Goal: Information Seeking & Learning: Find specific fact

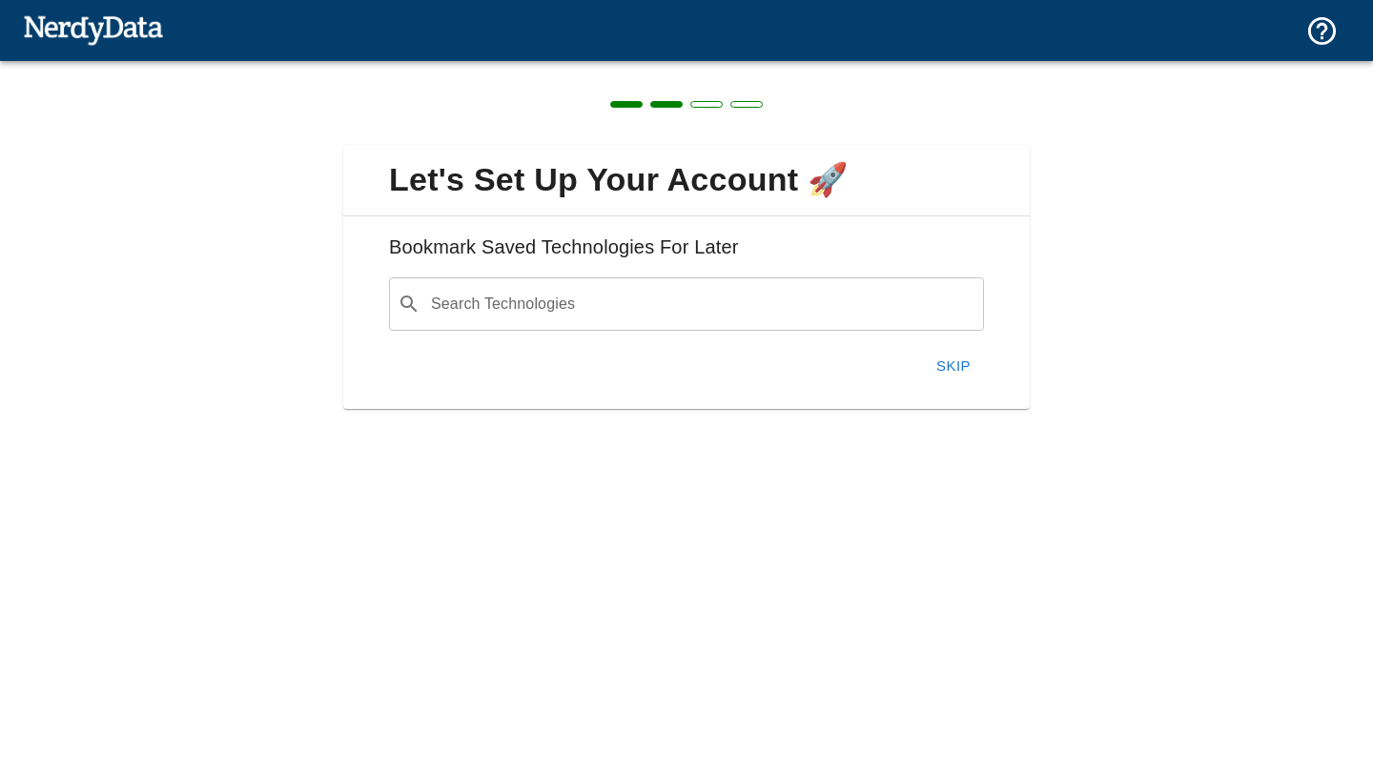
click at [947, 368] on button "Skip" at bounding box center [953, 366] width 61 height 40
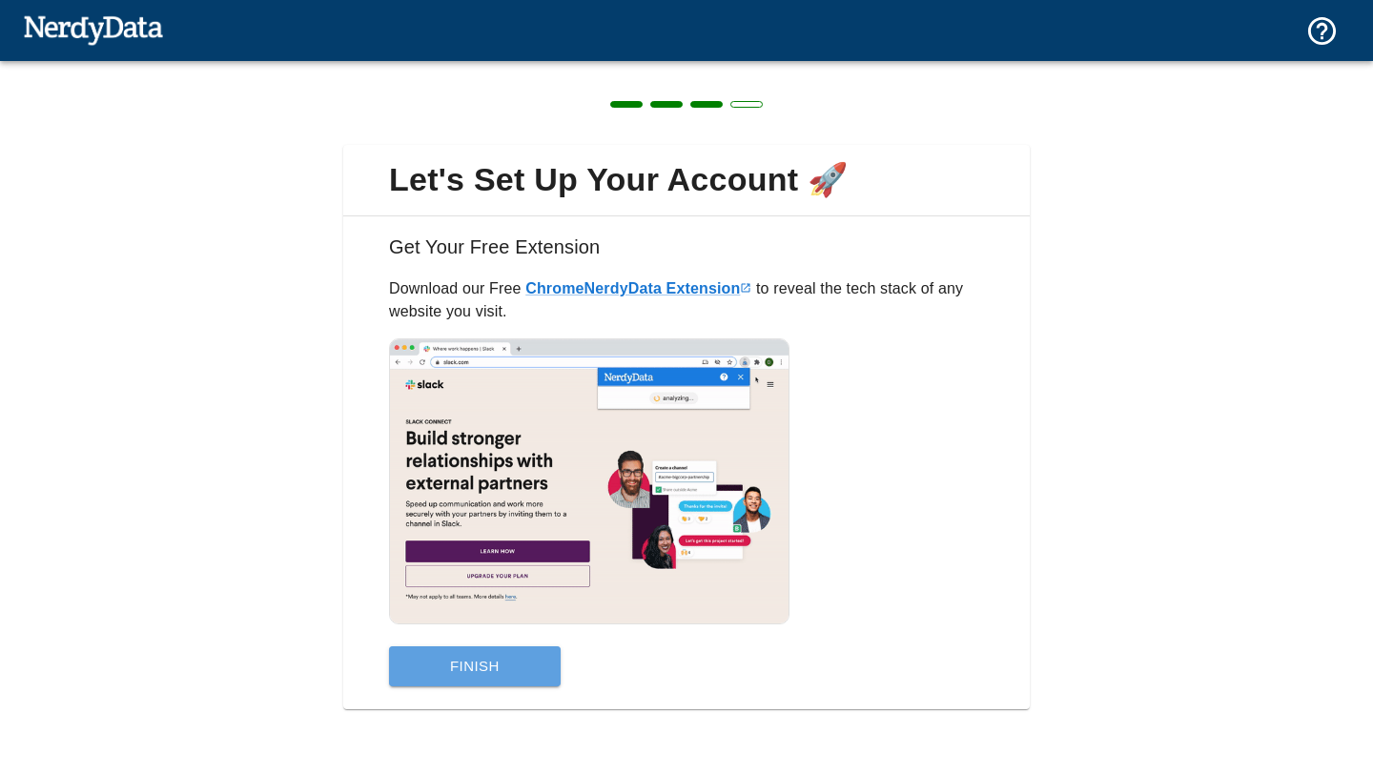
click at [470, 668] on button "Finish" at bounding box center [475, 667] width 172 height 40
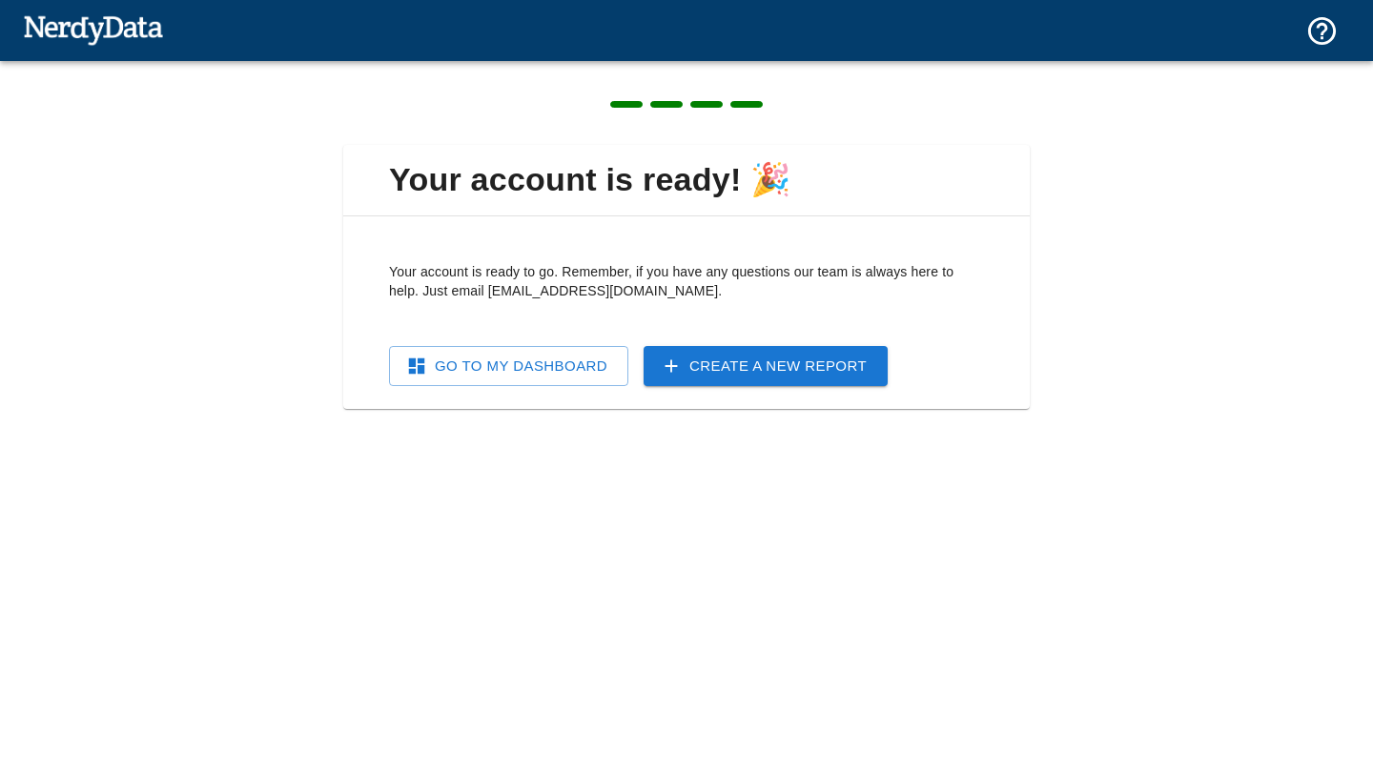
click at [546, 360] on link "Go To My Dashboard" at bounding box center [508, 366] width 239 height 40
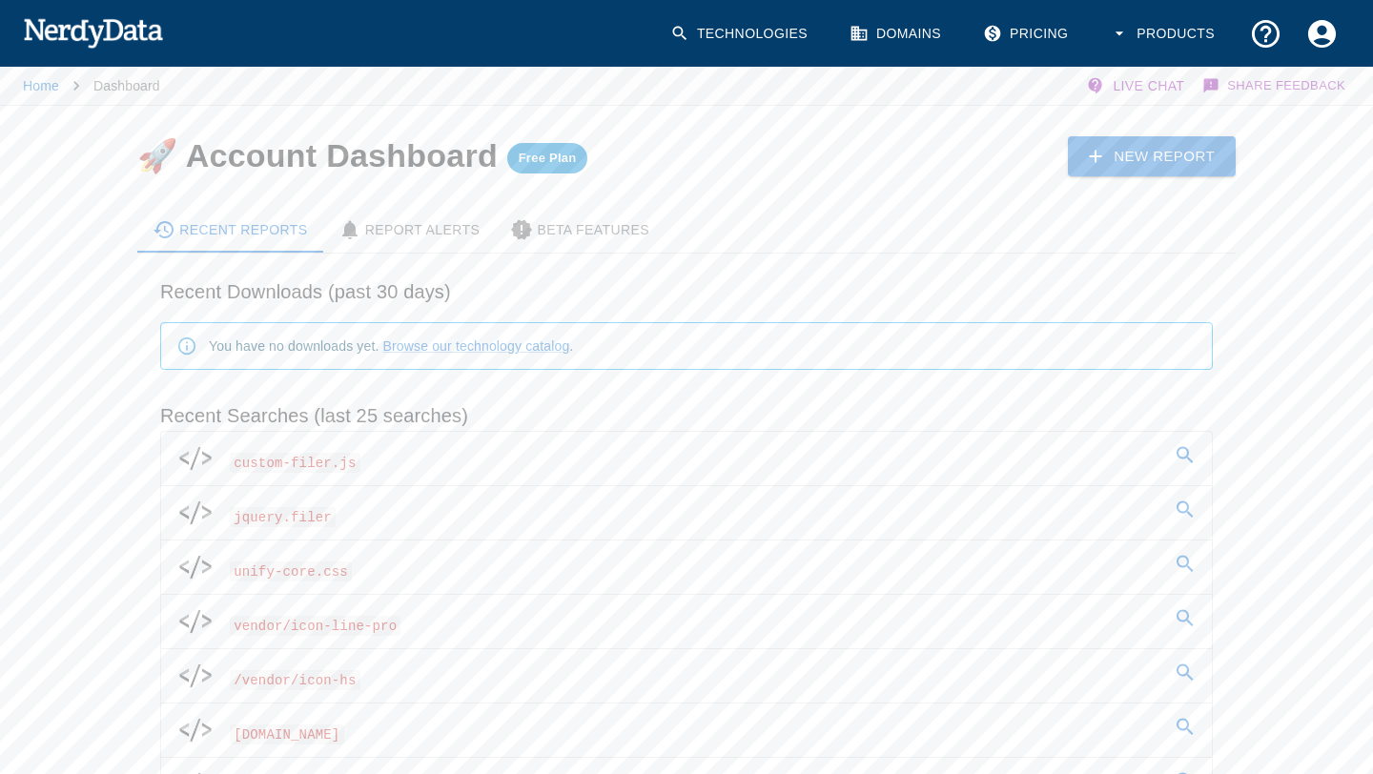
click at [119, 85] on p "Dashboard" at bounding box center [126, 85] width 67 height 19
click at [1121, 142] on link "New Report" at bounding box center [1152, 156] width 168 height 40
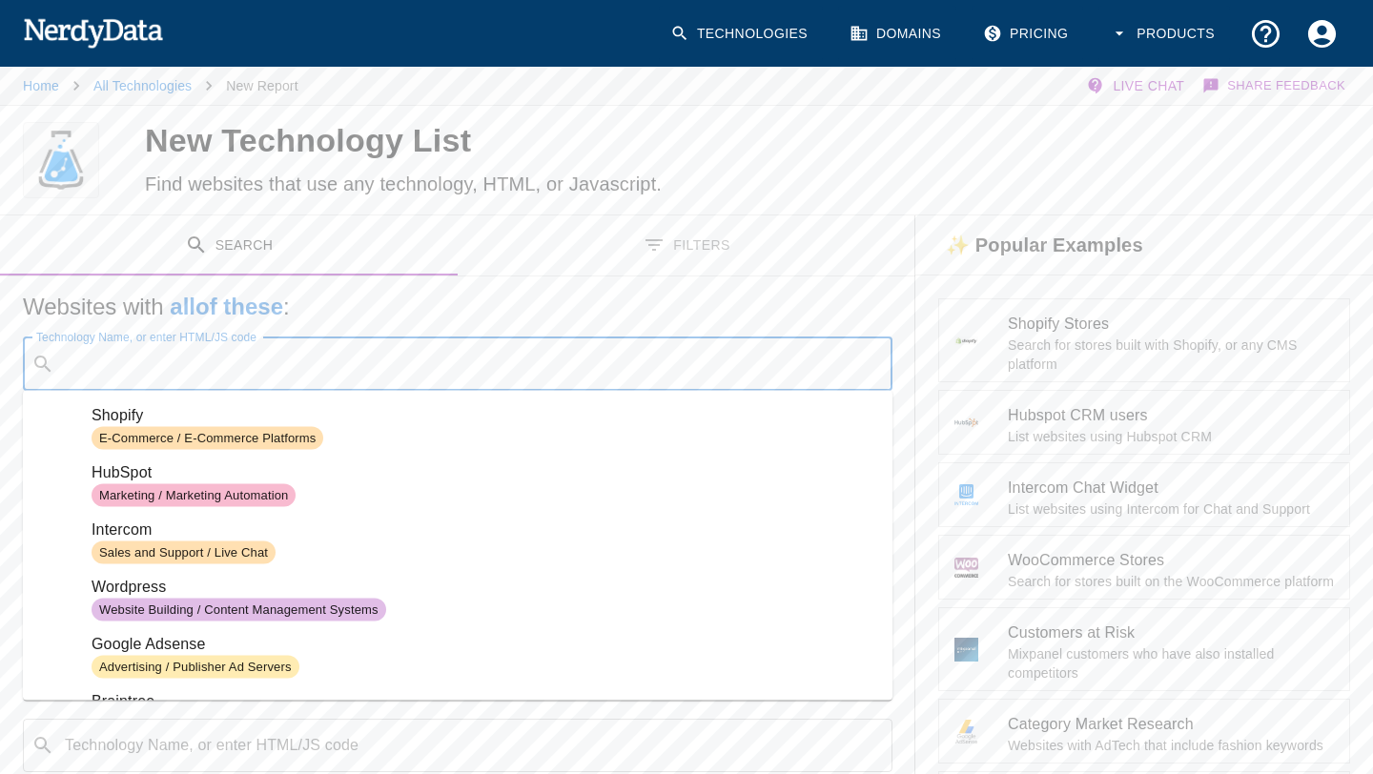
click at [440, 369] on input "Technology Name, or enter HTML/JS code" at bounding box center [473, 364] width 822 height 36
paste input "vendor/icon-hs"
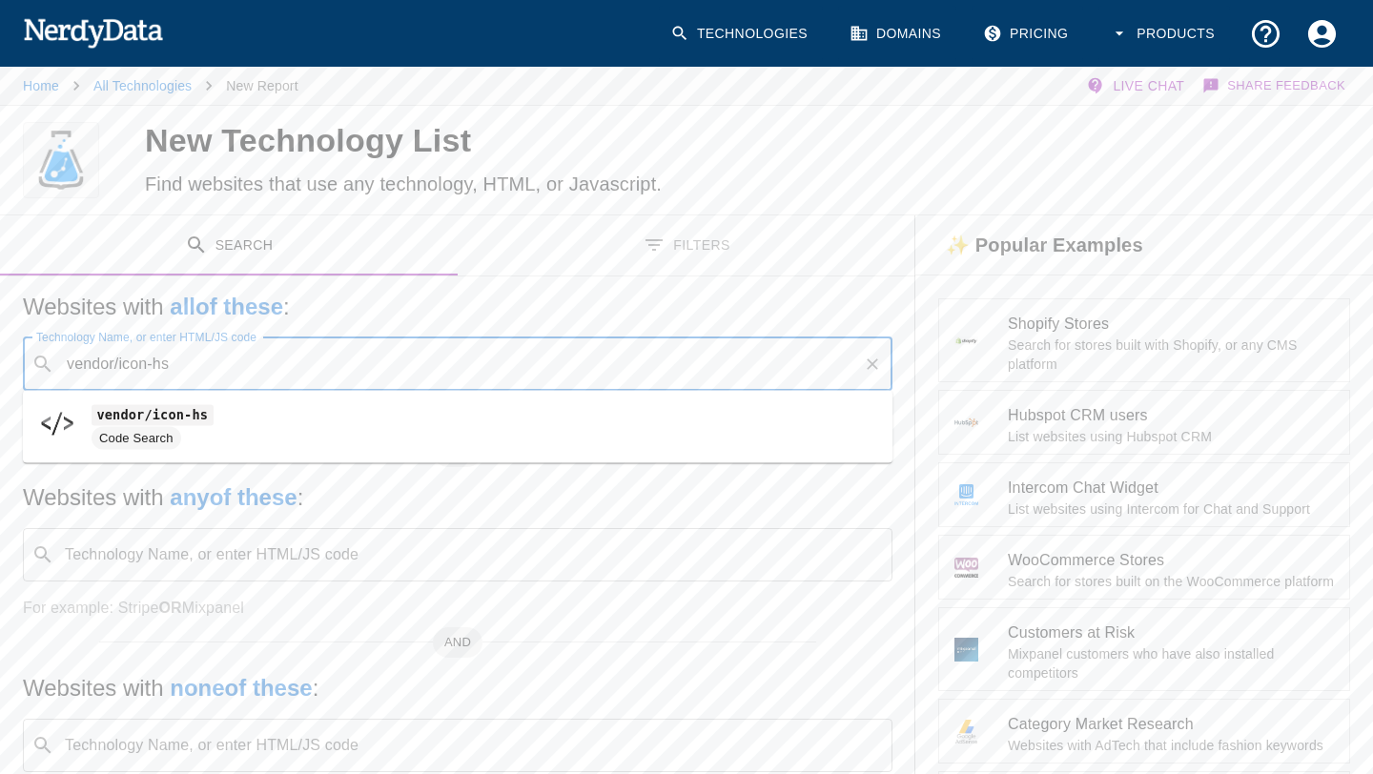
click at [212, 439] on span "Code Search" at bounding box center [485, 438] width 786 height 23
type input "vendor/icon-hs"
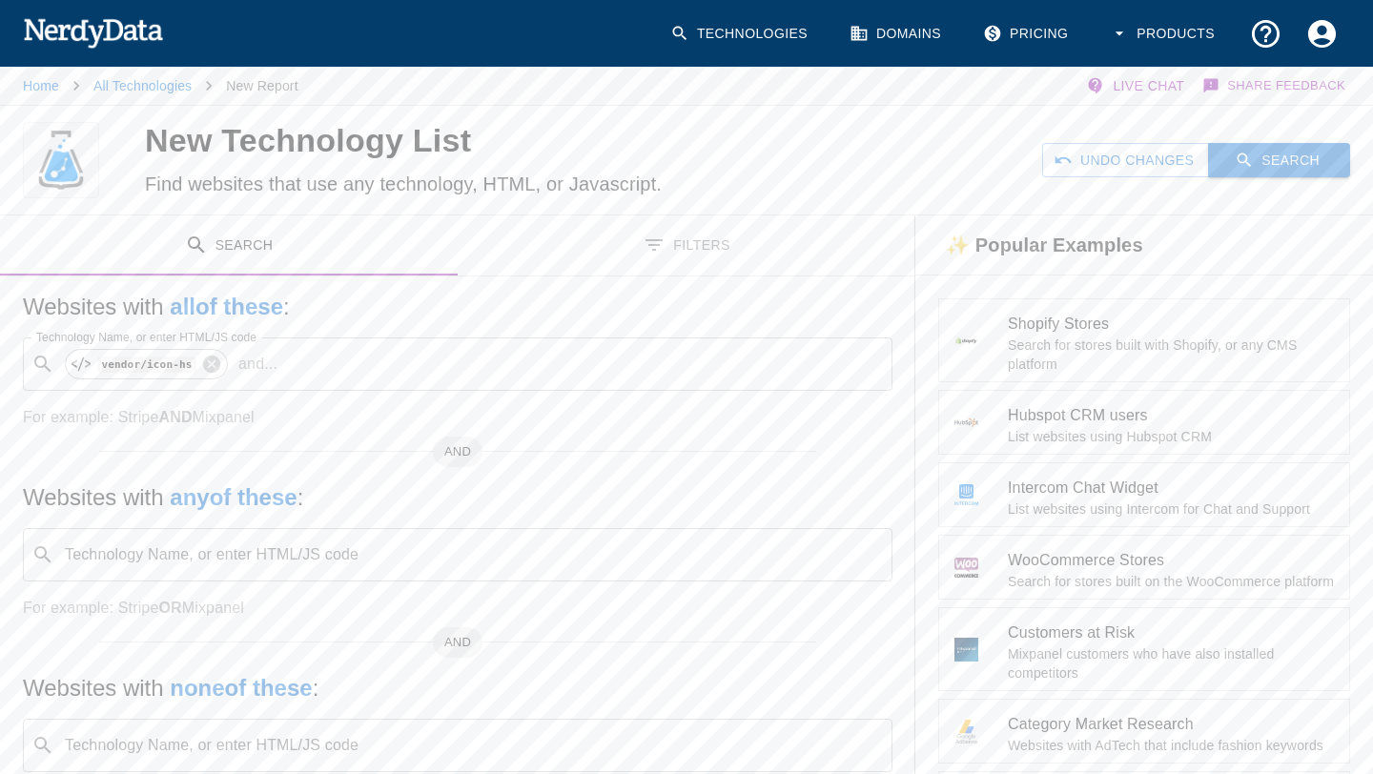
click at [1257, 155] on button "Search" at bounding box center [1279, 160] width 142 height 35
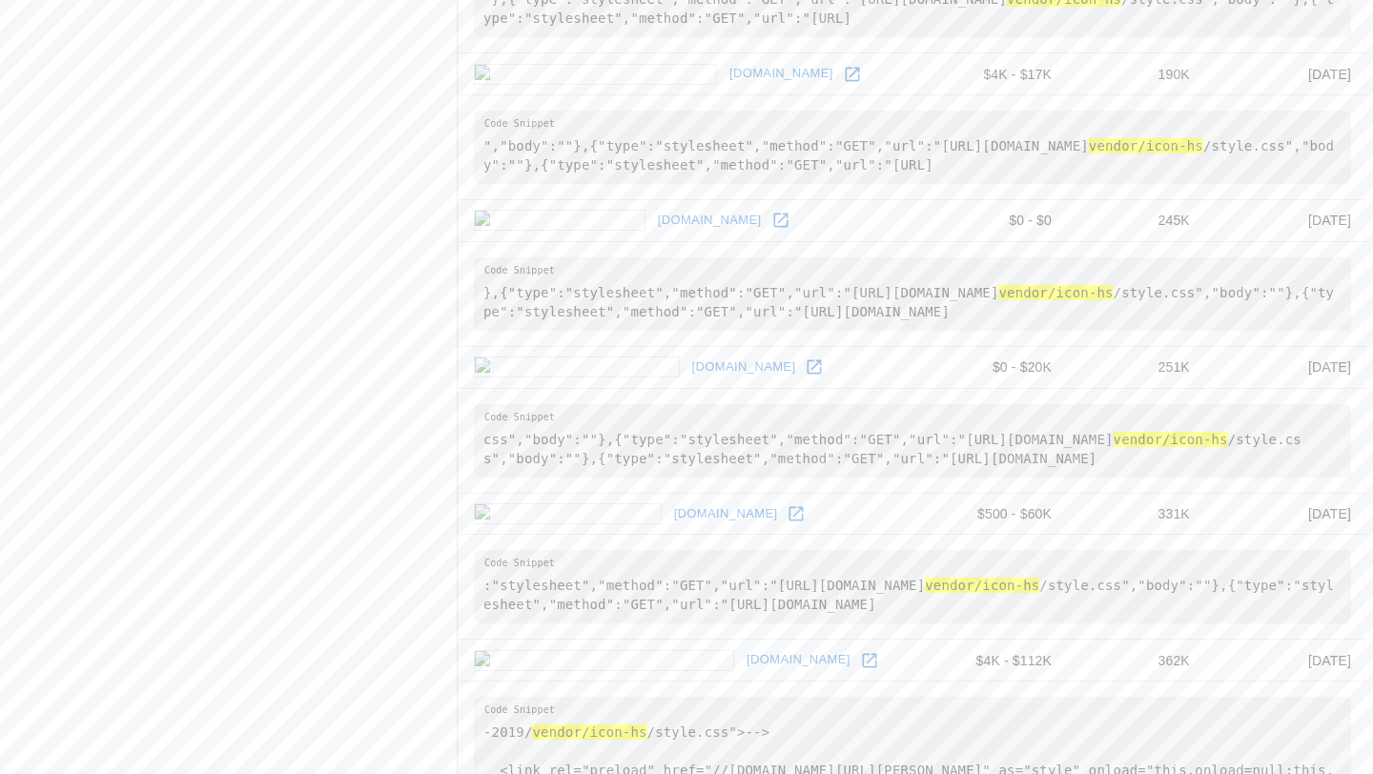
scroll to position [1688, 0]
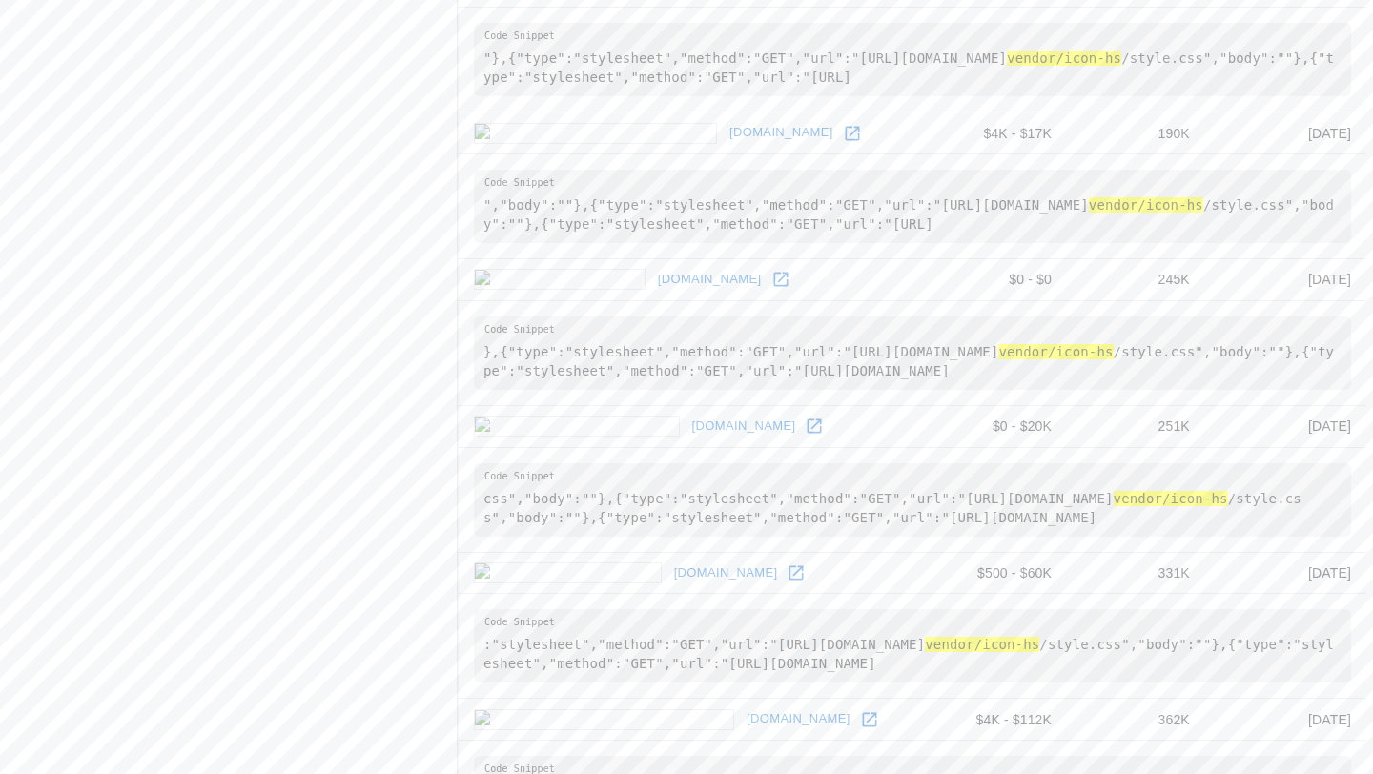
click at [771, 289] on icon at bounding box center [780, 279] width 19 height 19
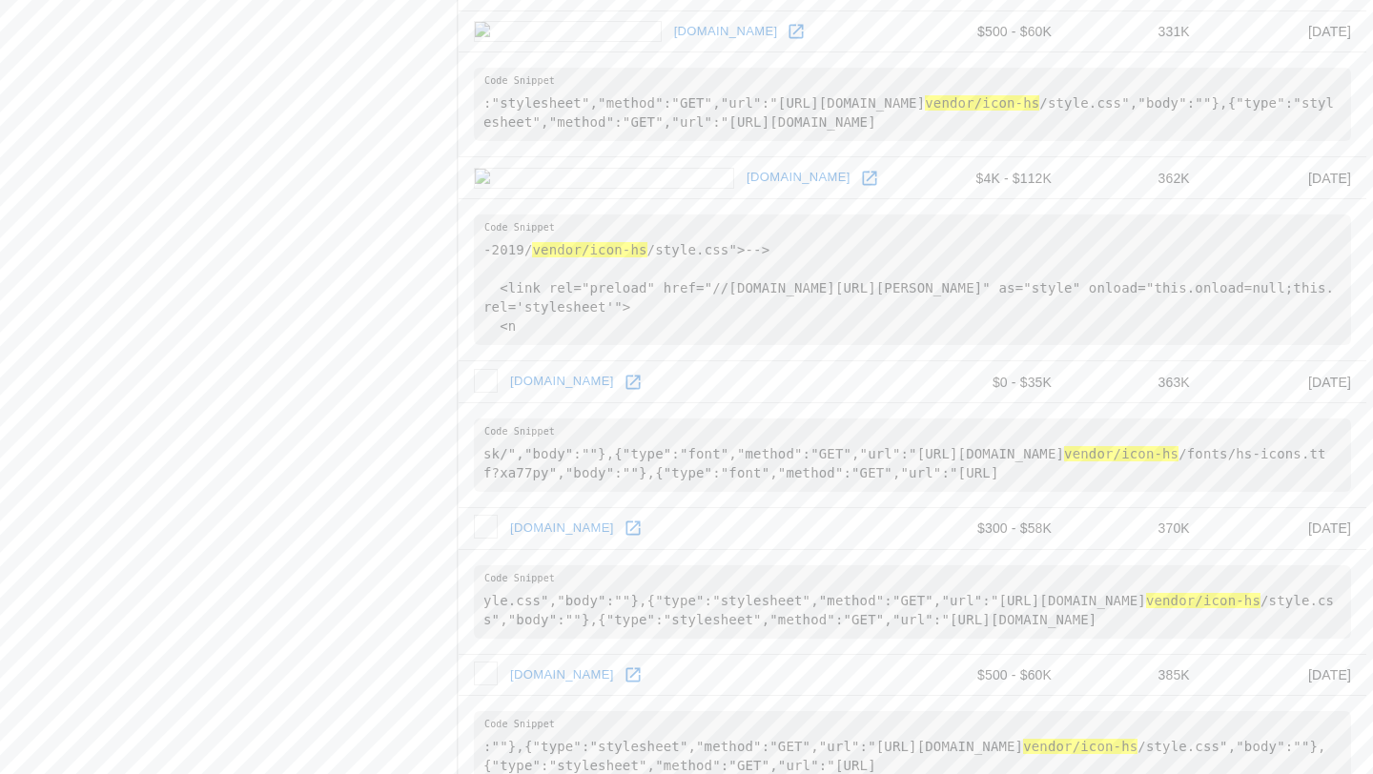
scroll to position [2231, 0]
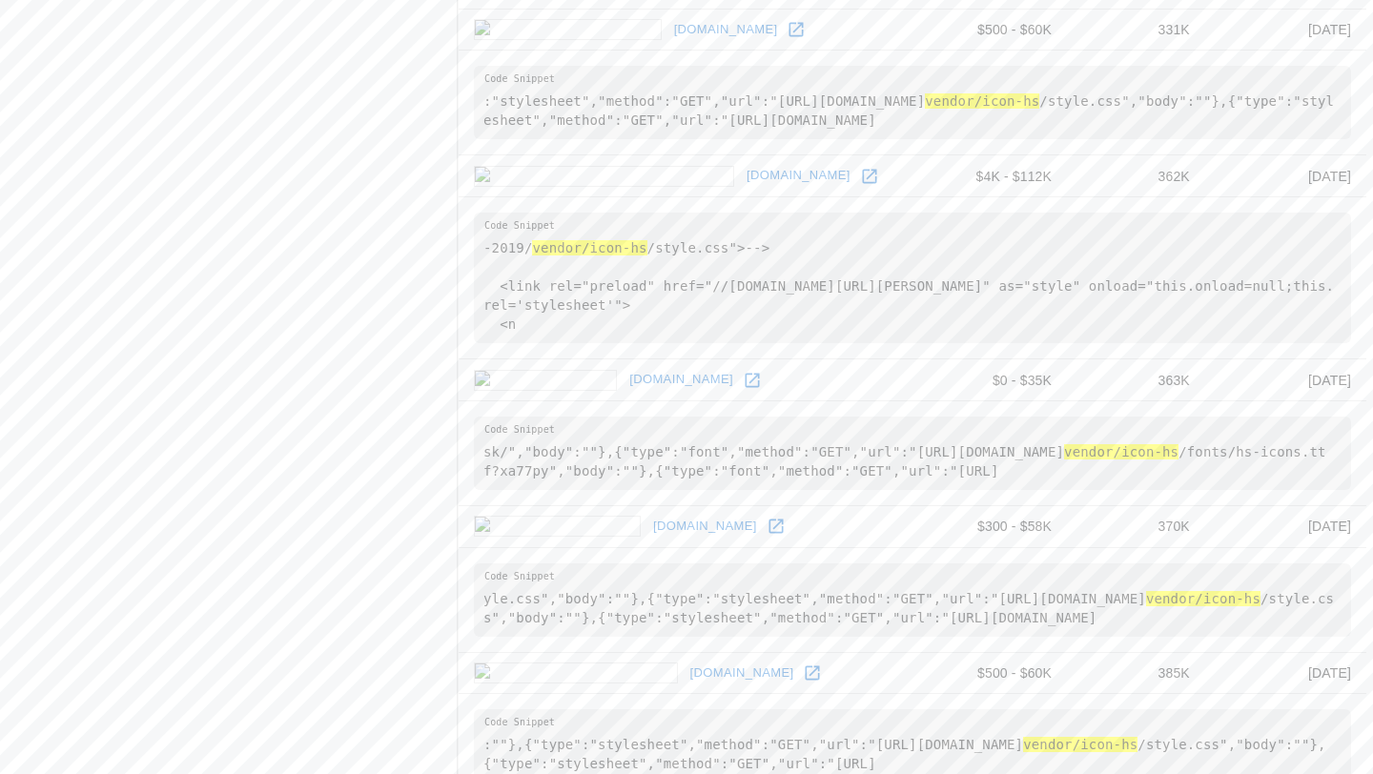
click at [743, 390] on icon at bounding box center [752, 380] width 19 height 19
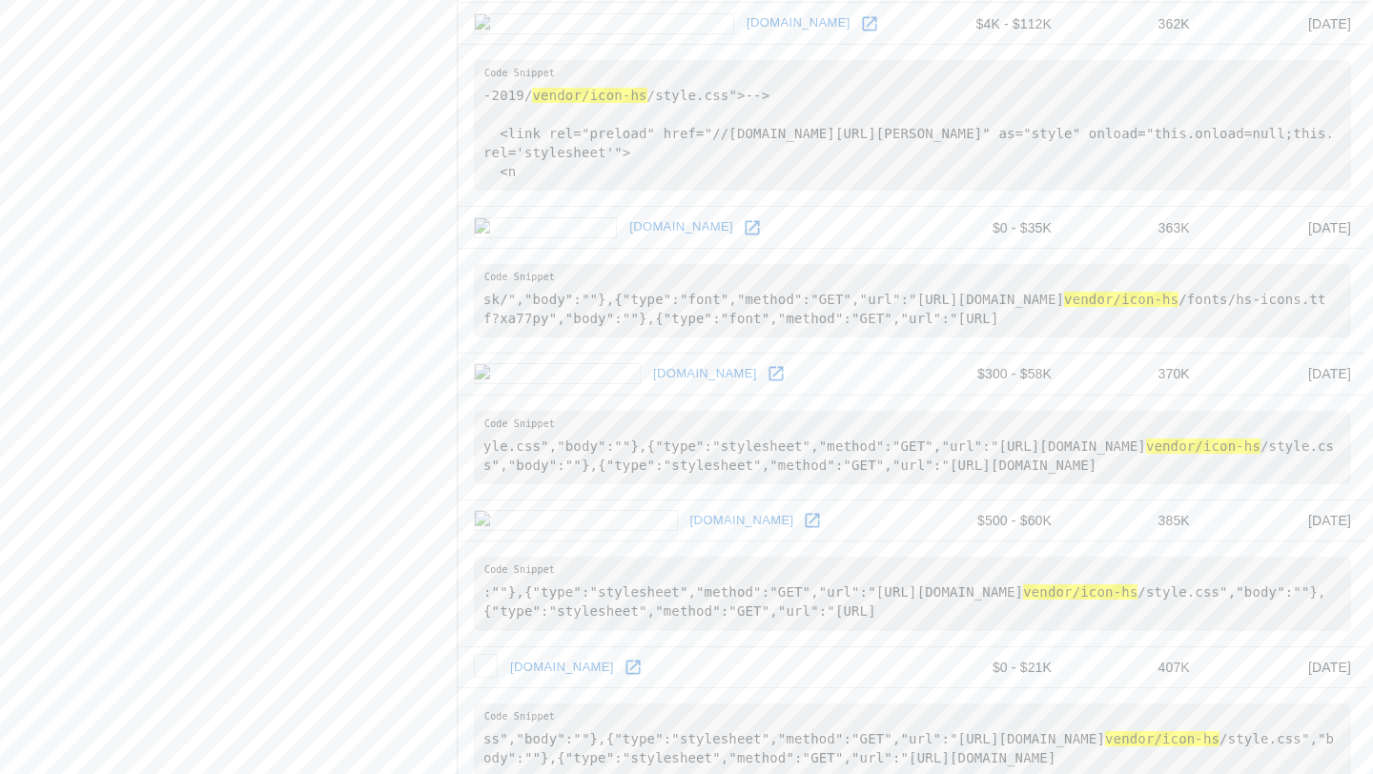
scroll to position [2407, 0]
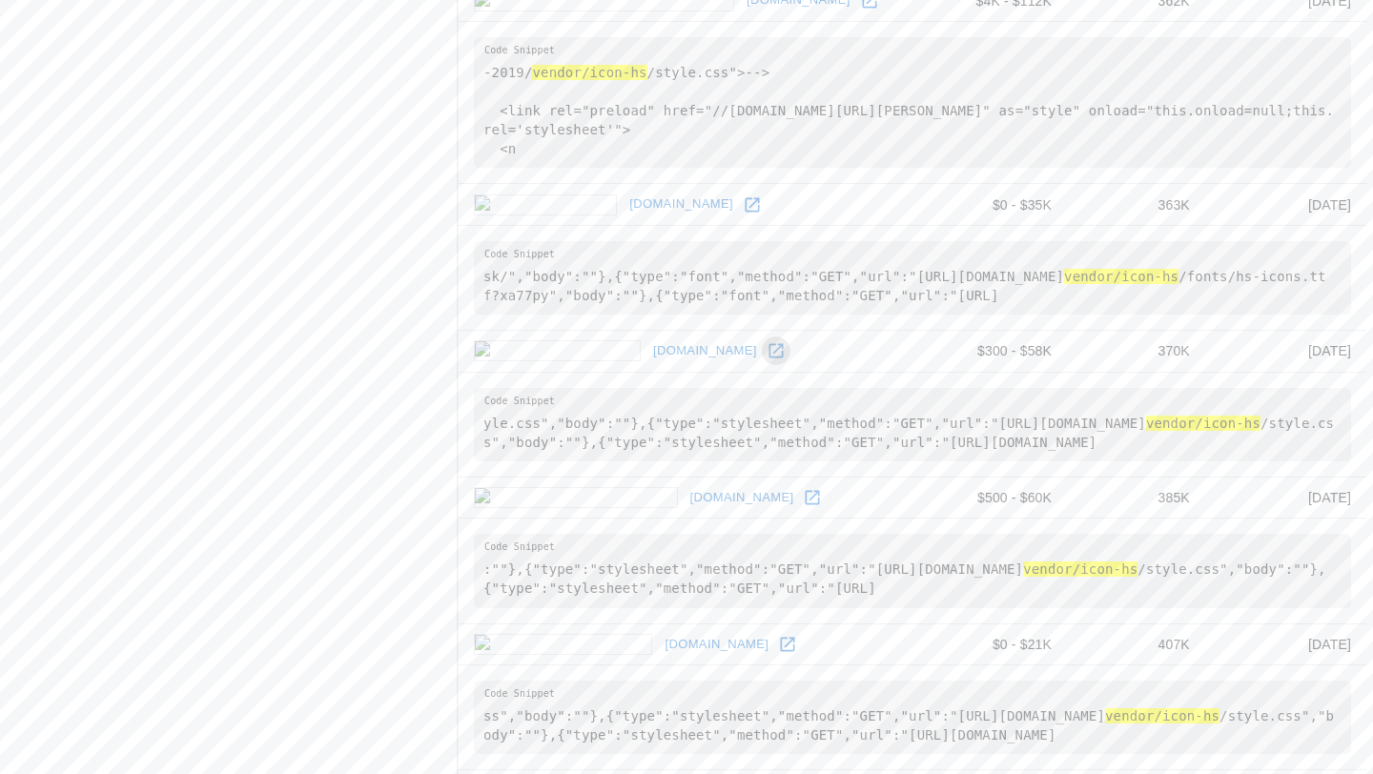
click at [769, 359] on icon at bounding box center [776, 351] width 14 height 14
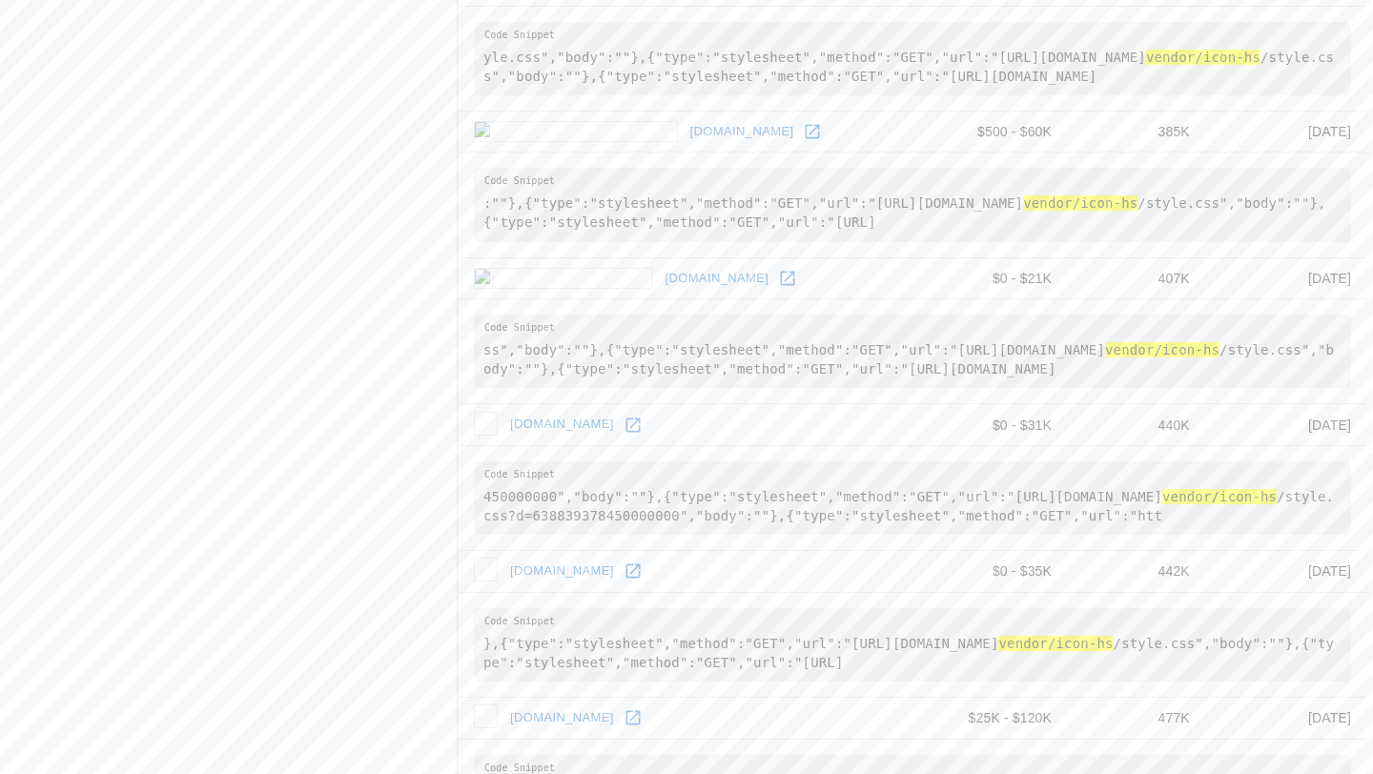
scroll to position [2778, 0]
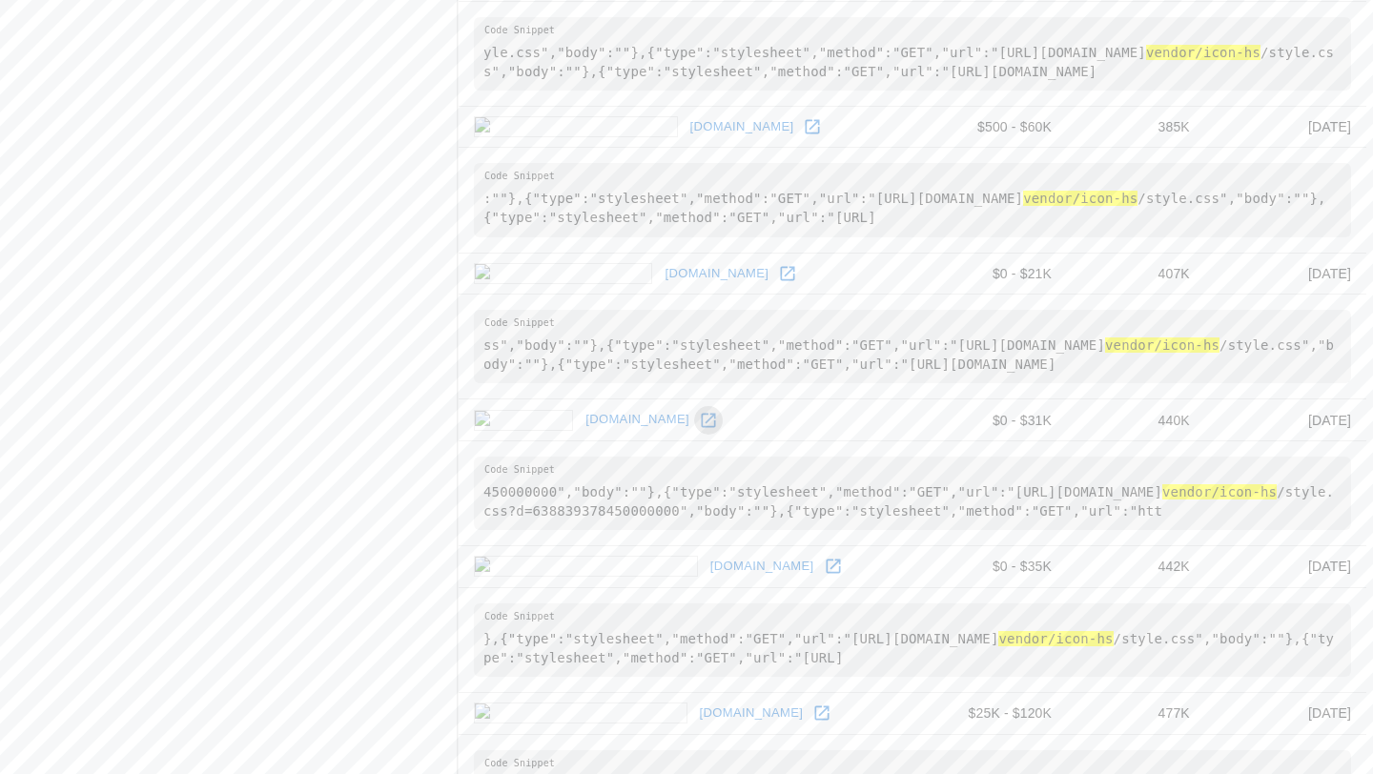
click at [694, 427] on link at bounding box center [708, 420] width 29 height 29
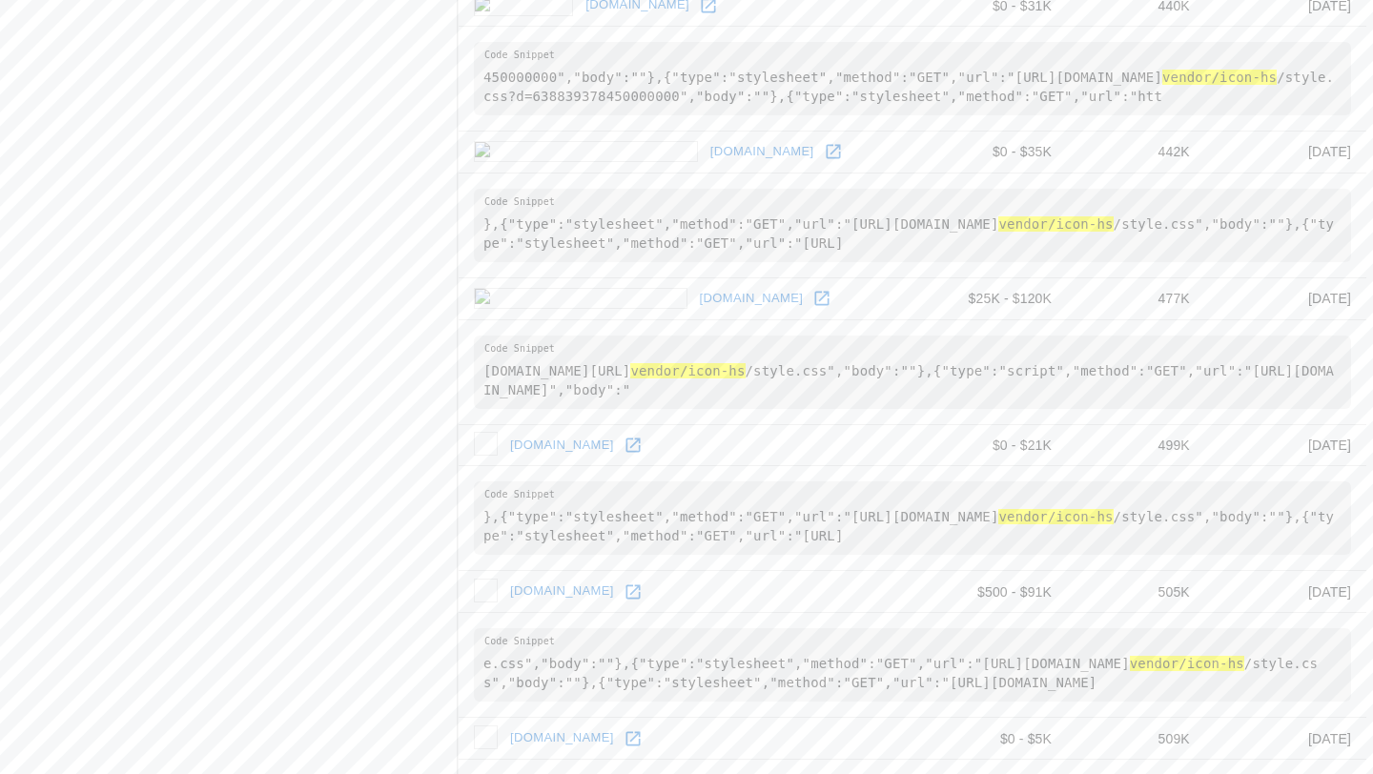
scroll to position [3233, 0]
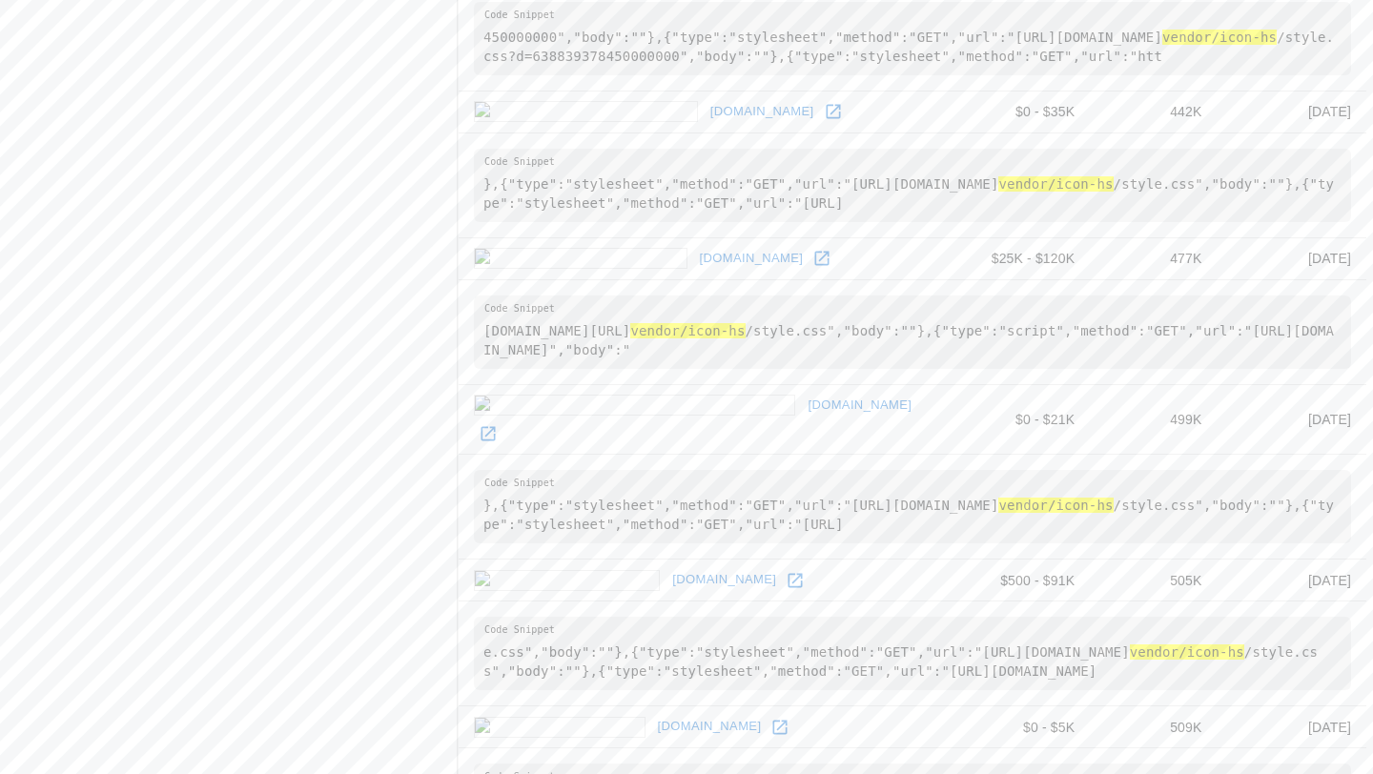
click at [815, 266] on icon at bounding box center [822, 259] width 14 height 14
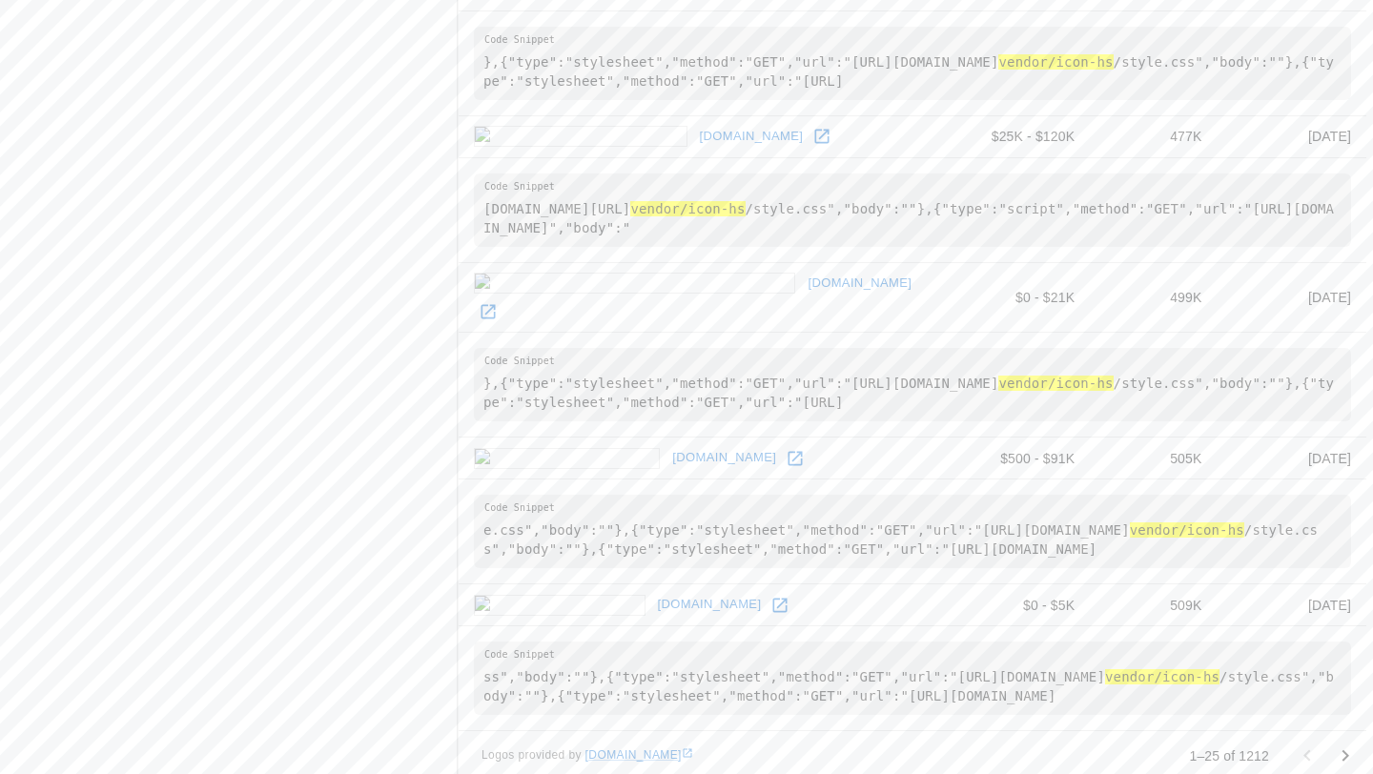
scroll to position [3367, 0]
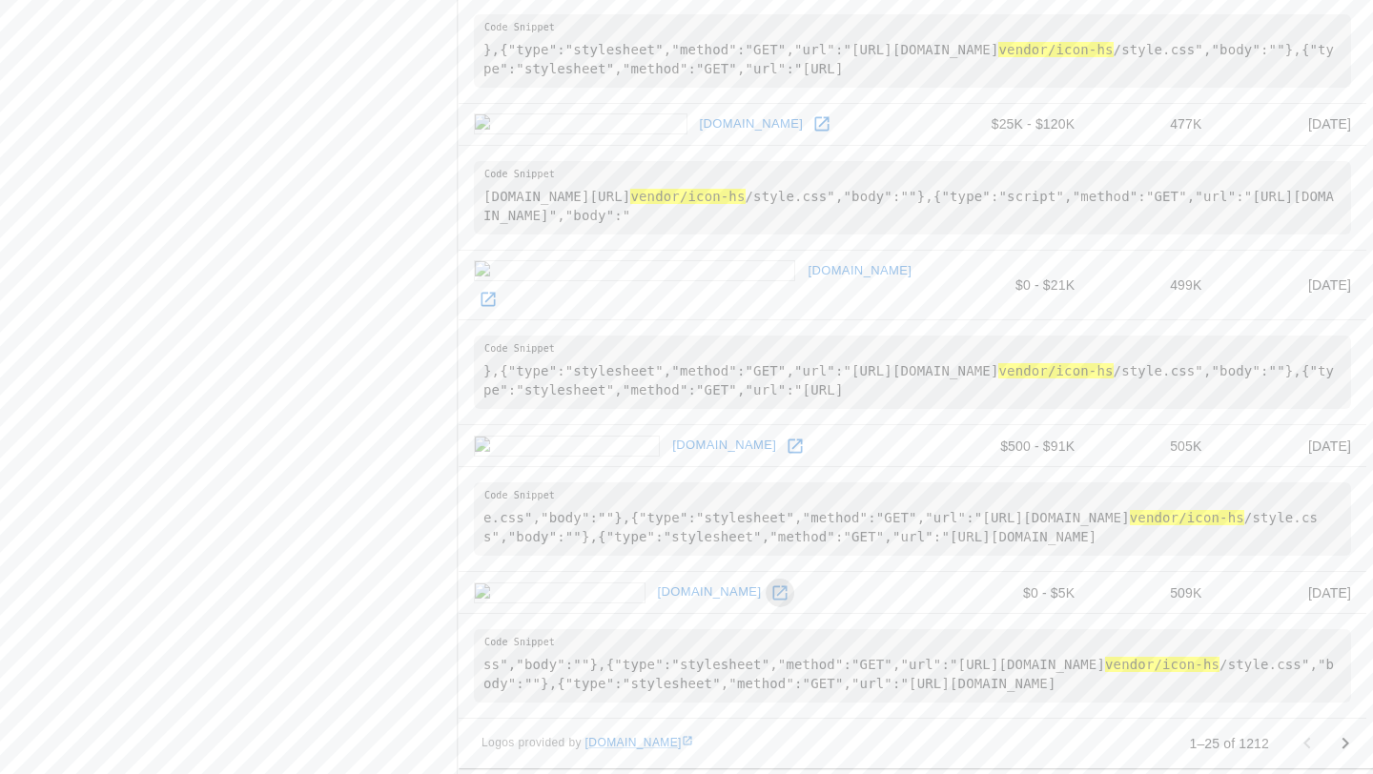
click at [766, 579] on link at bounding box center [780, 593] width 29 height 29
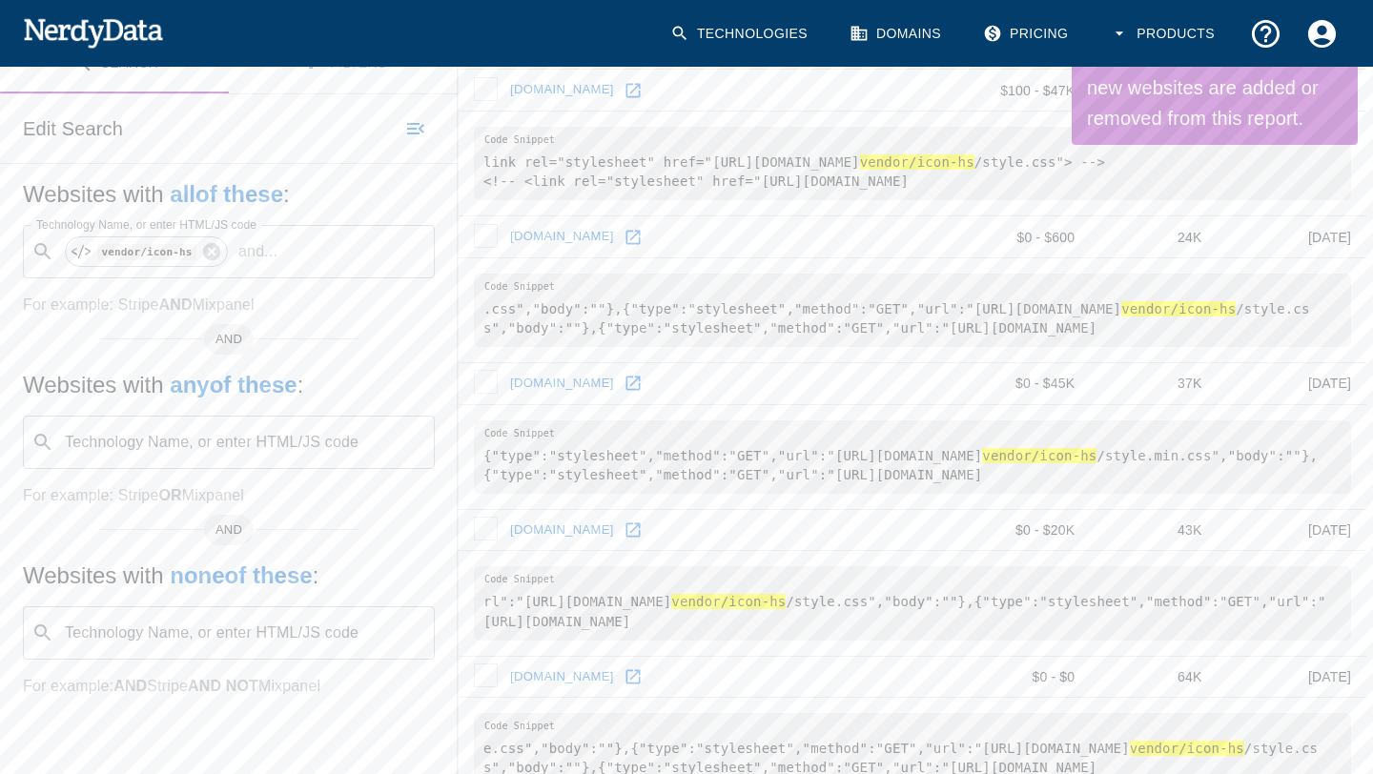
scroll to position [0, 0]
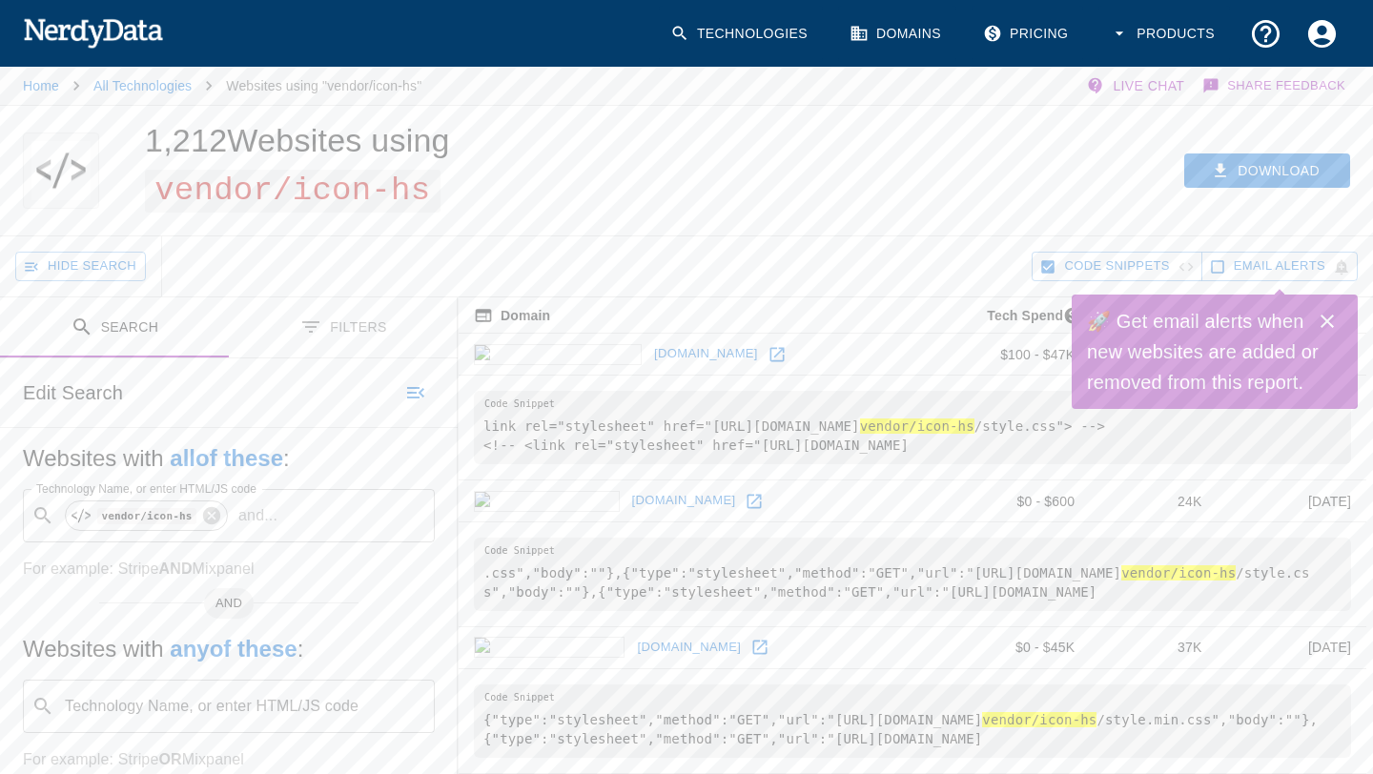
click at [1010, 222] on div "Download" at bounding box center [1061, 171] width 626 height 130
click at [1331, 312] on icon "Close" at bounding box center [1327, 321] width 23 height 23
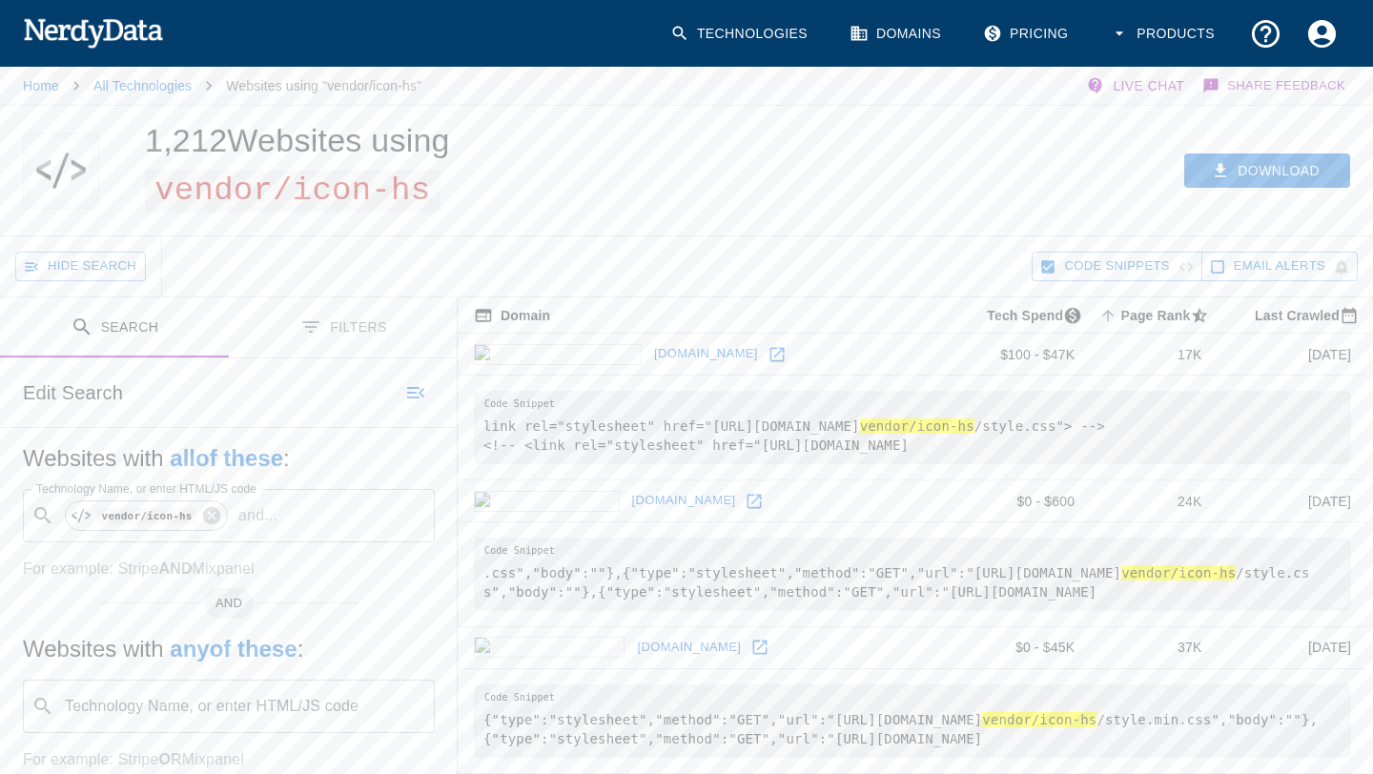
click at [397, 330] on button "Filters" at bounding box center [343, 328] width 229 height 60
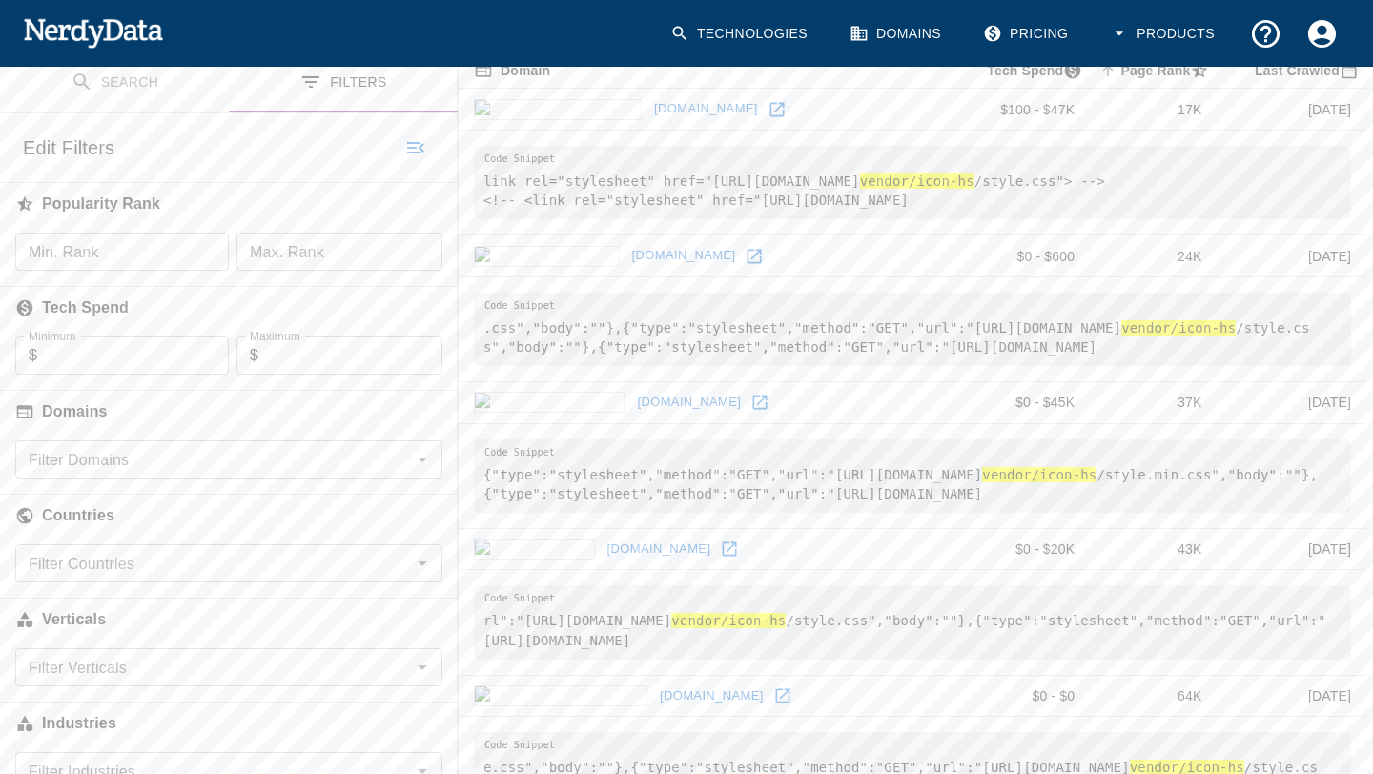
scroll to position [247, 0]
click at [151, 84] on button "Search" at bounding box center [114, 81] width 229 height 60
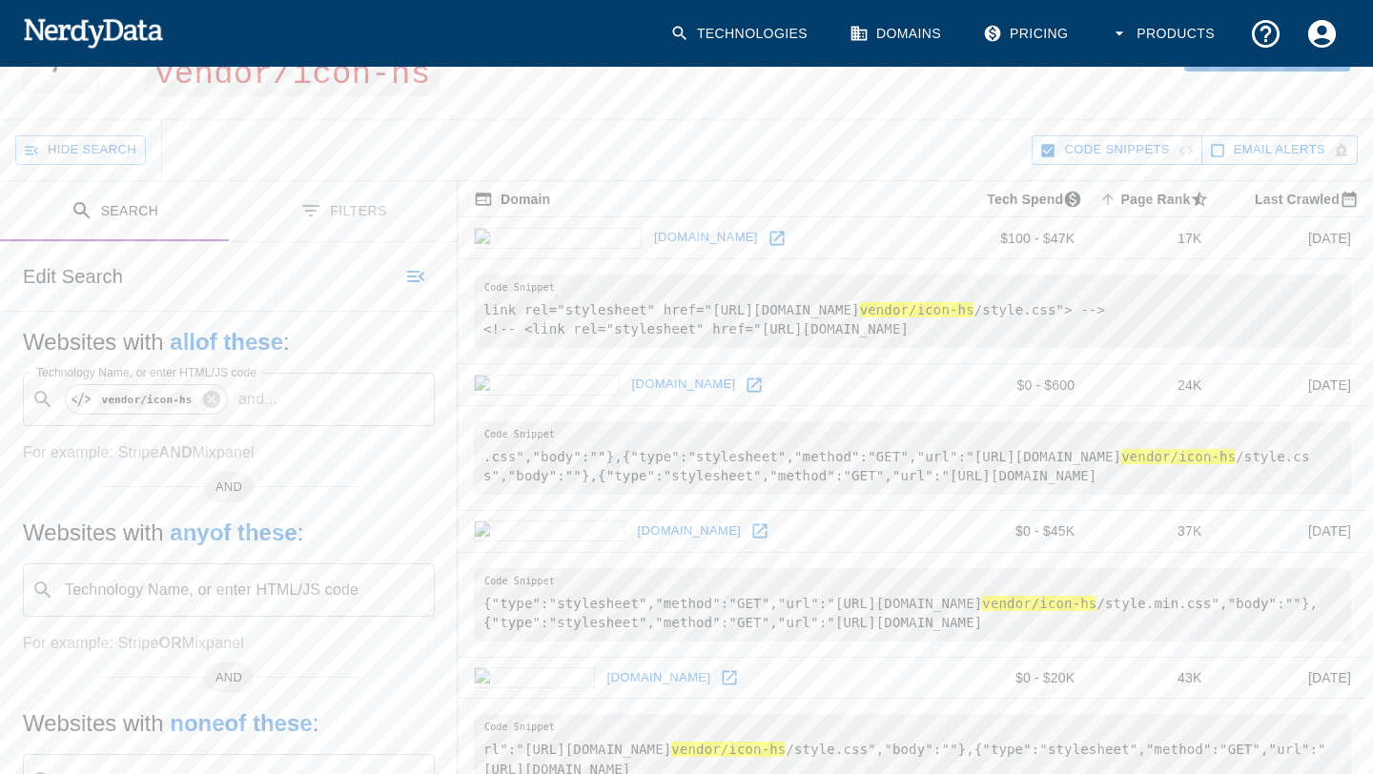
scroll to position [113, 0]
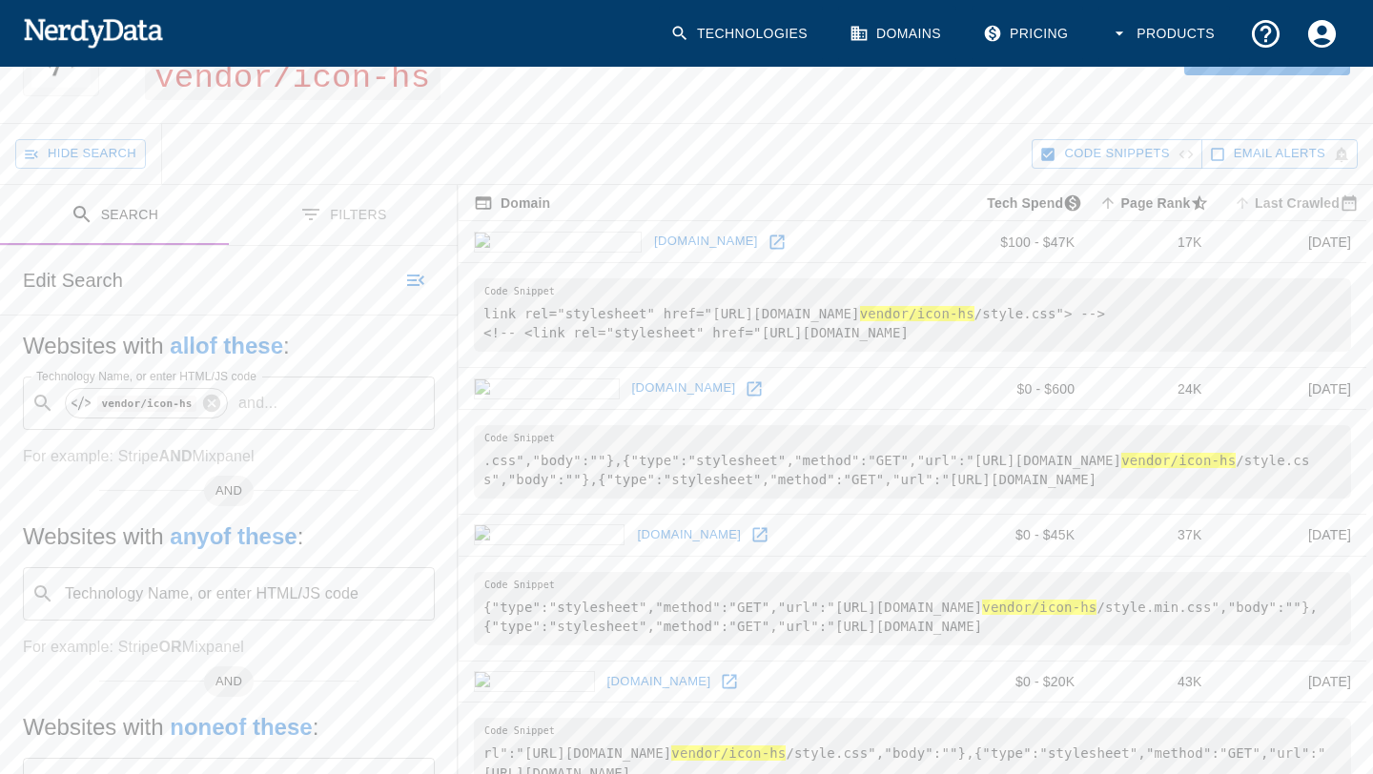
click at [1301, 202] on span "Last Crawled" at bounding box center [1298, 203] width 136 height 23
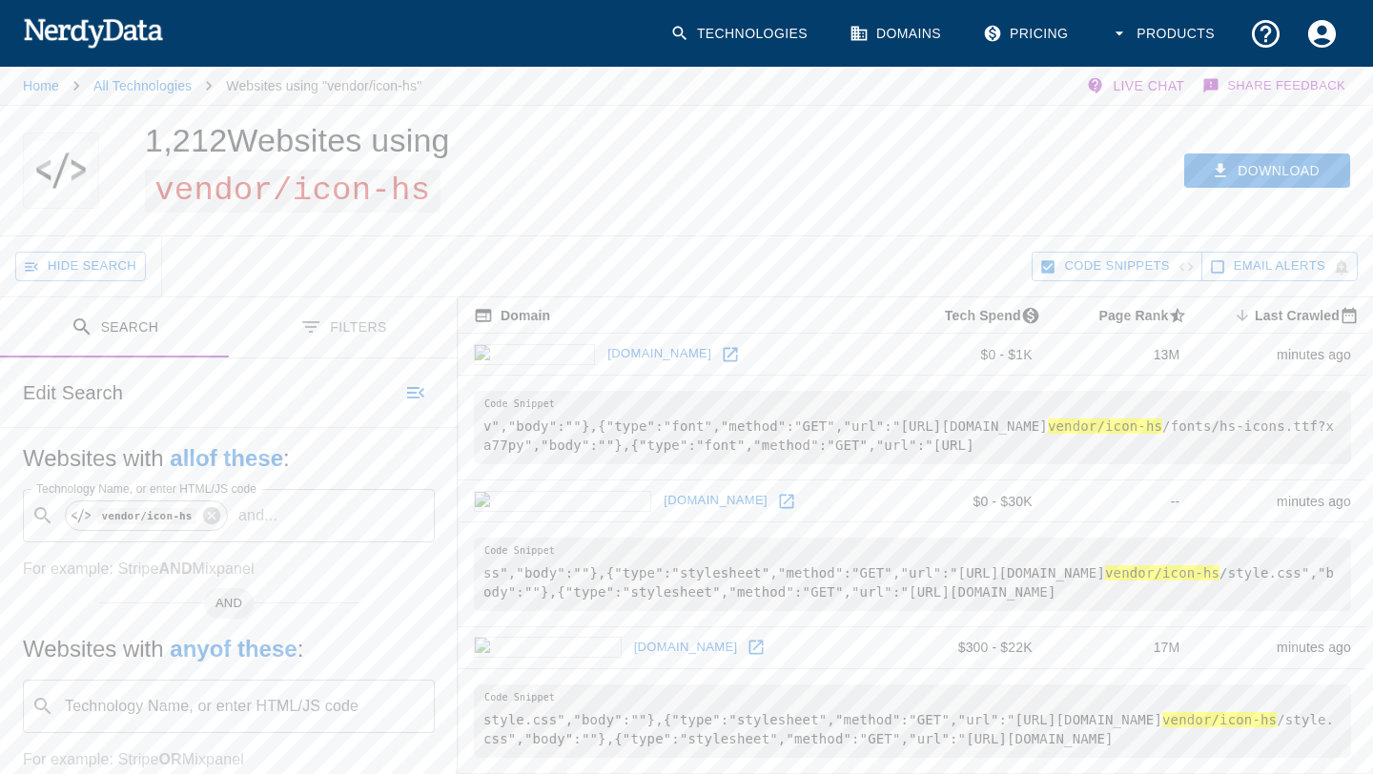
click at [721, 356] on icon at bounding box center [730, 354] width 19 height 19
click at [777, 498] on icon at bounding box center [786, 501] width 19 height 19
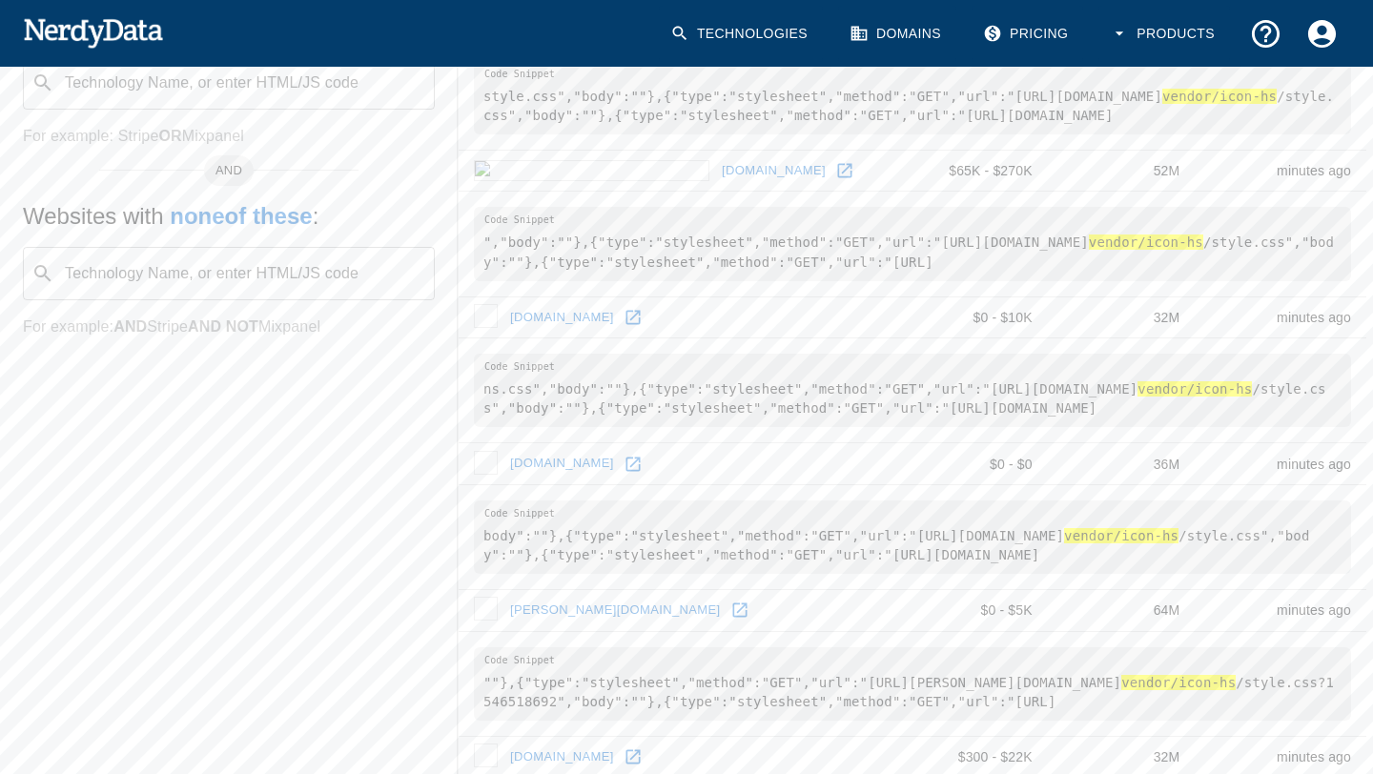
scroll to position [618, 0]
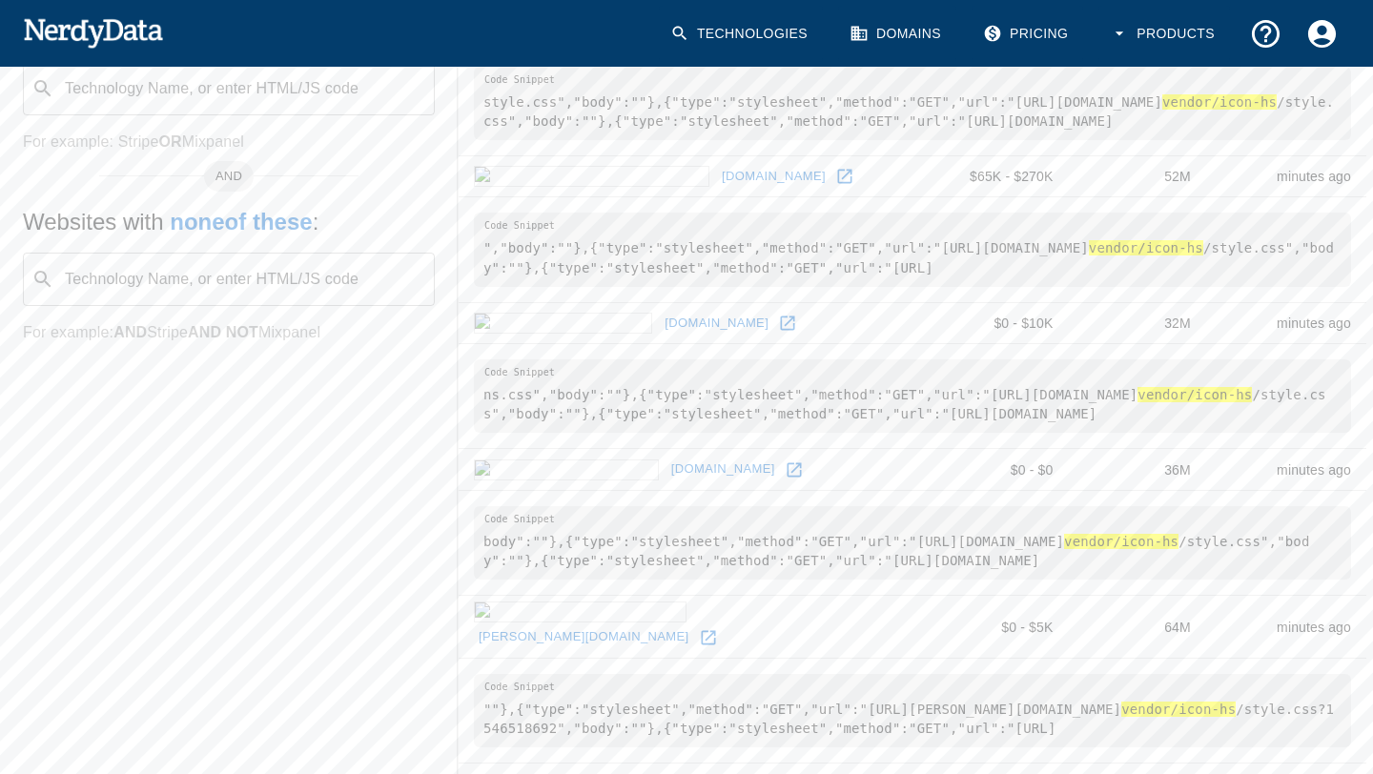
click at [778, 318] on icon at bounding box center [787, 323] width 19 height 19
click at [837, 171] on icon at bounding box center [844, 177] width 14 height 14
click at [785, 477] on icon at bounding box center [794, 470] width 19 height 19
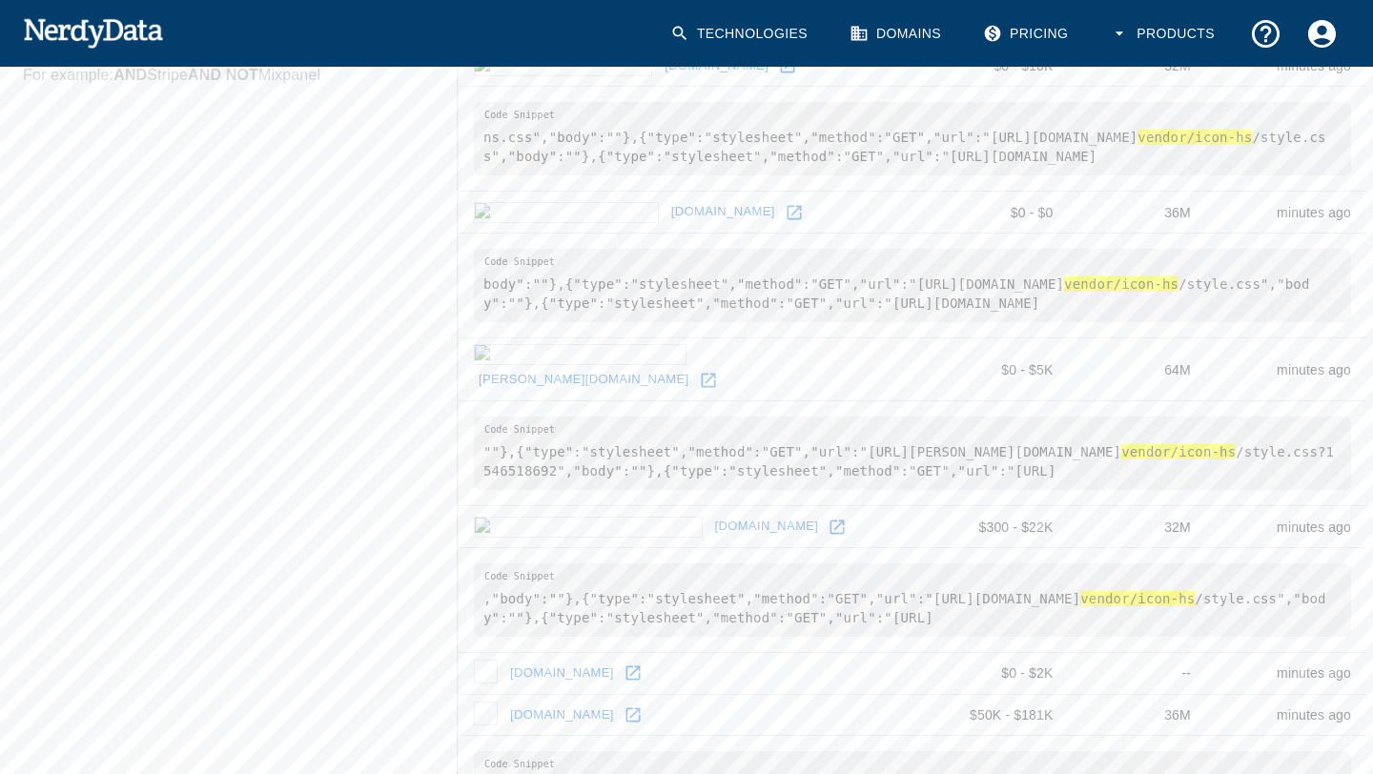
scroll to position [973, 0]
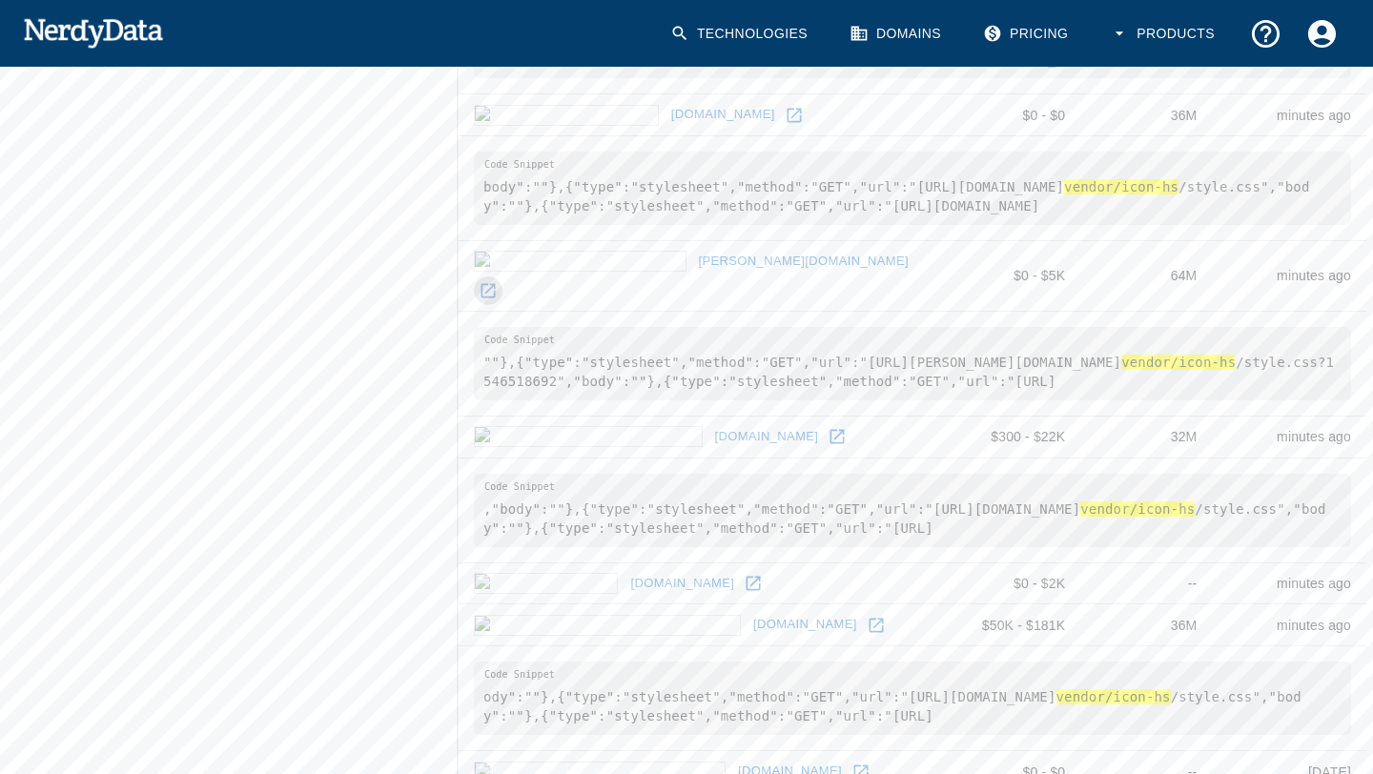
click at [503, 277] on link at bounding box center [488, 291] width 29 height 29
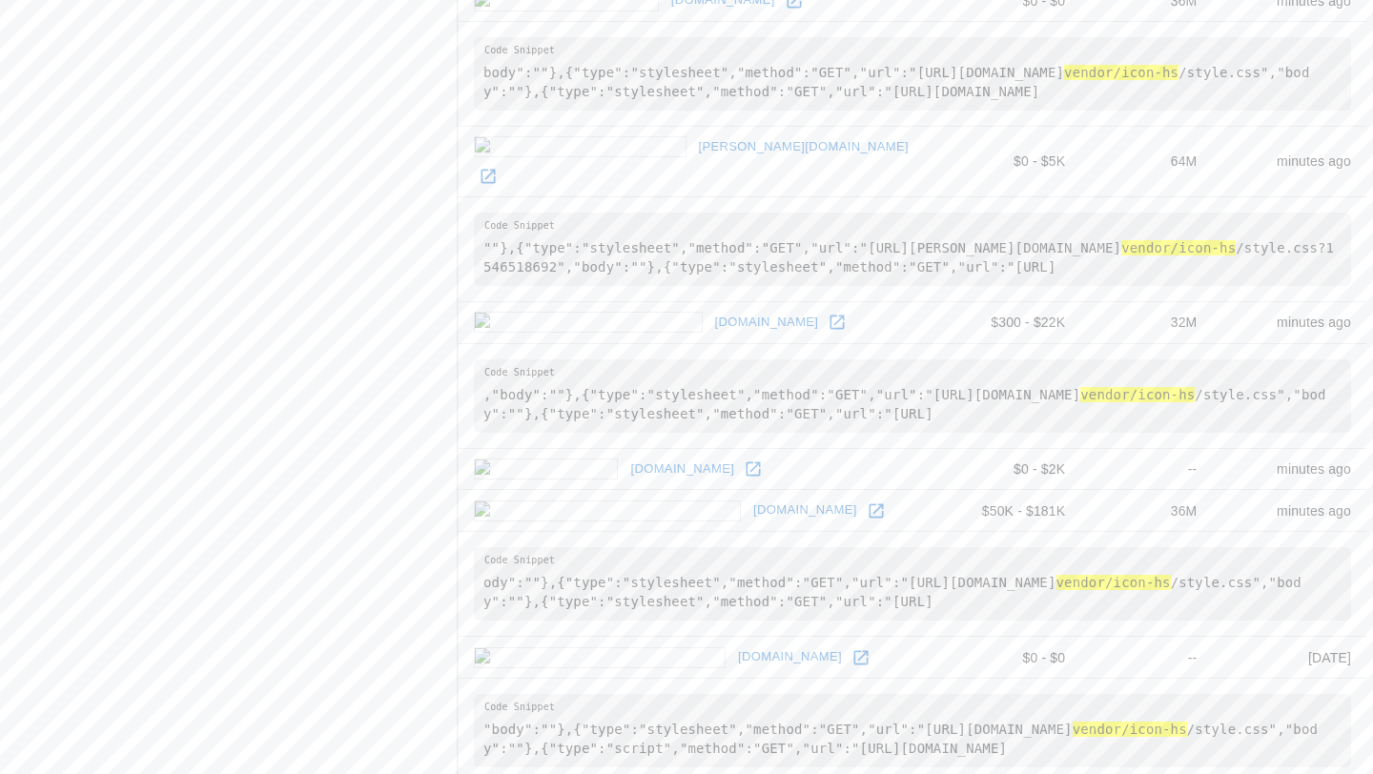
scroll to position [1115, 0]
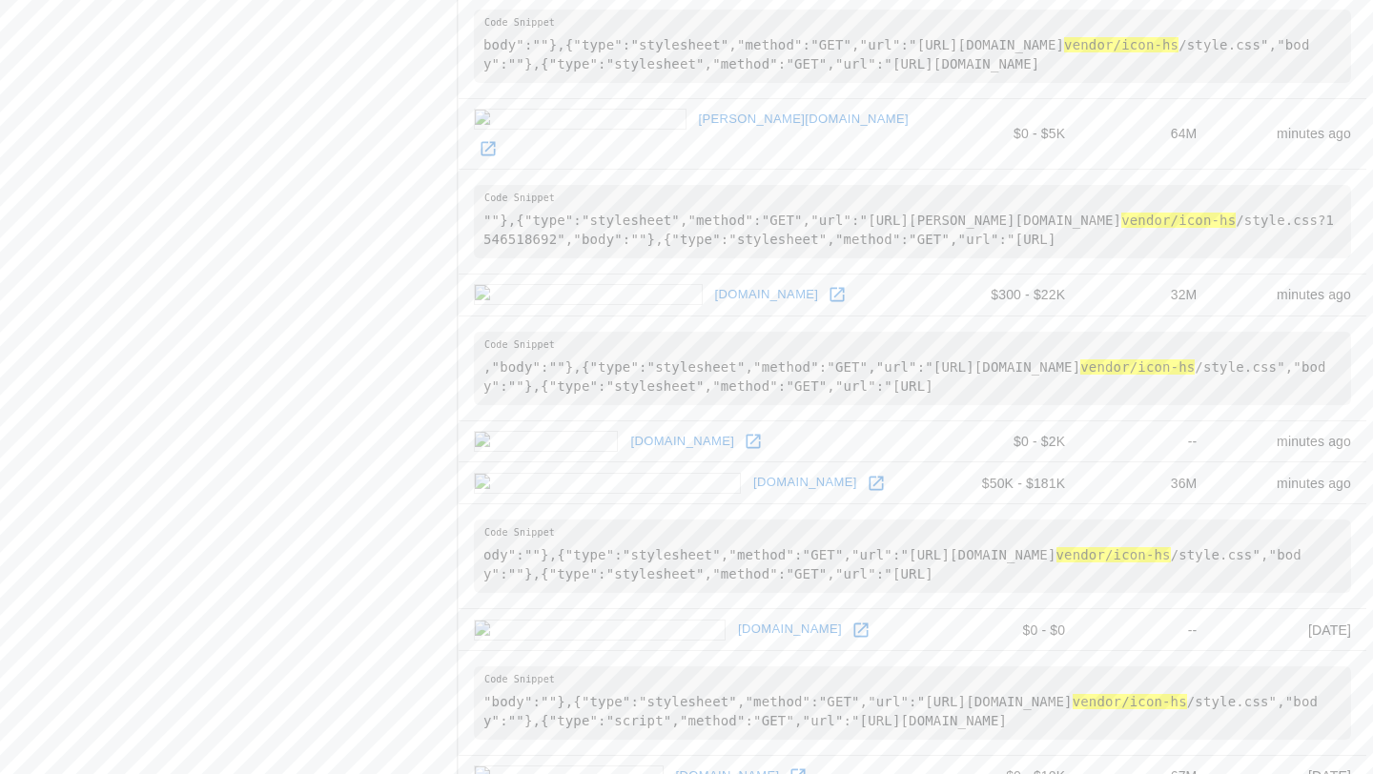
click at [831, 288] on icon at bounding box center [838, 295] width 14 height 14
click at [862, 469] on link at bounding box center [876, 483] width 29 height 29
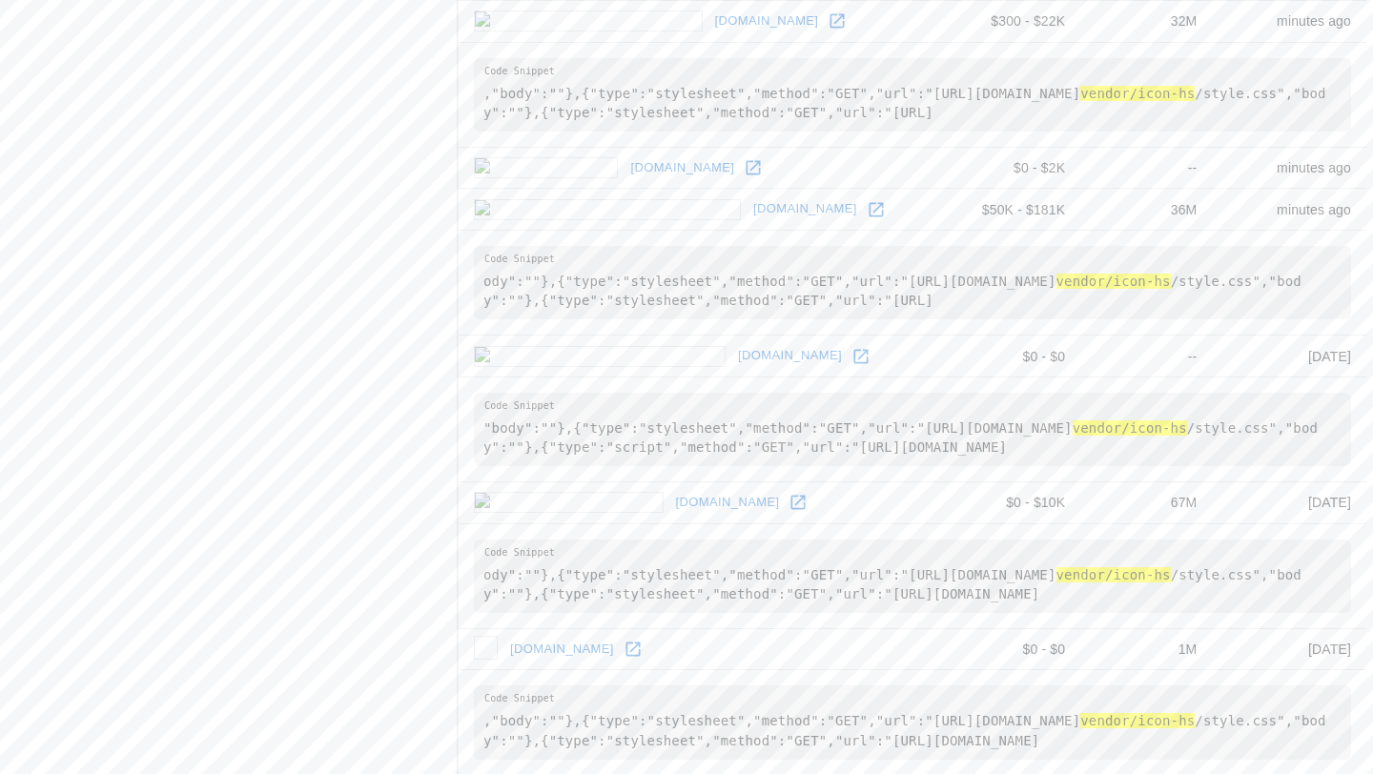
scroll to position [1488, 0]
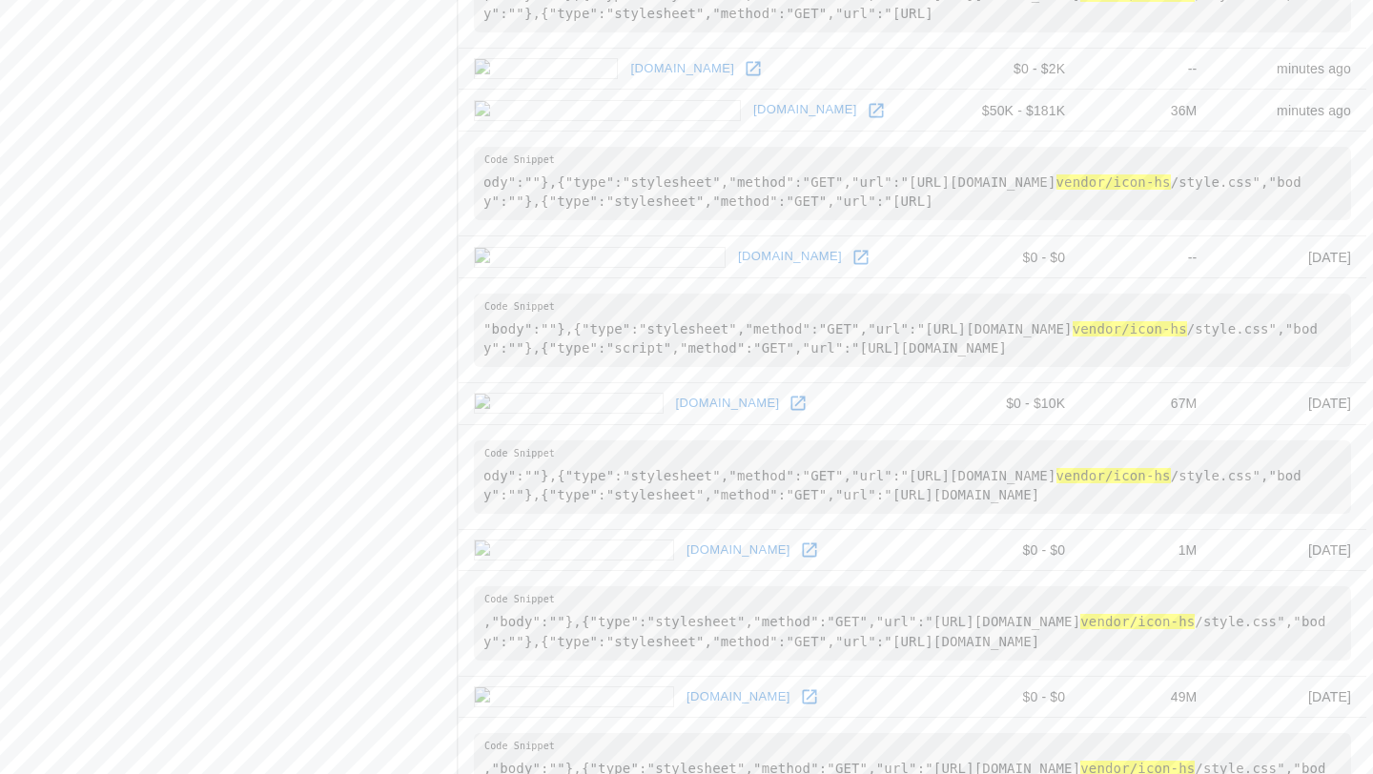
click at [852, 248] on icon at bounding box center [861, 257] width 19 height 19
click at [789, 394] on icon at bounding box center [798, 403] width 19 height 19
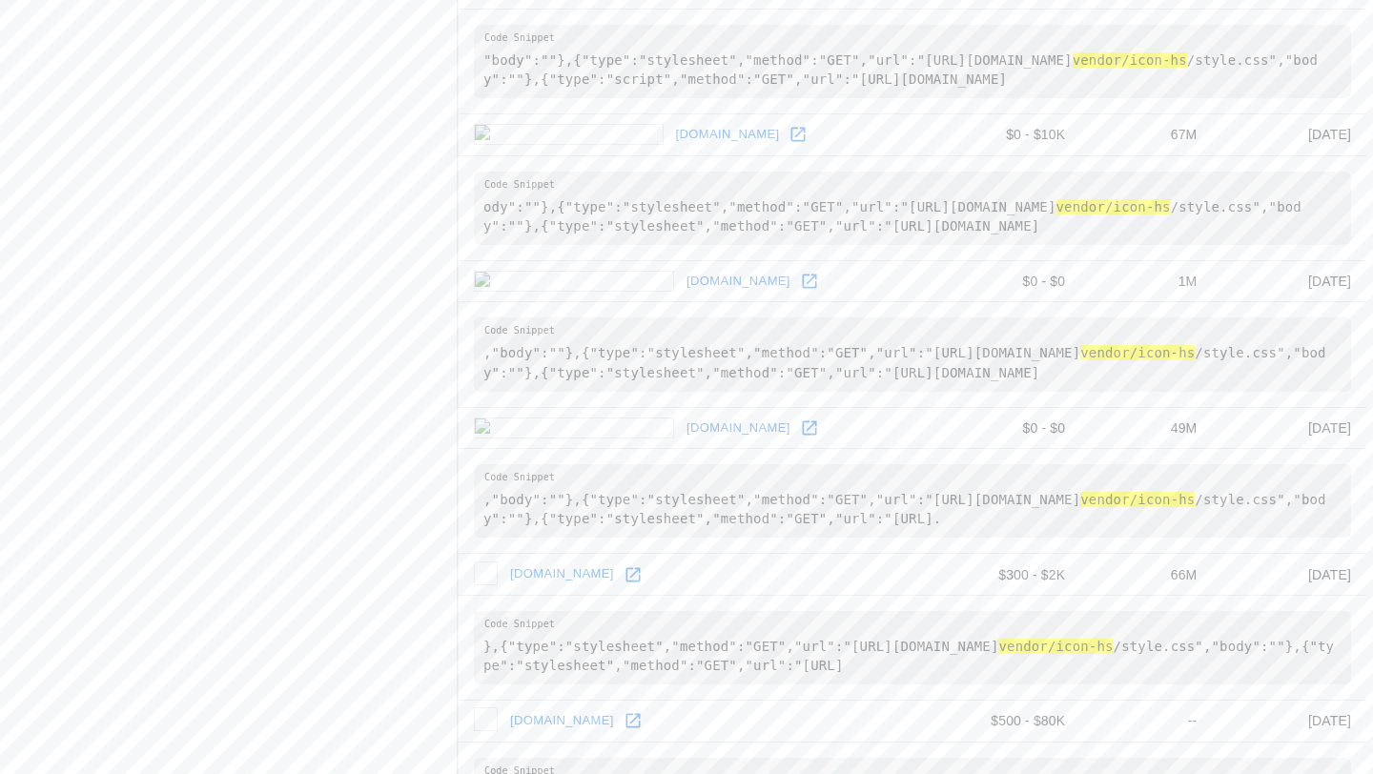
scroll to position [1766, 0]
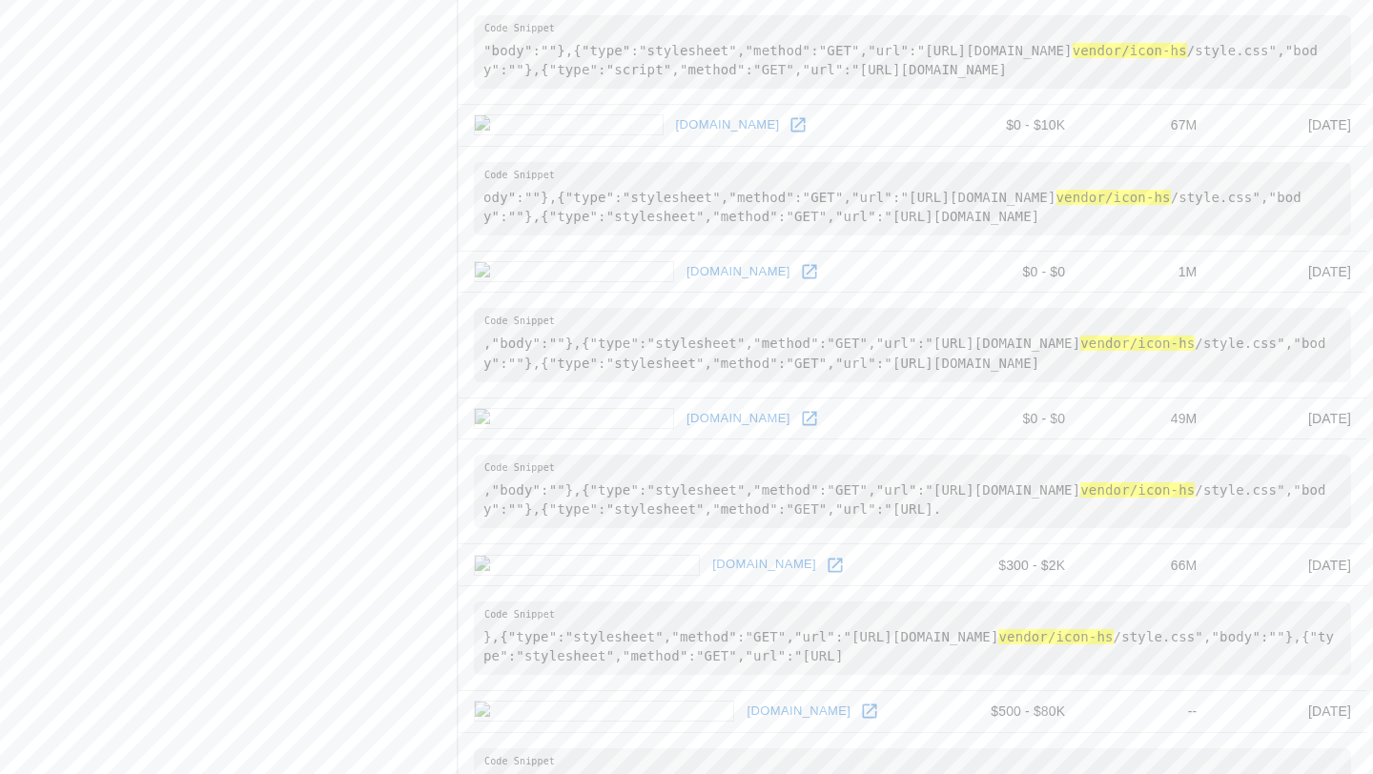
click at [802, 411] on icon at bounding box center [809, 418] width 14 height 14
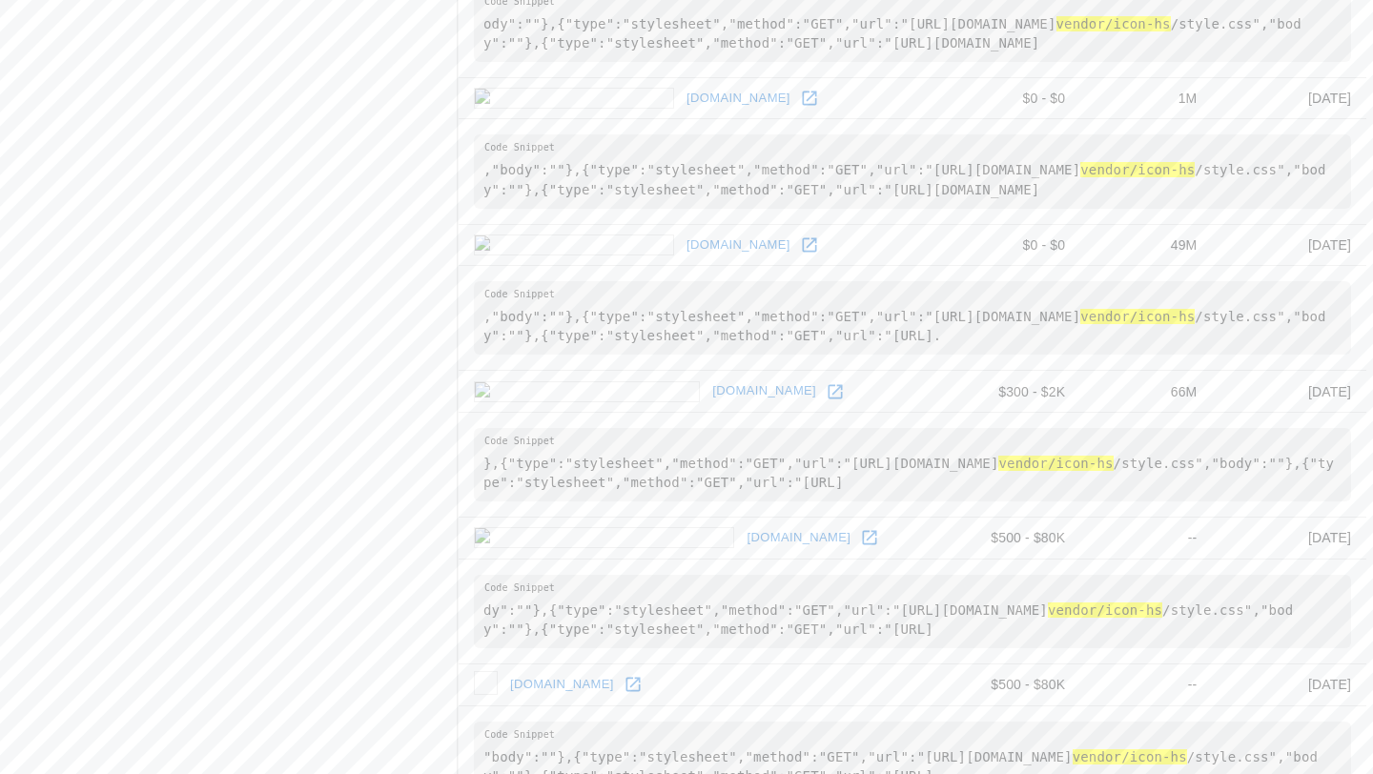
scroll to position [1989, 0]
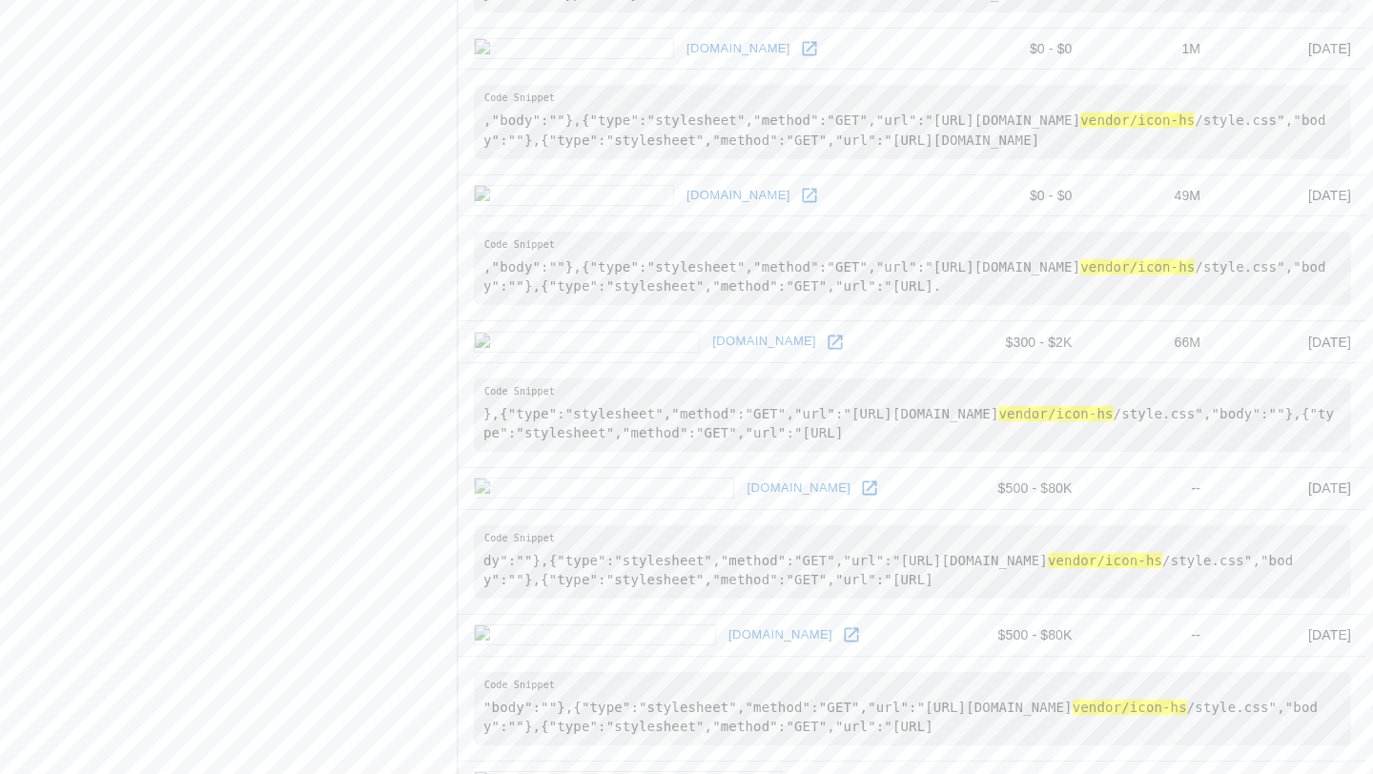
click at [826, 333] on icon at bounding box center [835, 342] width 19 height 19
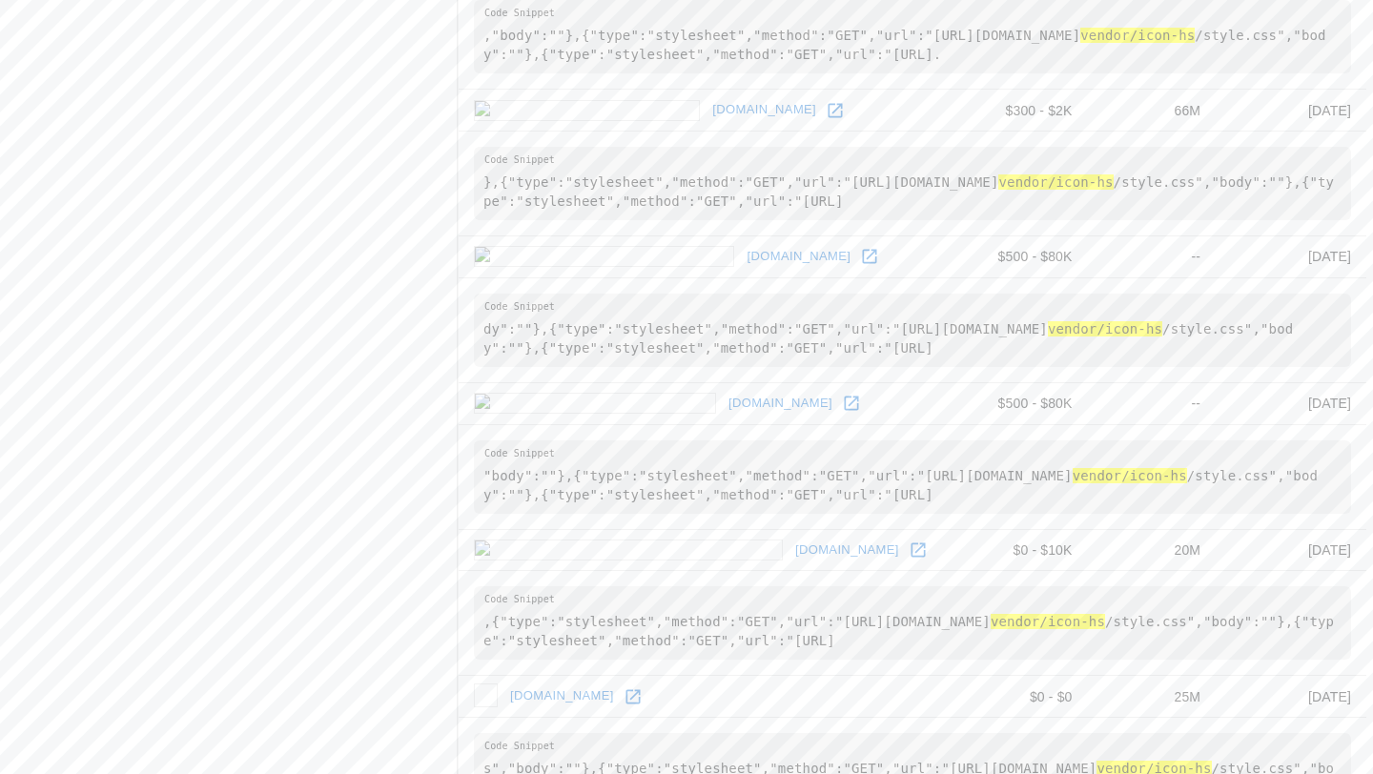
scroll to position [2237, 0]
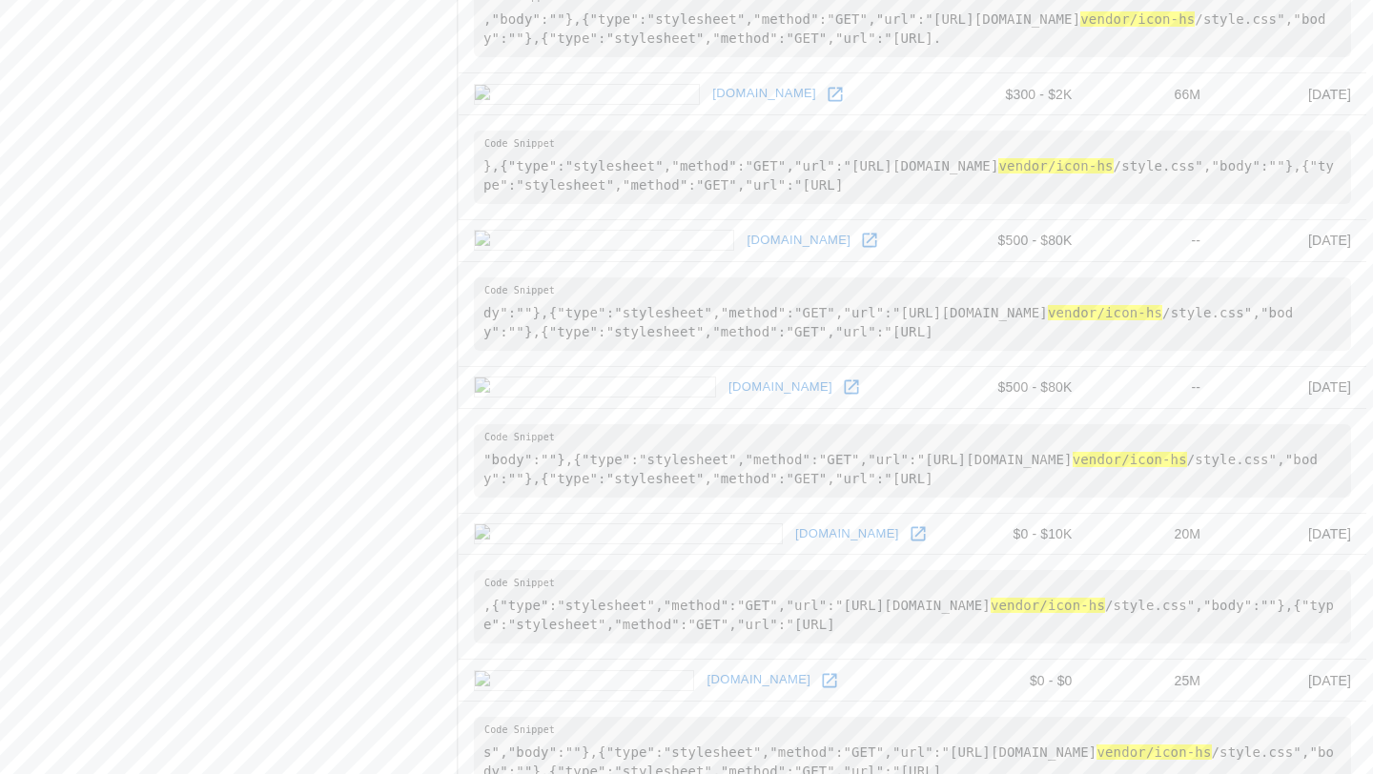
click at [855, 226] on link at bounding box center [869, 240] width 29 height 29
click at [909, 524] on icon at bounding box center [918, 533] width 19 height 19
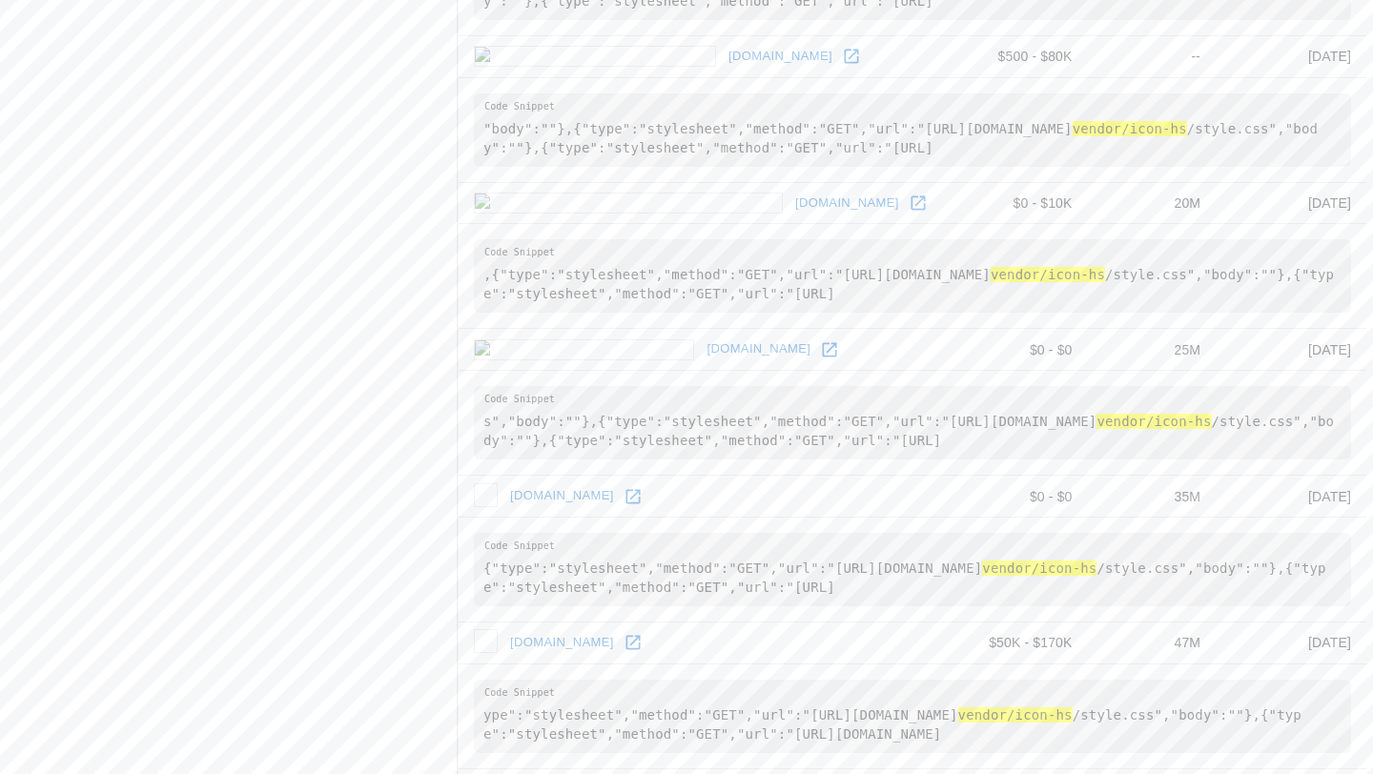
scroll to position [2578, 0]
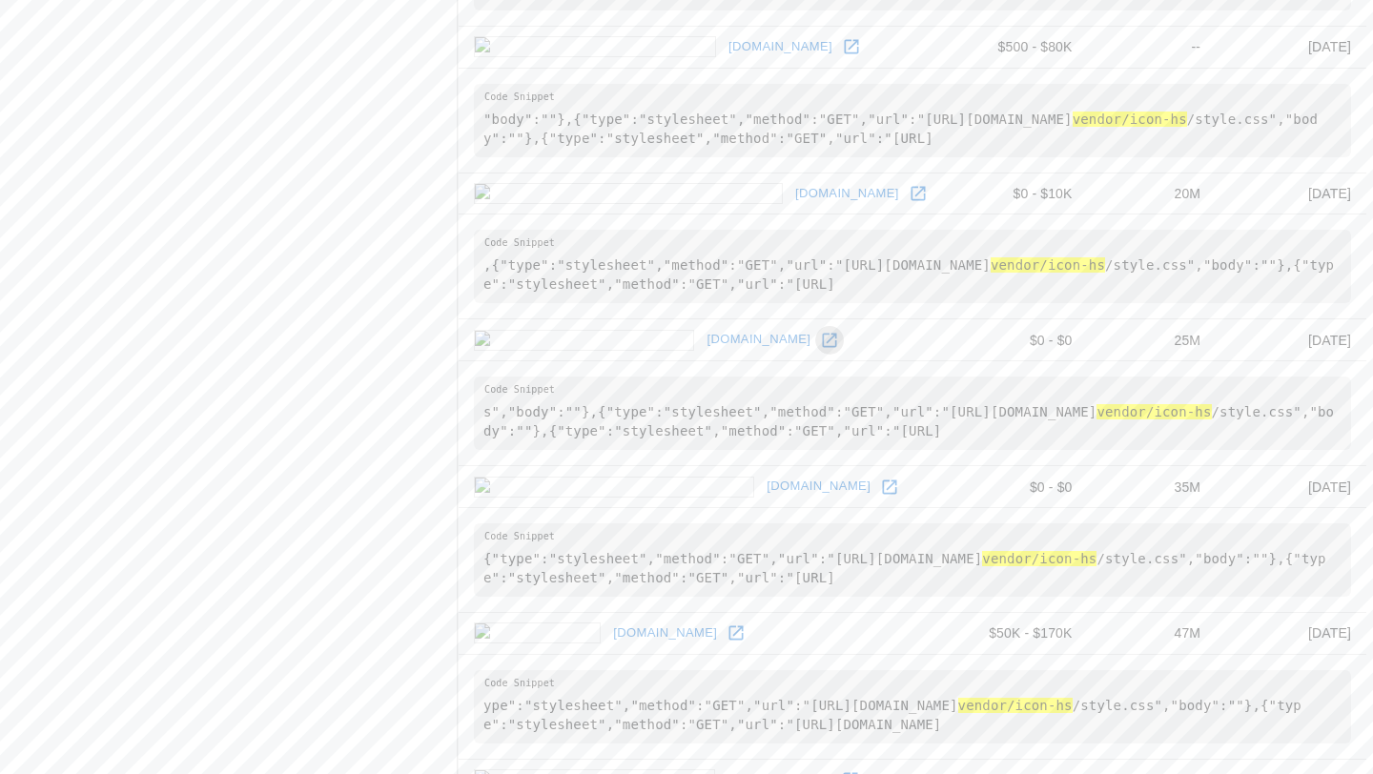
click at [820, 331] on icon at bounding box center [829, 340] width 19 height 19
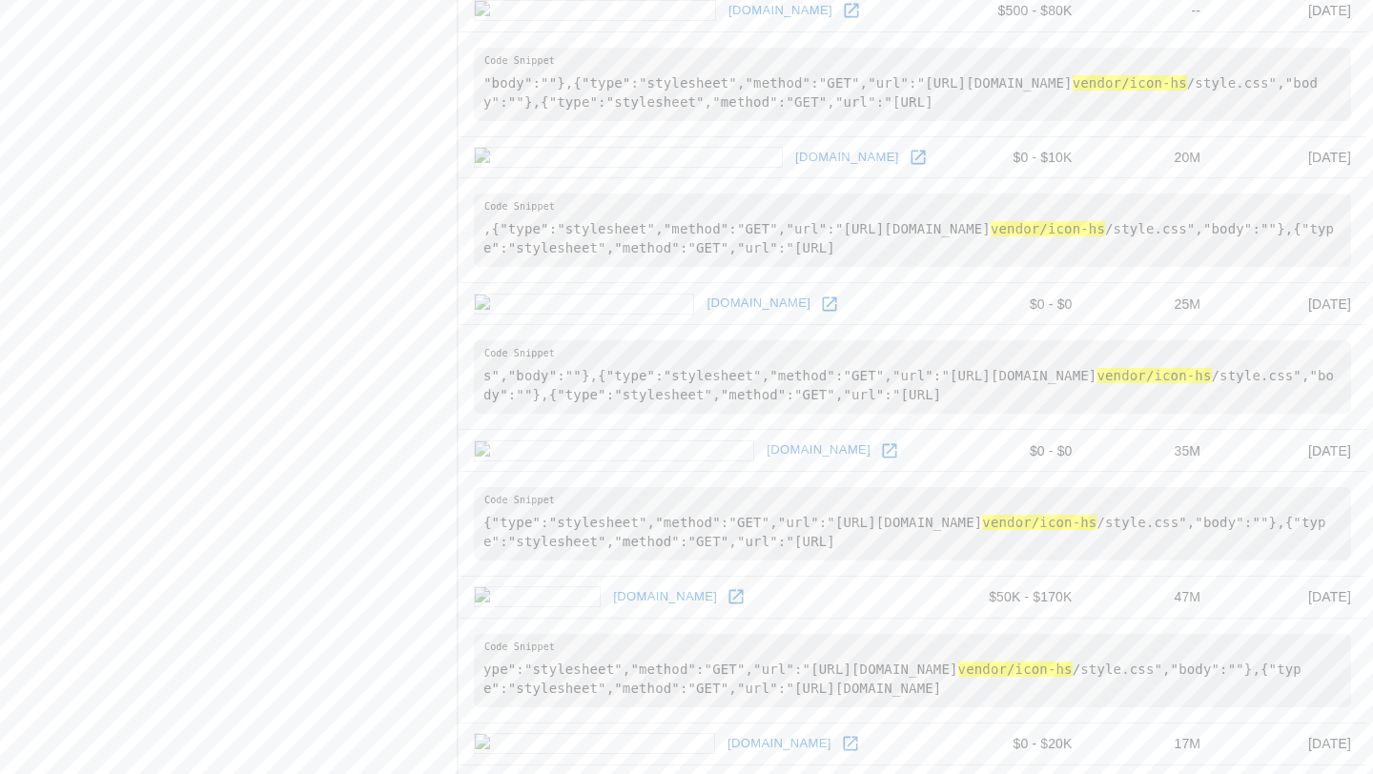
scroll to position [2636, 0]
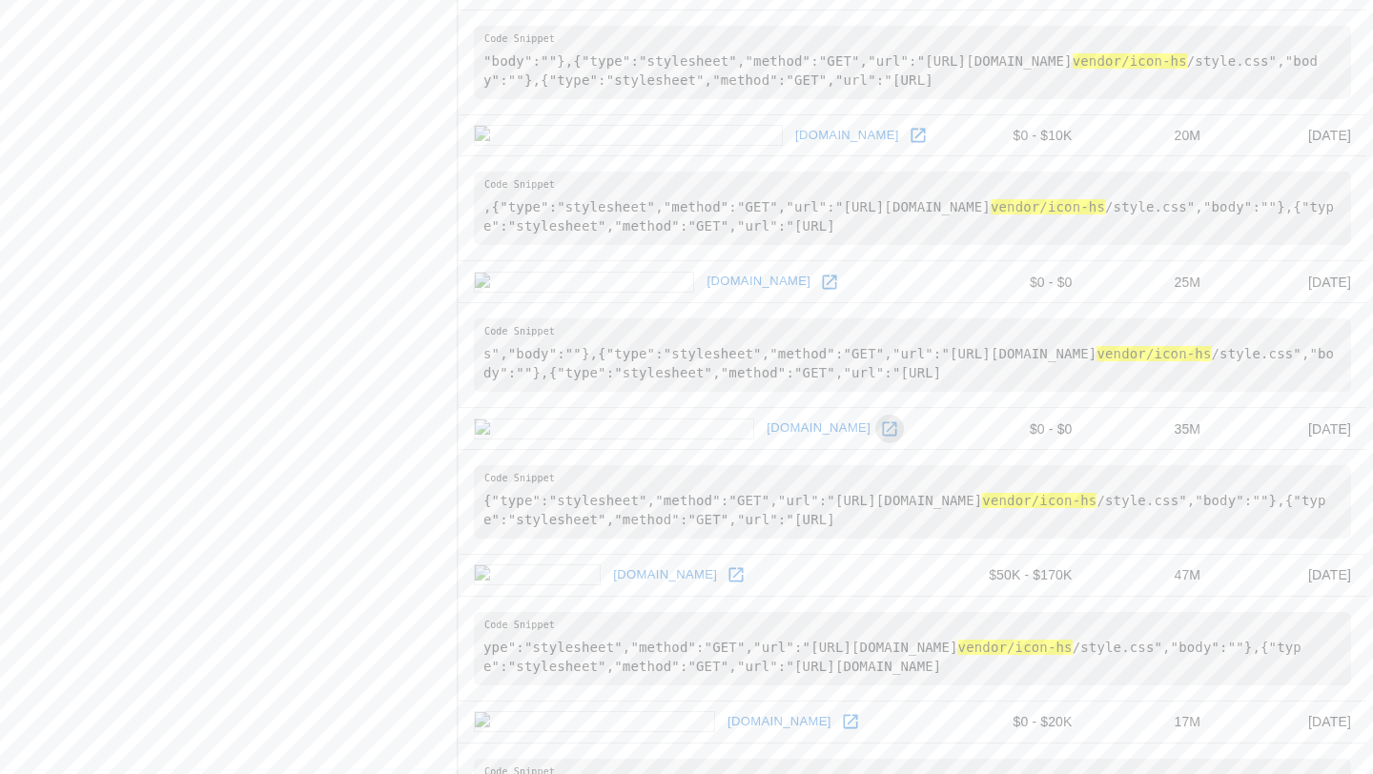
click at [880, 420] on icon at bounding box center [889, 429] width 19 height 19
click at [729, 568] on icon at bounding box center [736, 575] width 14 height 14
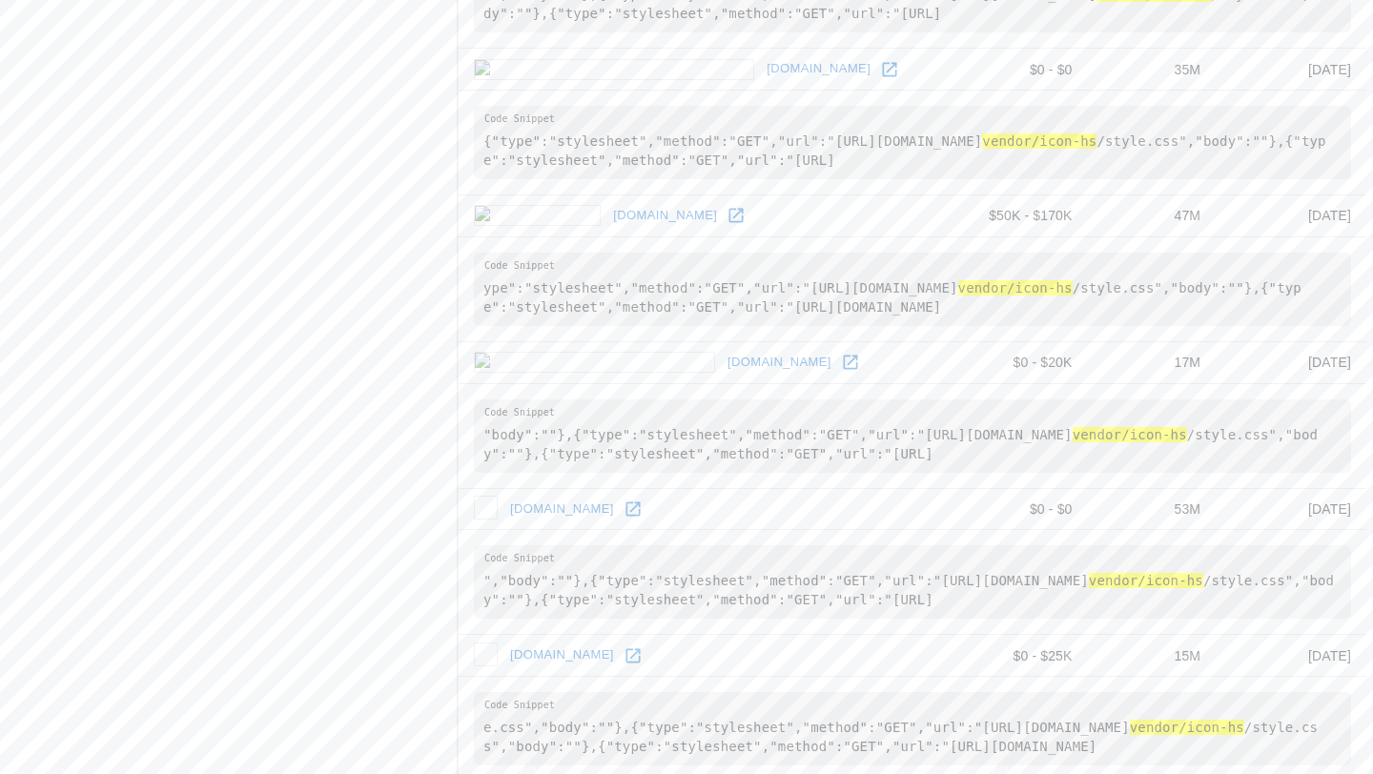
scroll to position [2869, 0]
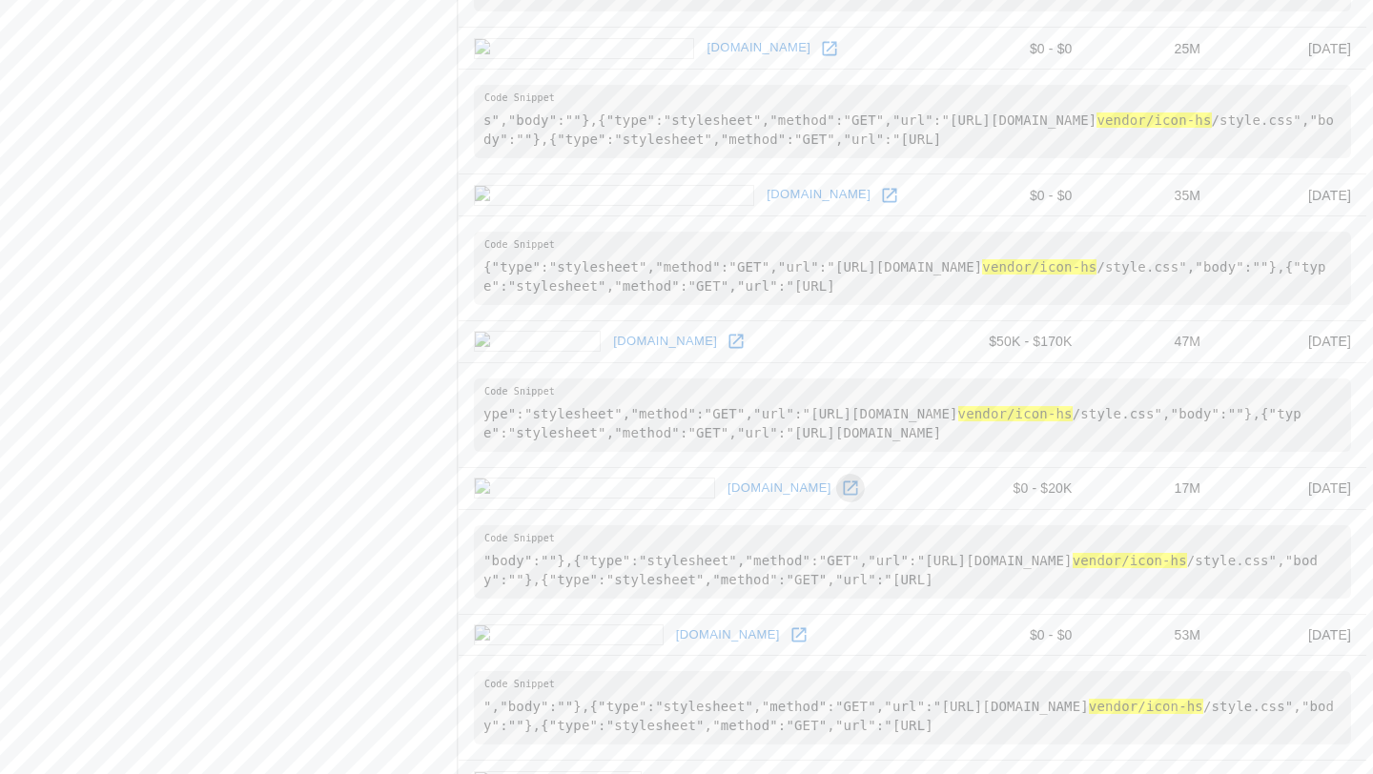
click at [841, 479] on icon at bounding box center [850, 488] width 19 height 19
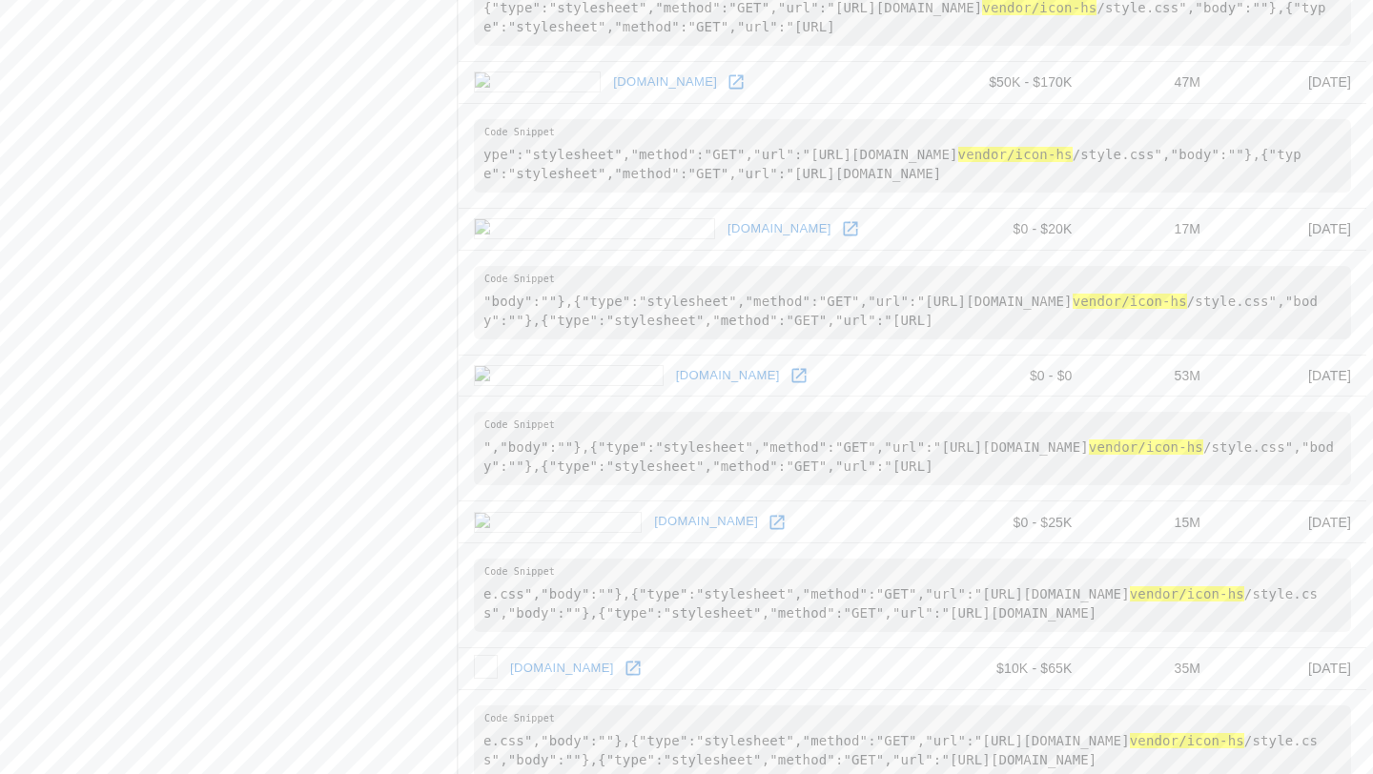
scroll to position [3186, 0]
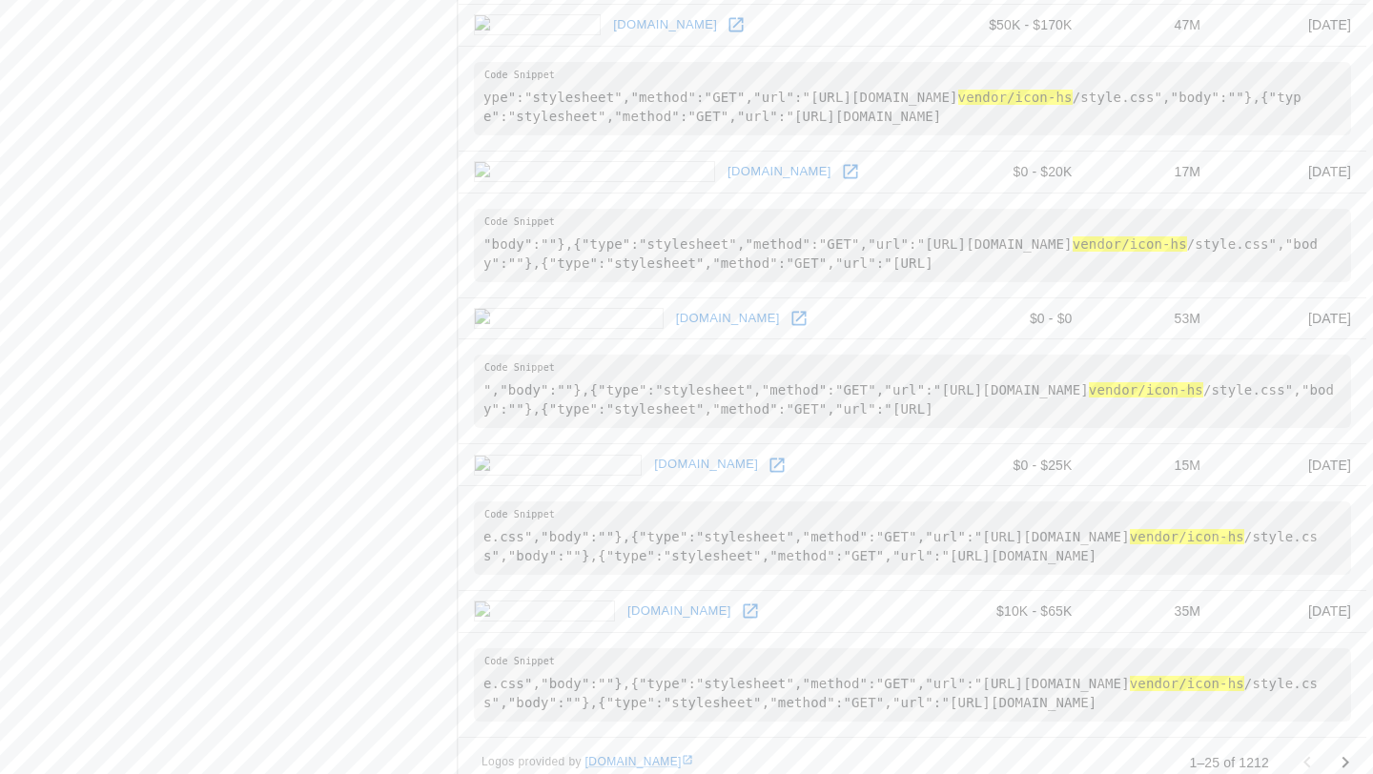
click at [785, 304] on link at bounding box center [799, 318] width 29 height 29
click at [768, 456] on icon at bounding box center [777, 465] width 19 height 19
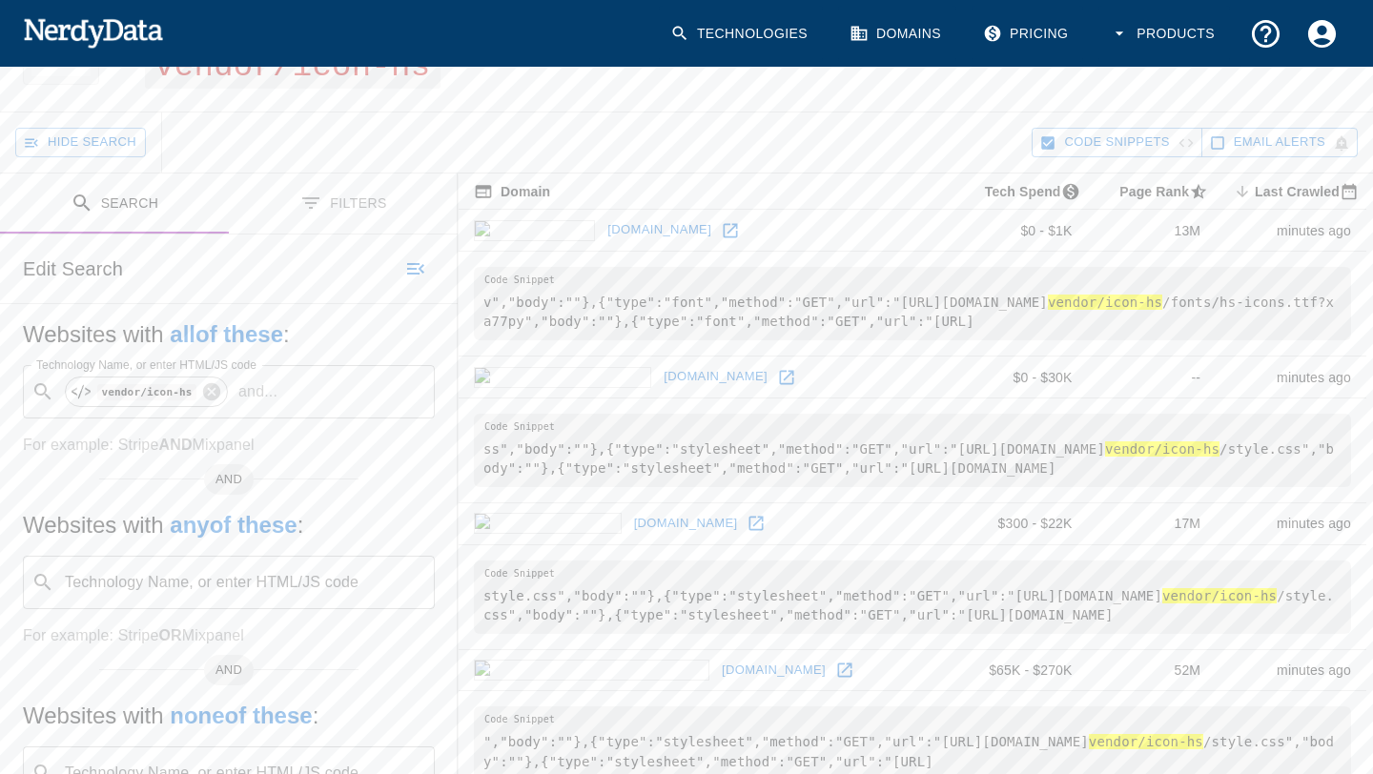
scroll to position [0, 0]
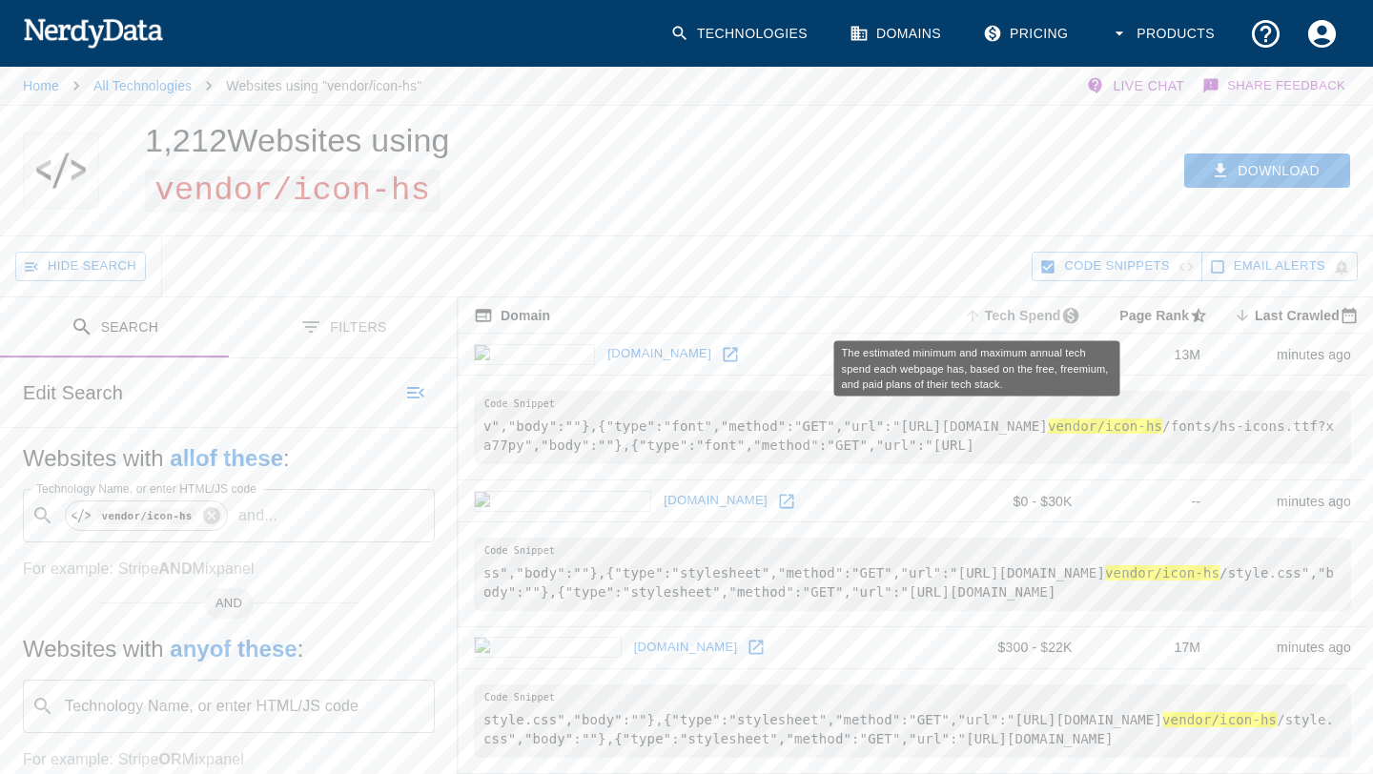
click at [993, 311] on span "Tech Spend" at bounding box center [1024, 315] width 128 height 23
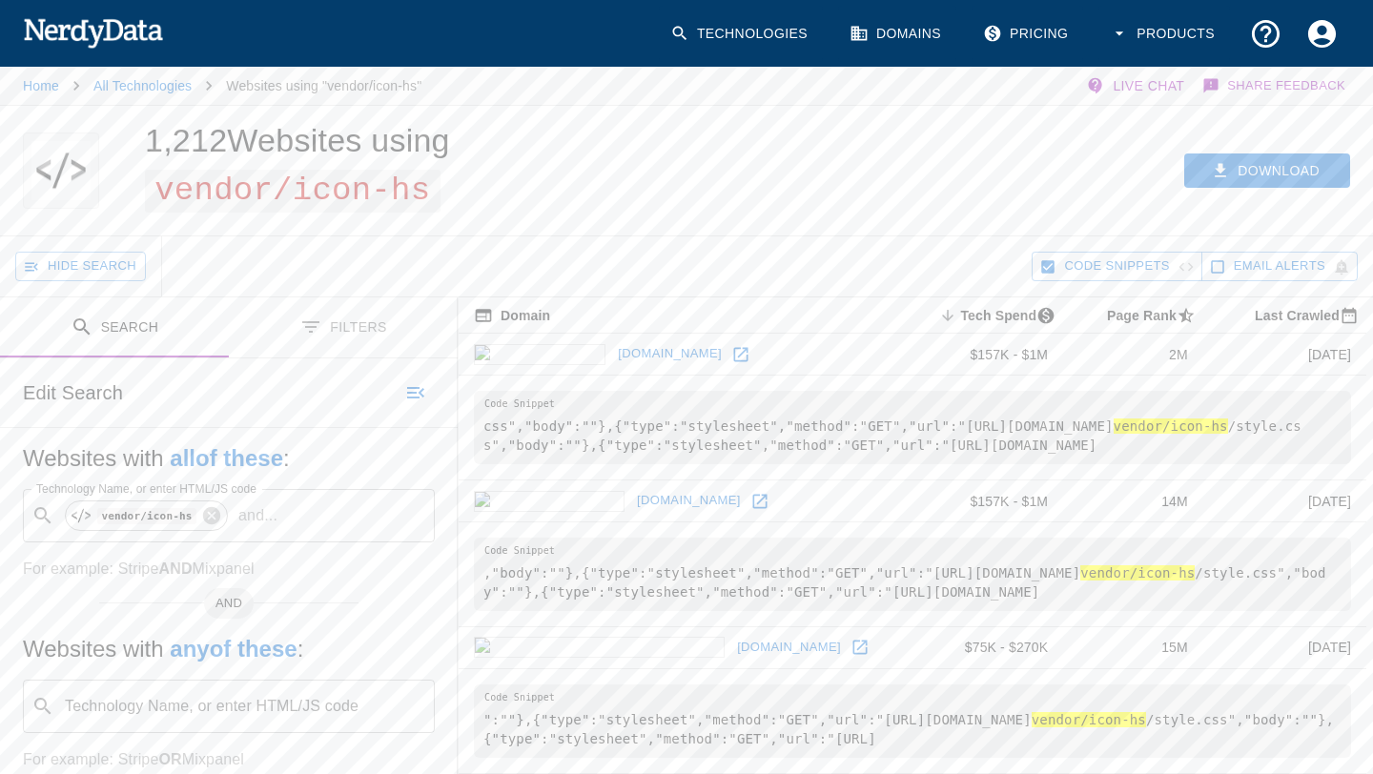
click at [727, 357] on link at bounding box center [741, 354] width 29 height 29
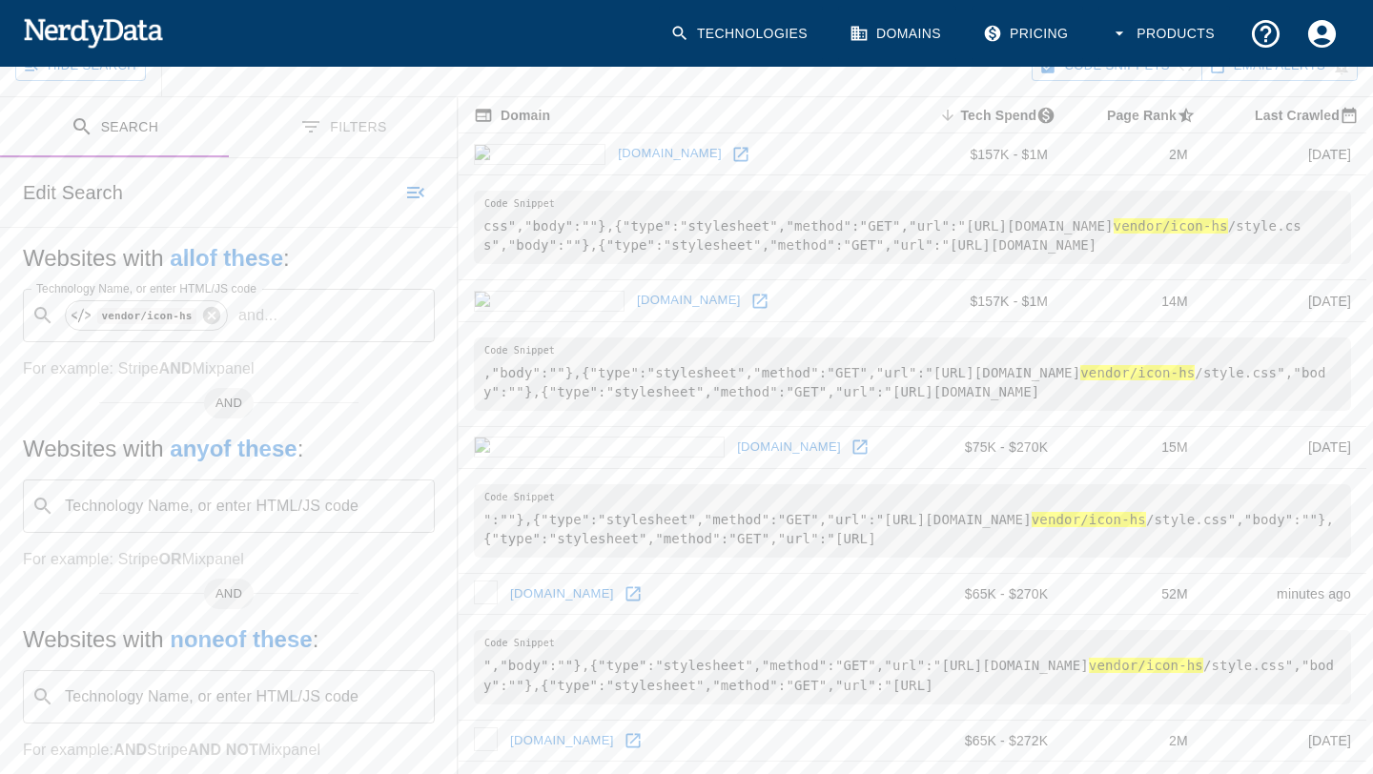
scroll to position [226, 0]
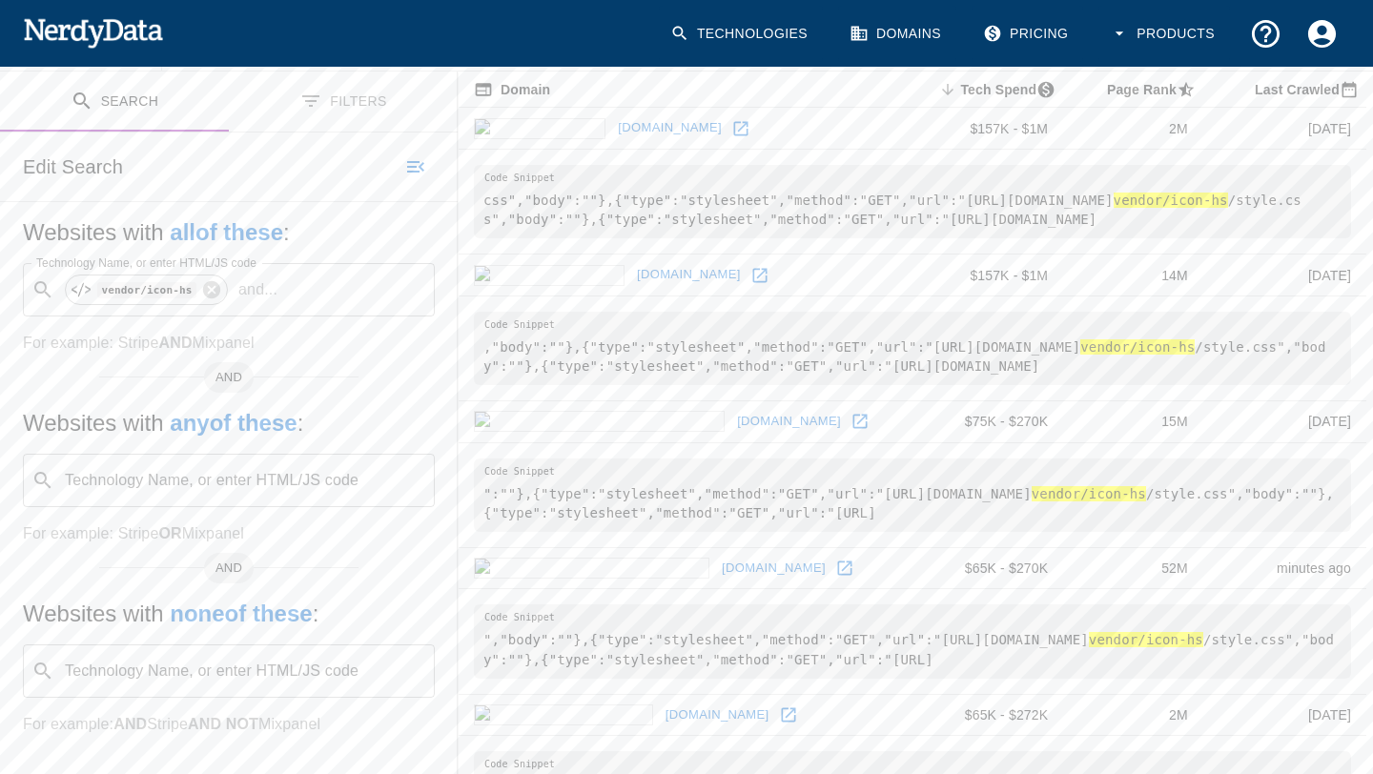
click at [608, 290] on td "[DOMAIN_NAME]" at bounding box center [686, 276] width 455 height 42
click at [750, 275] on icon at bounding box center [759, 275] width 19 height 19
click at [851, 420] on icon at bounding box center [860, 421] width 19 height 19
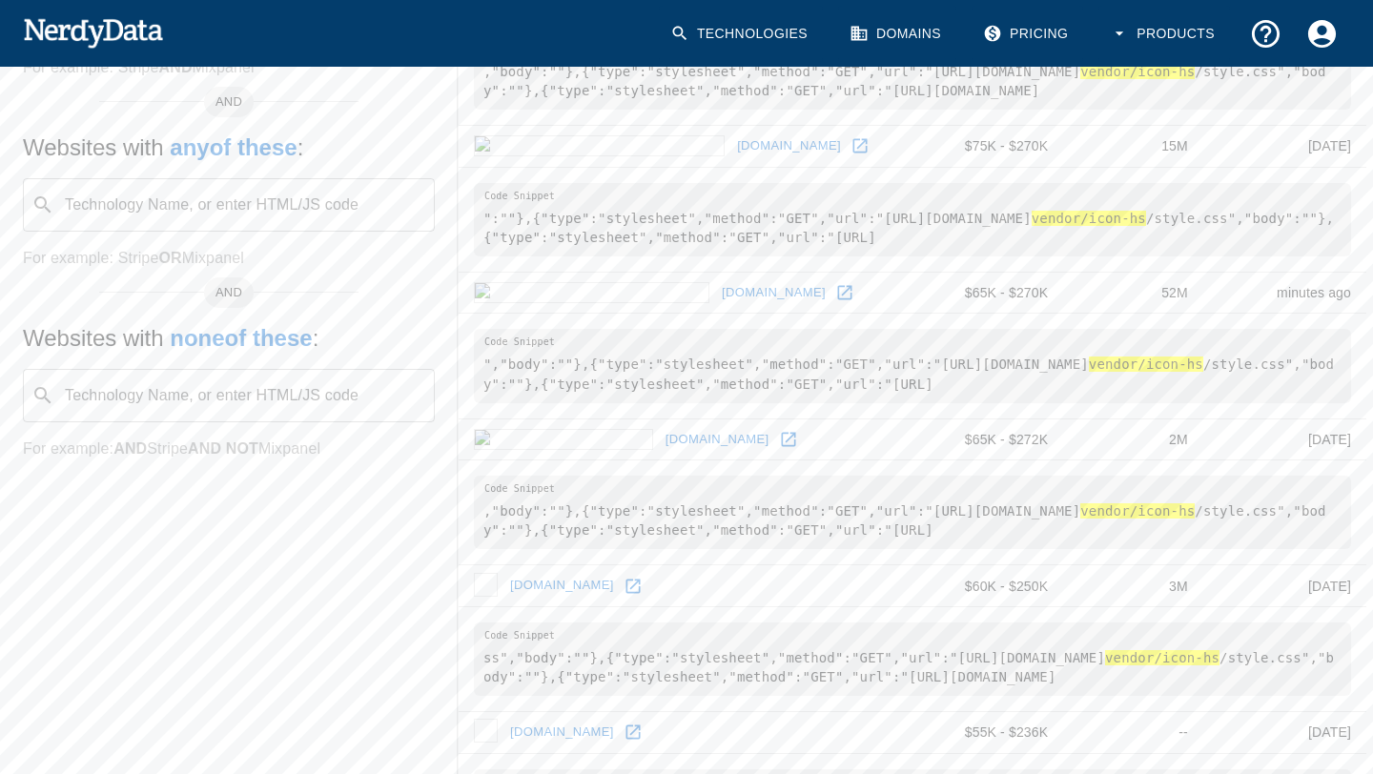
scroll to position [527, 0]
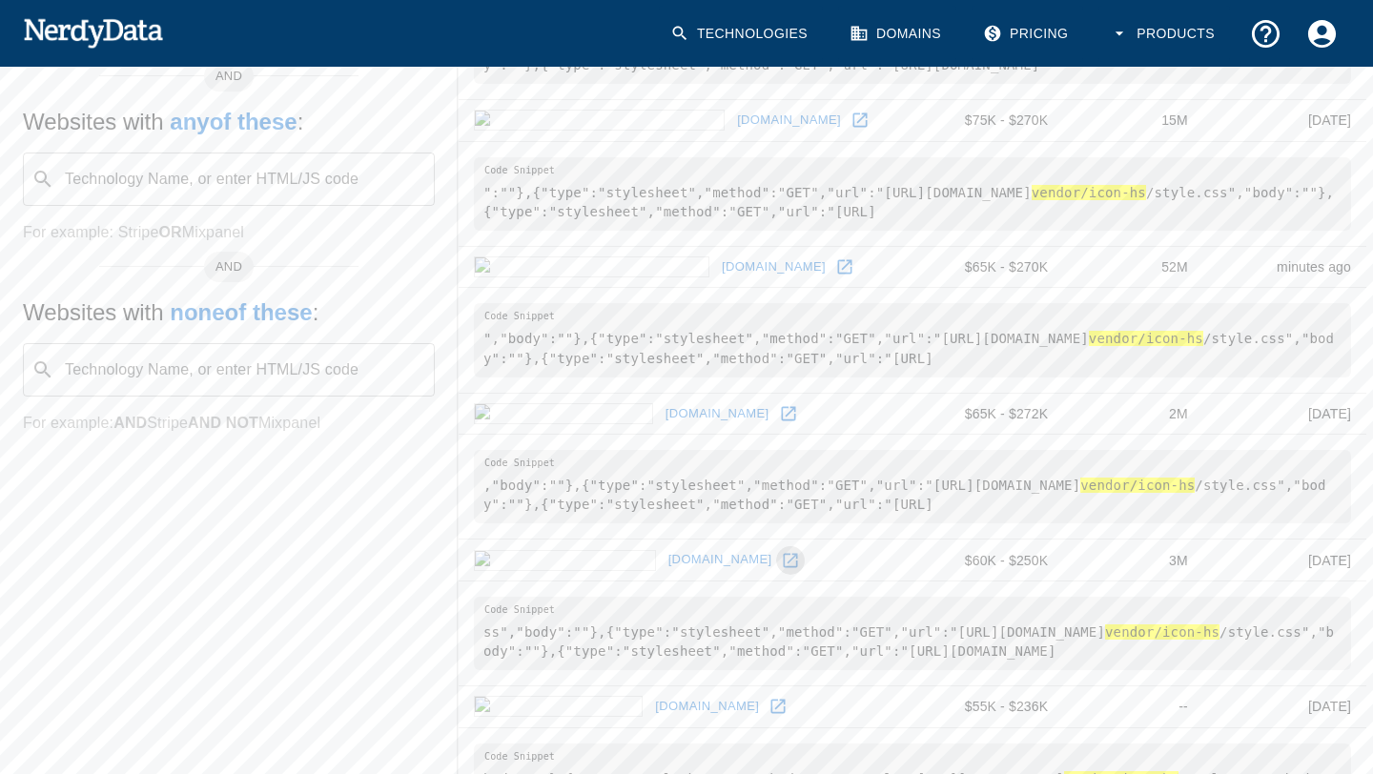
click at [781, 551] on icon at bounding box center [790, 560] width 19 height 19
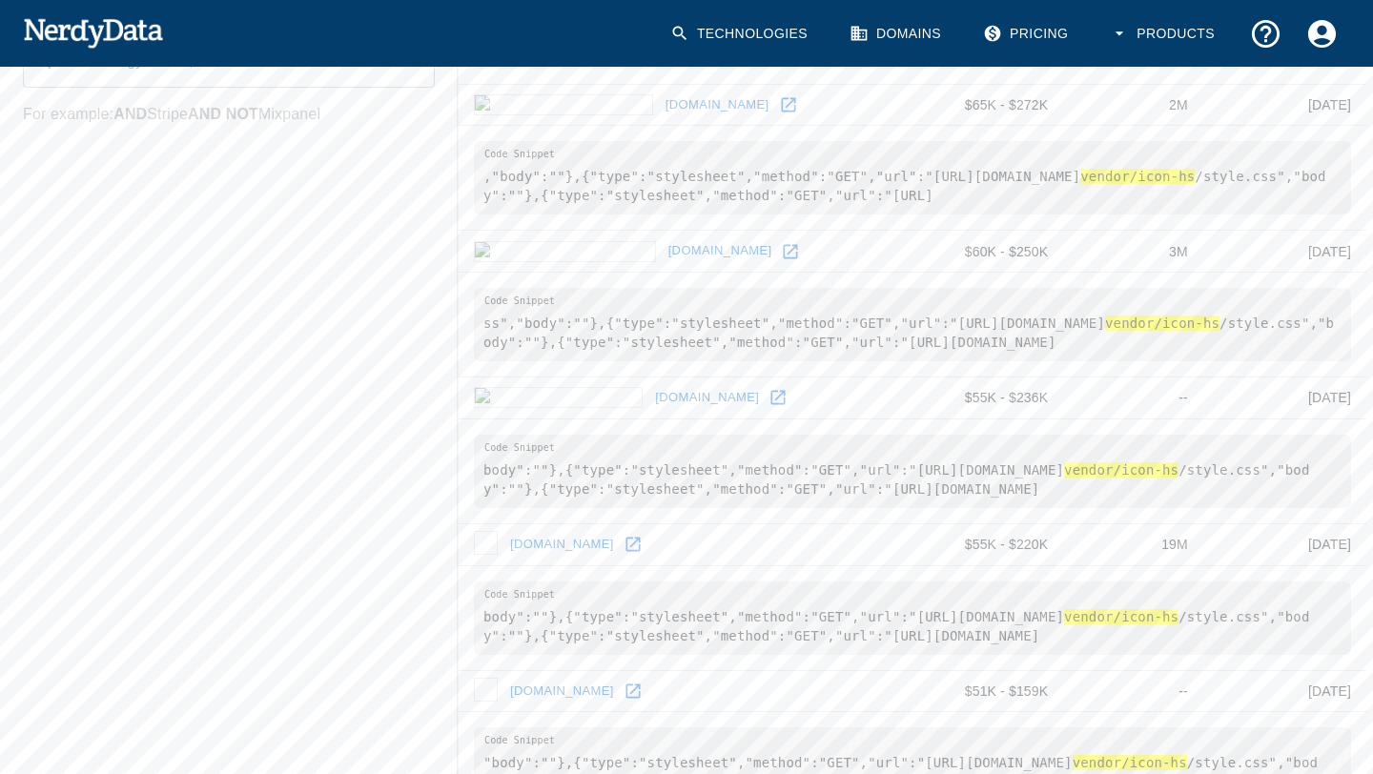
scroll to position [1004, 0]
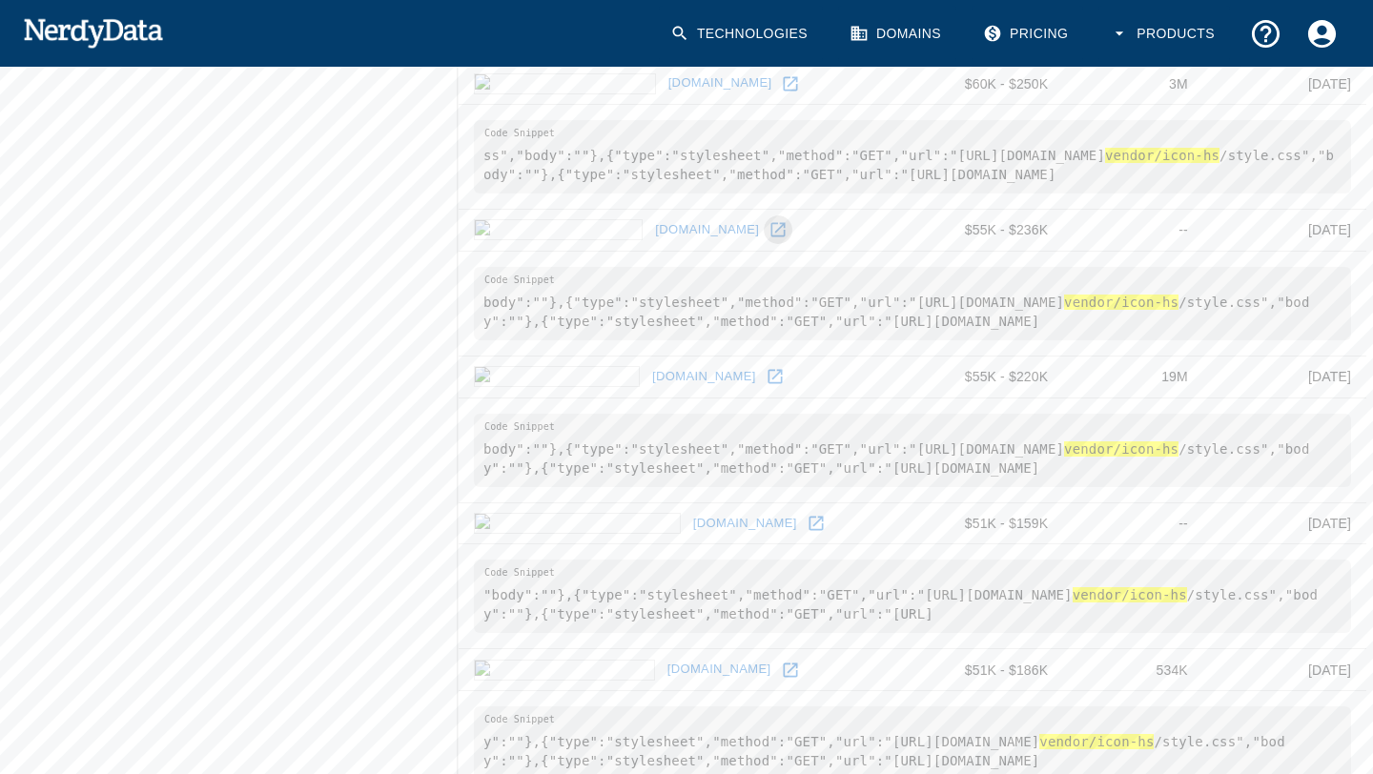
click at [769, 221] on icon at bounding box center [778, 229] width 19 height 19
click at [768, 382] on icon at bounding box center [775, 377] width 14 height 14
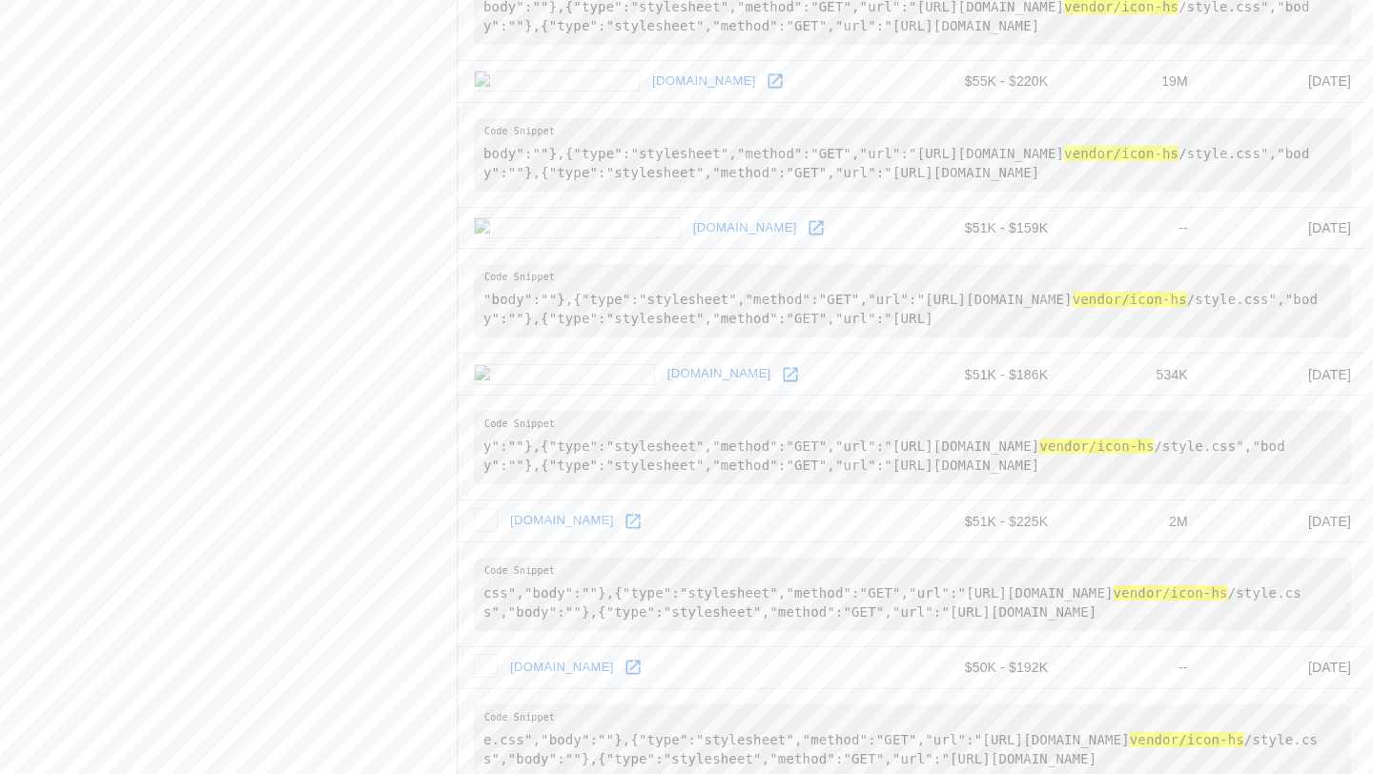
scroll to position [1302, 0]
click at [781, 368] on icon at bounding box center [790, 372] width 19 height 19
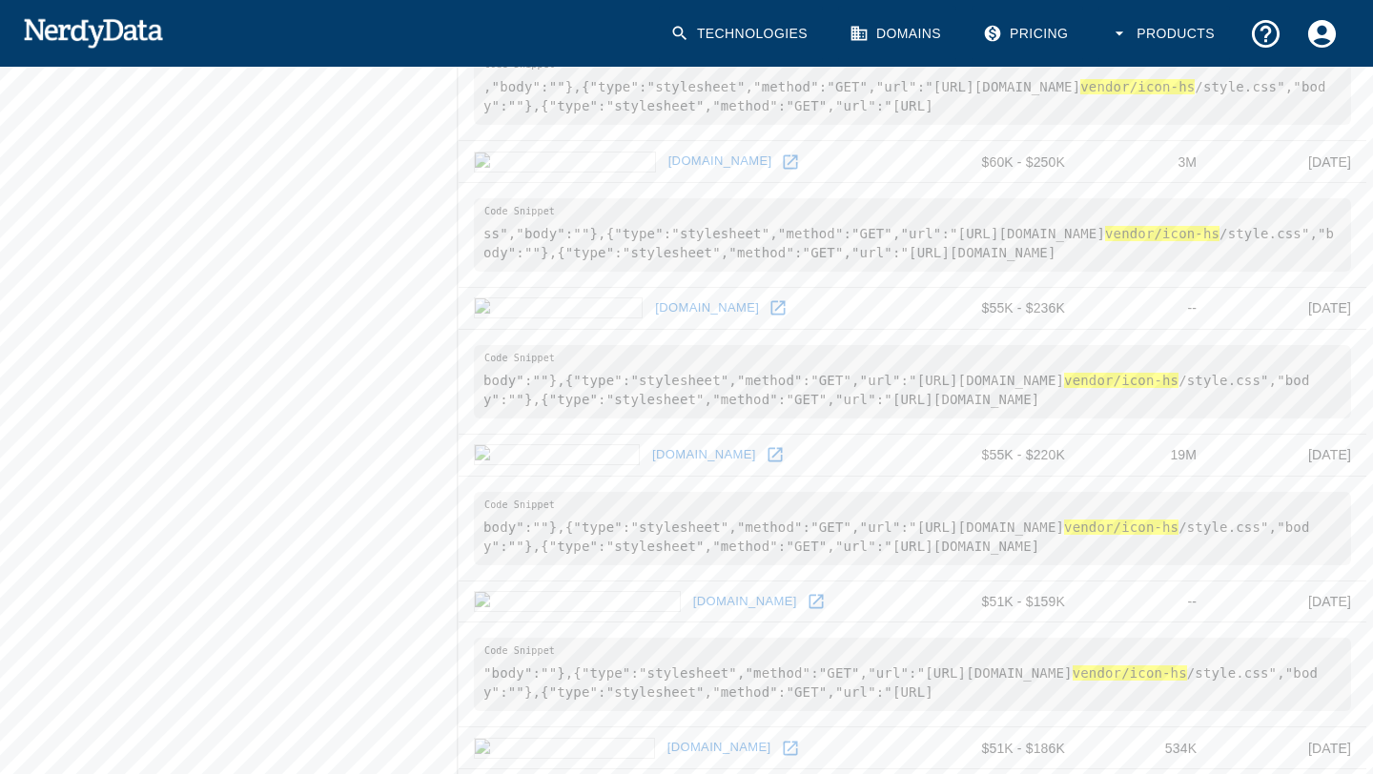
scroll to position [0, 0]
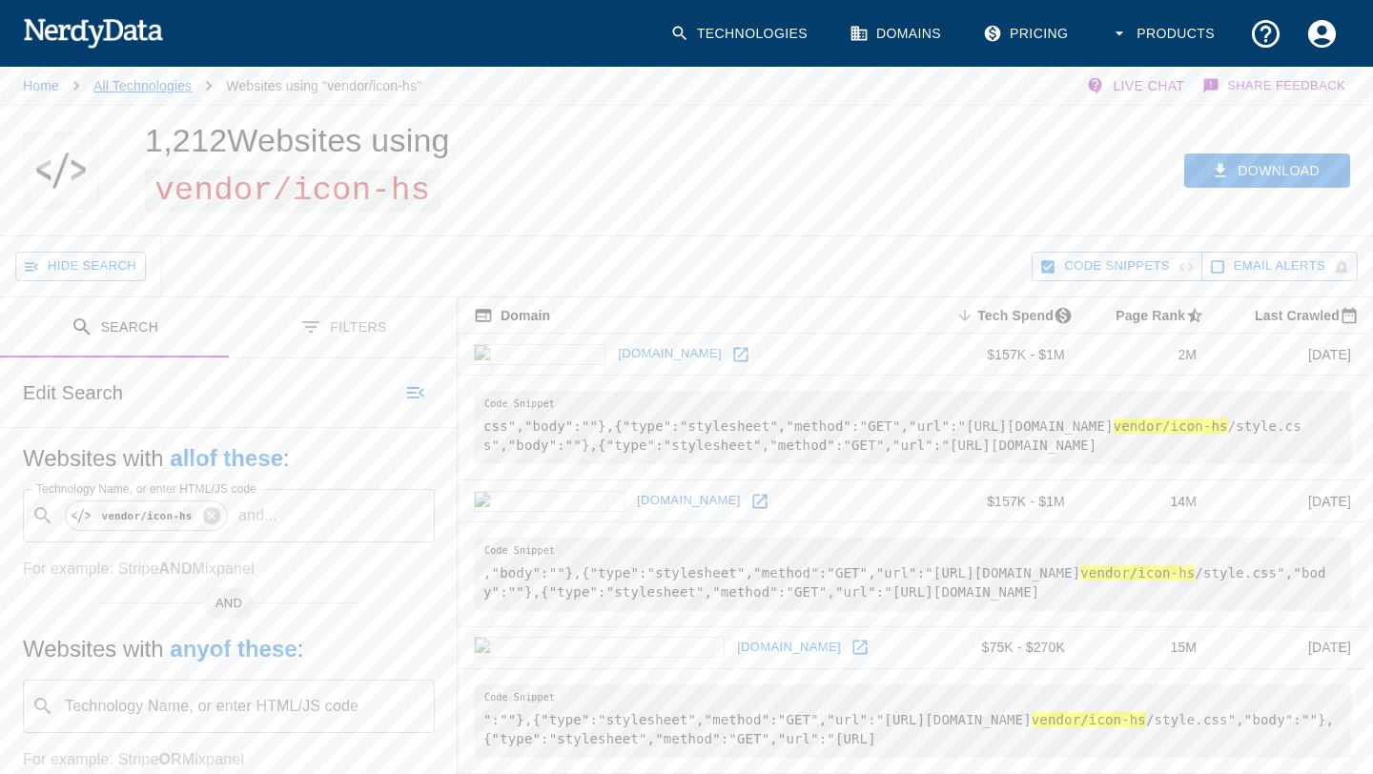
click at [158, 88] on link "All Technologies" at bounding box center [142, 85] width 98 height 15
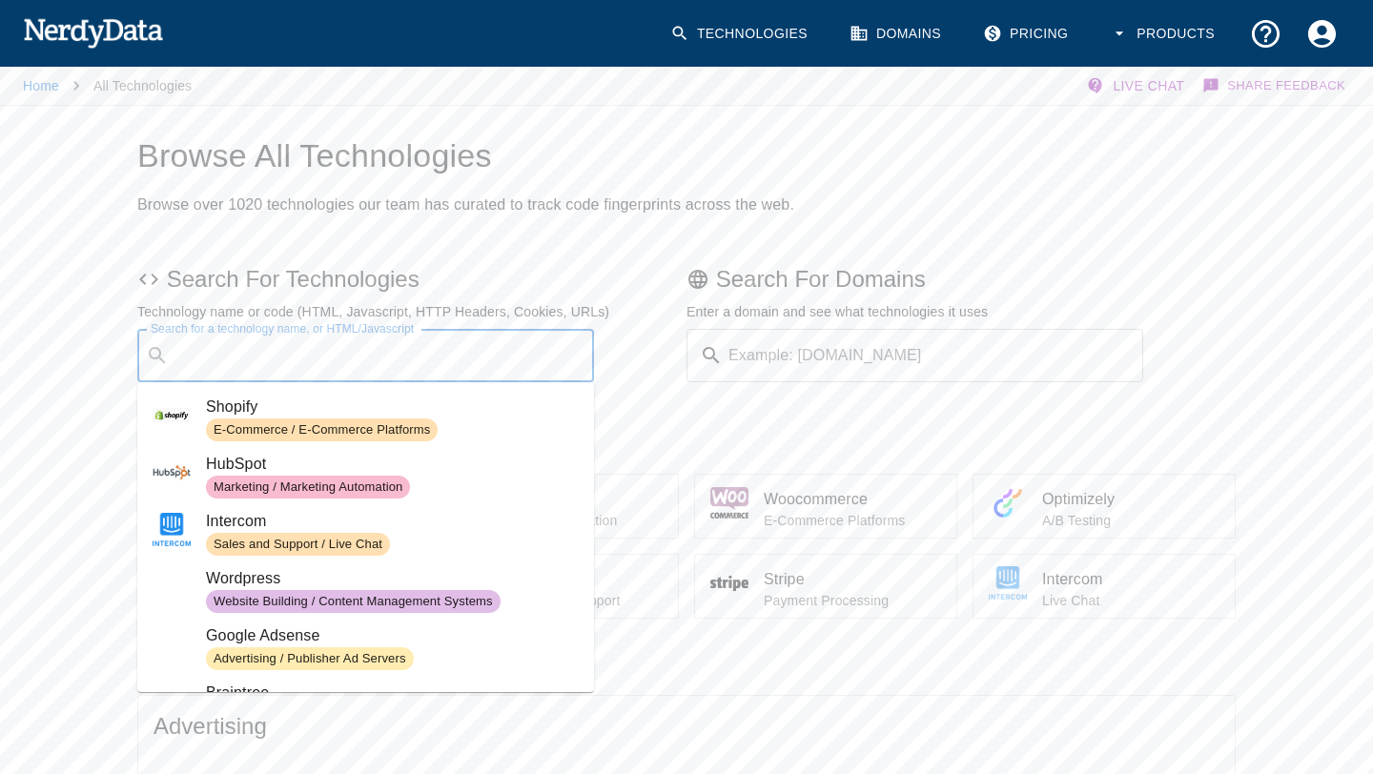
click at [272, 358] on input "Search for a technology name, or HTML/Javascript" at bounding box center [380, 356] width 409 height 36
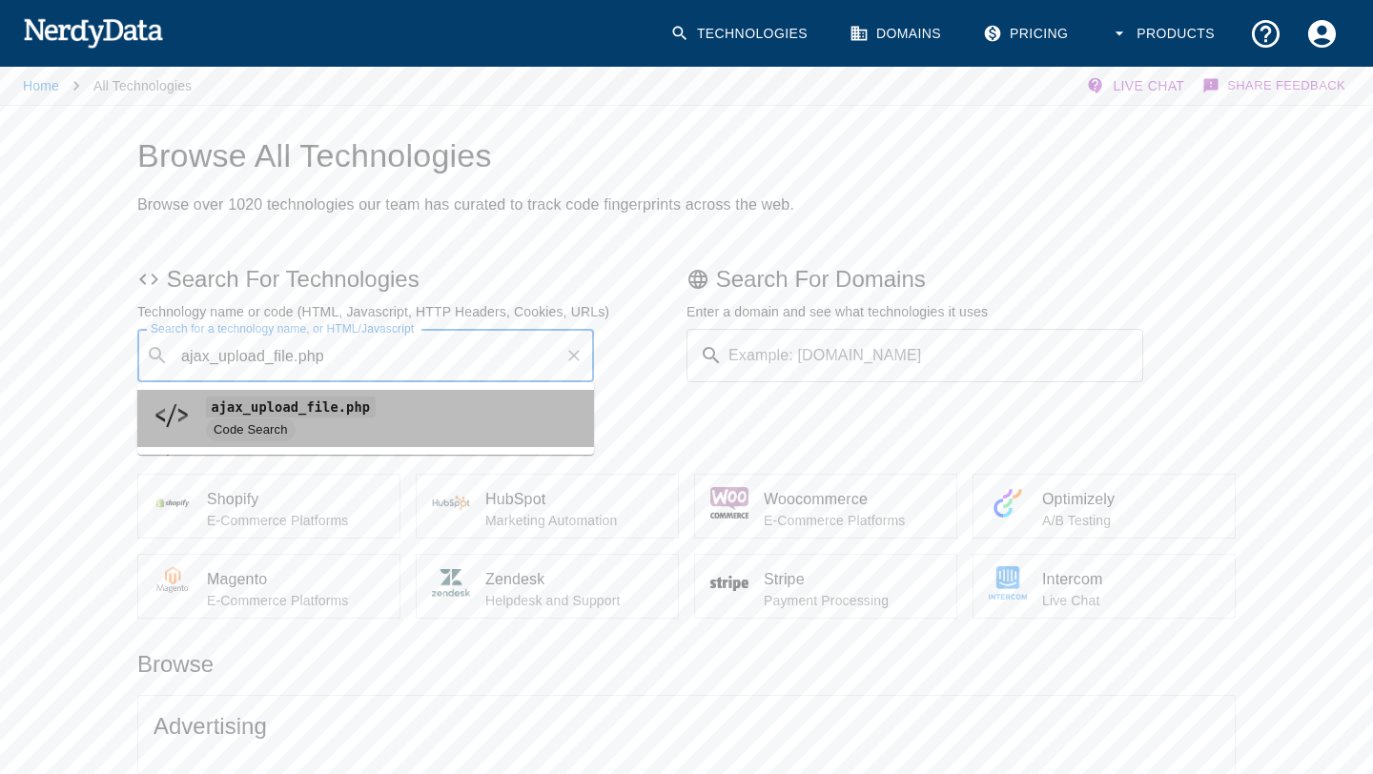
click at [312, 410] on code "ajax_upload_file.php" at bounding box center [291, 407] width 170 height 20
type input "ajax_upload_file.php"
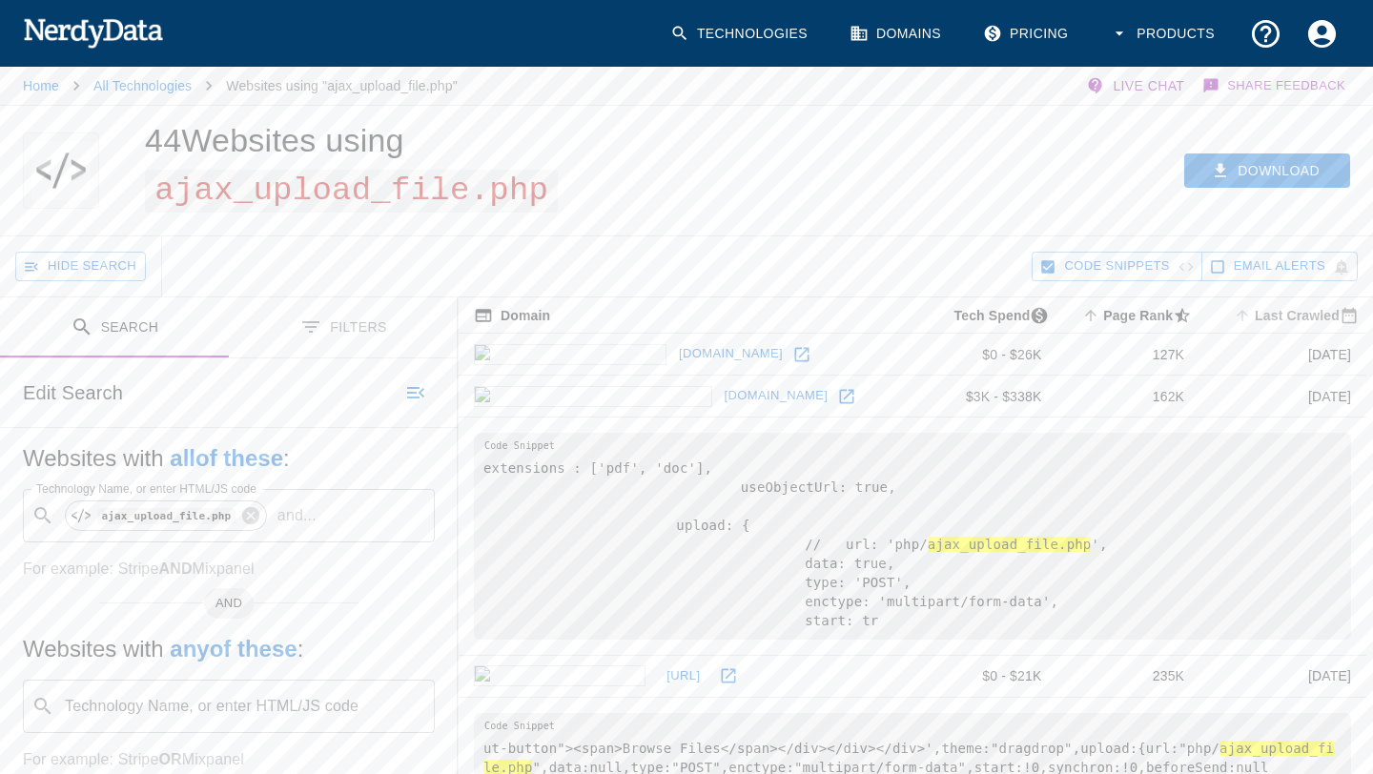
click at [1262, 318] on span "Last Crawled" at bounding box center [1298, 315] width 136 height 23
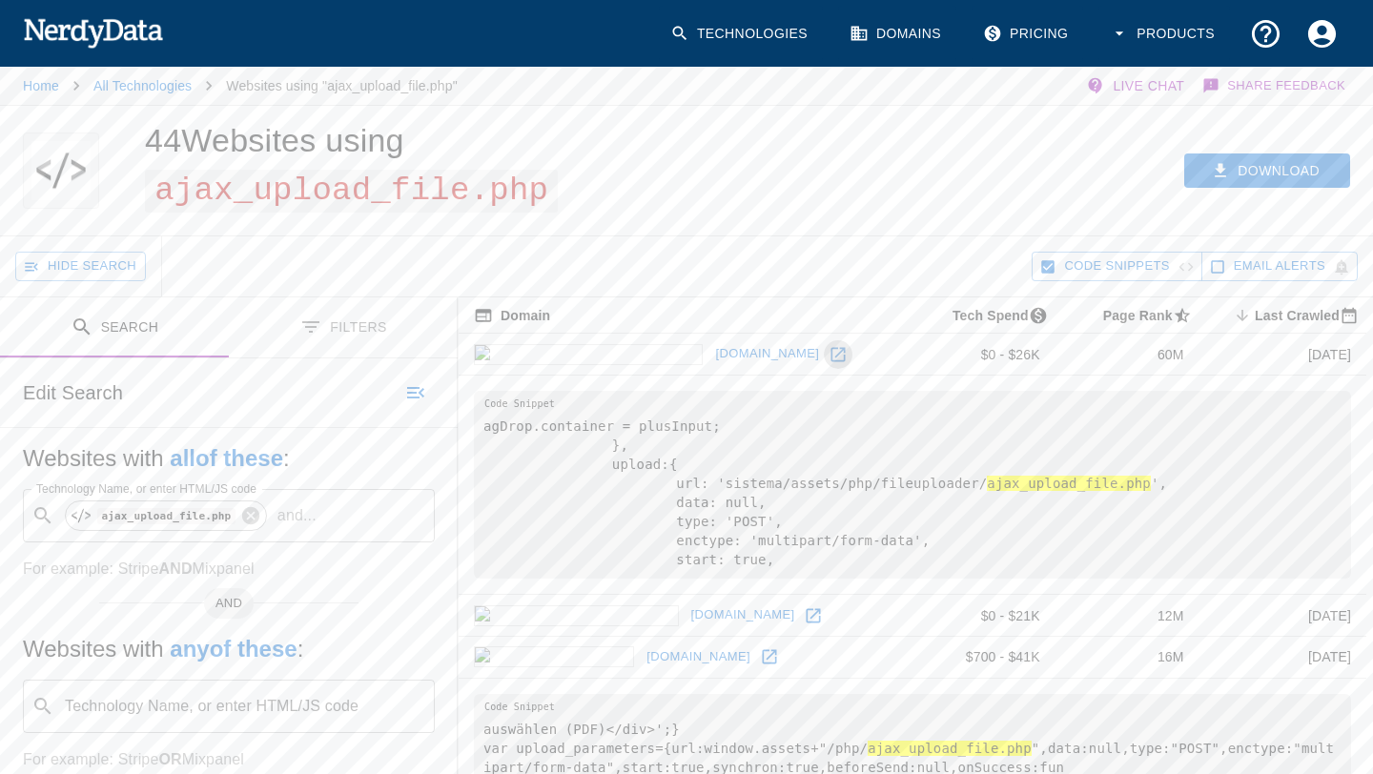
click at [832, 353] on icon at bounding box center [839, 354] width 14 height 14
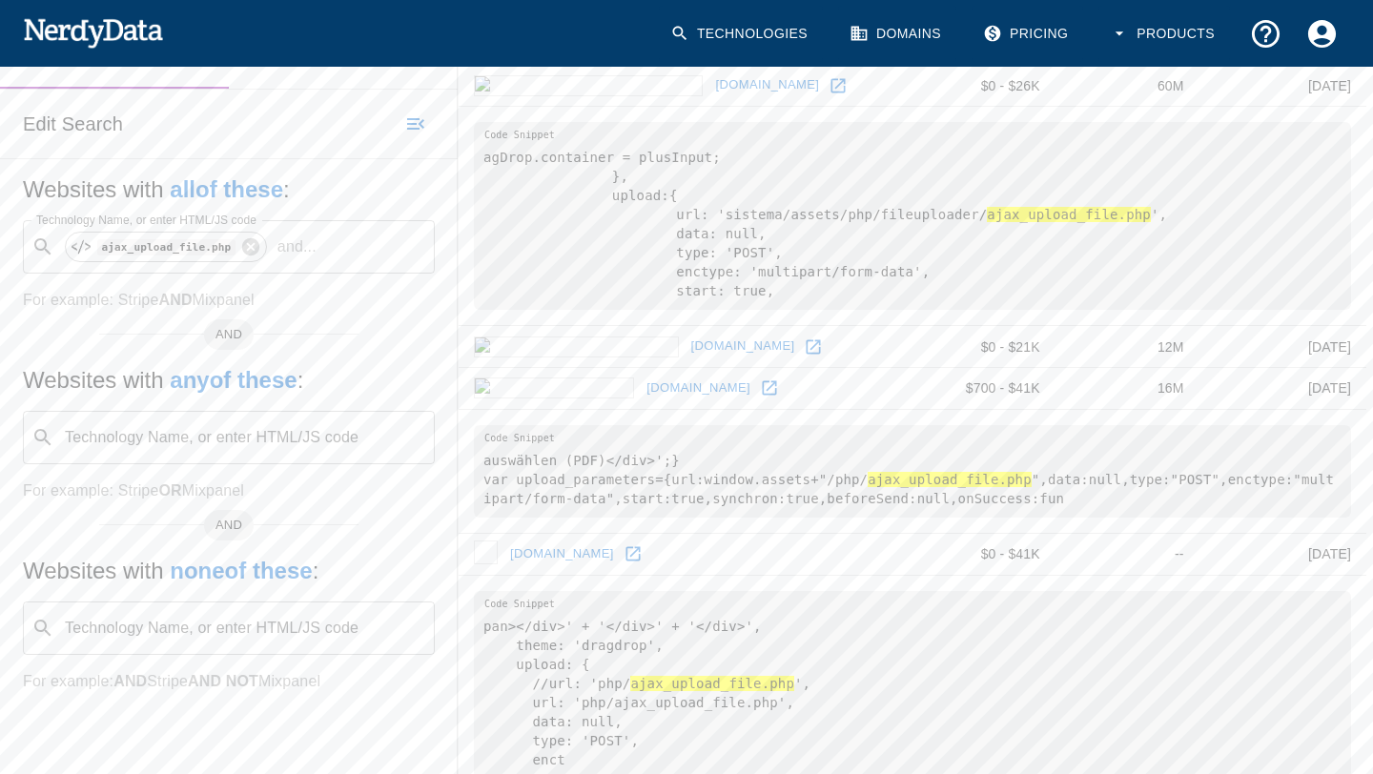
scroll to position [274, 0]
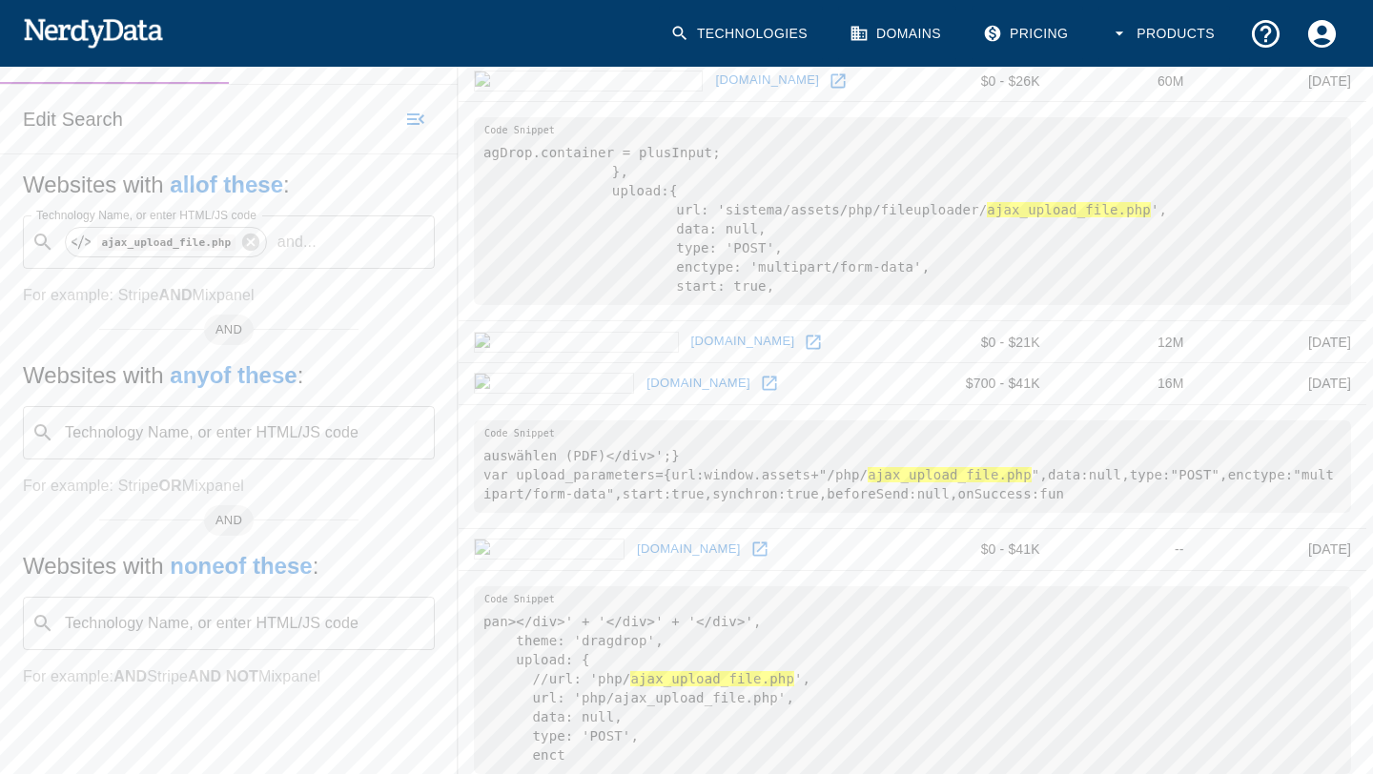
click at [750, 552] on icon at bounding box center [759, 549] width 19 height 19
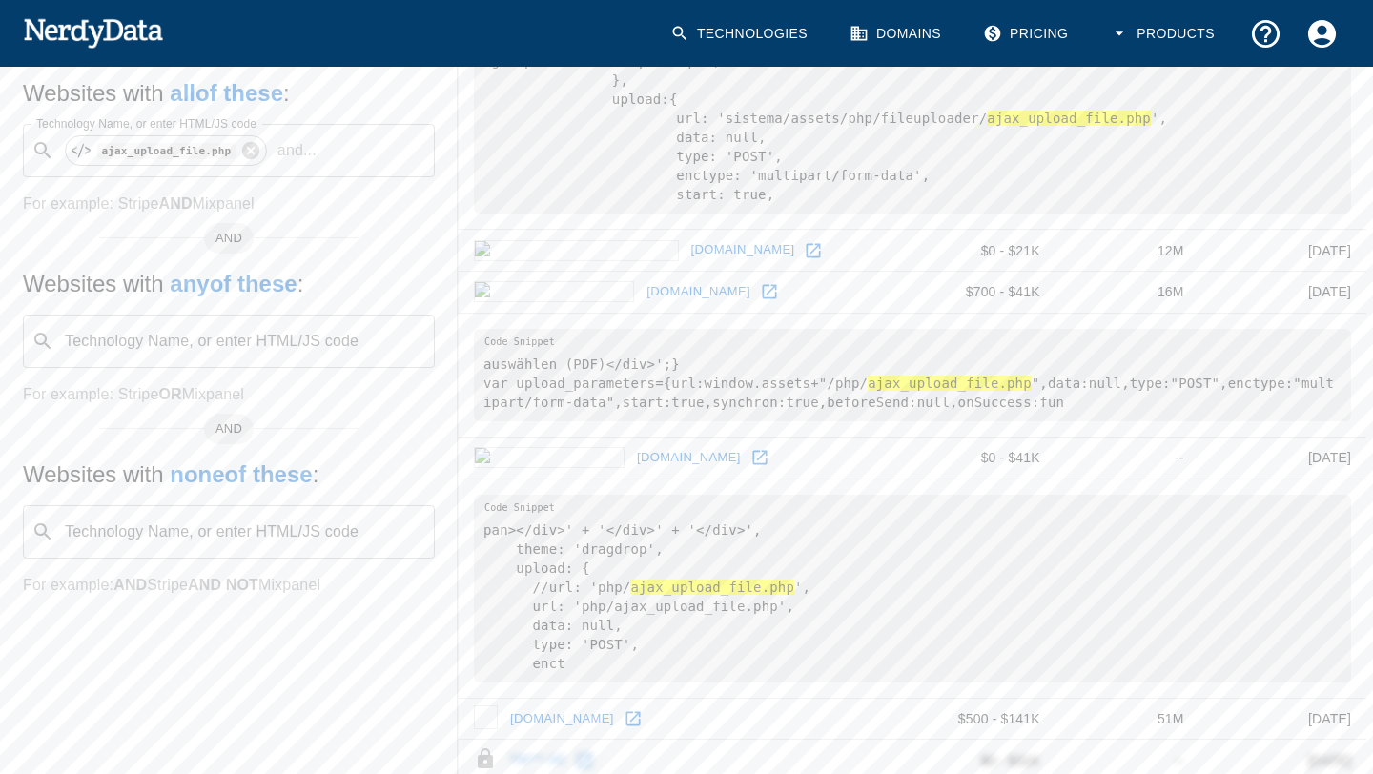
scroll to position [377, 0]
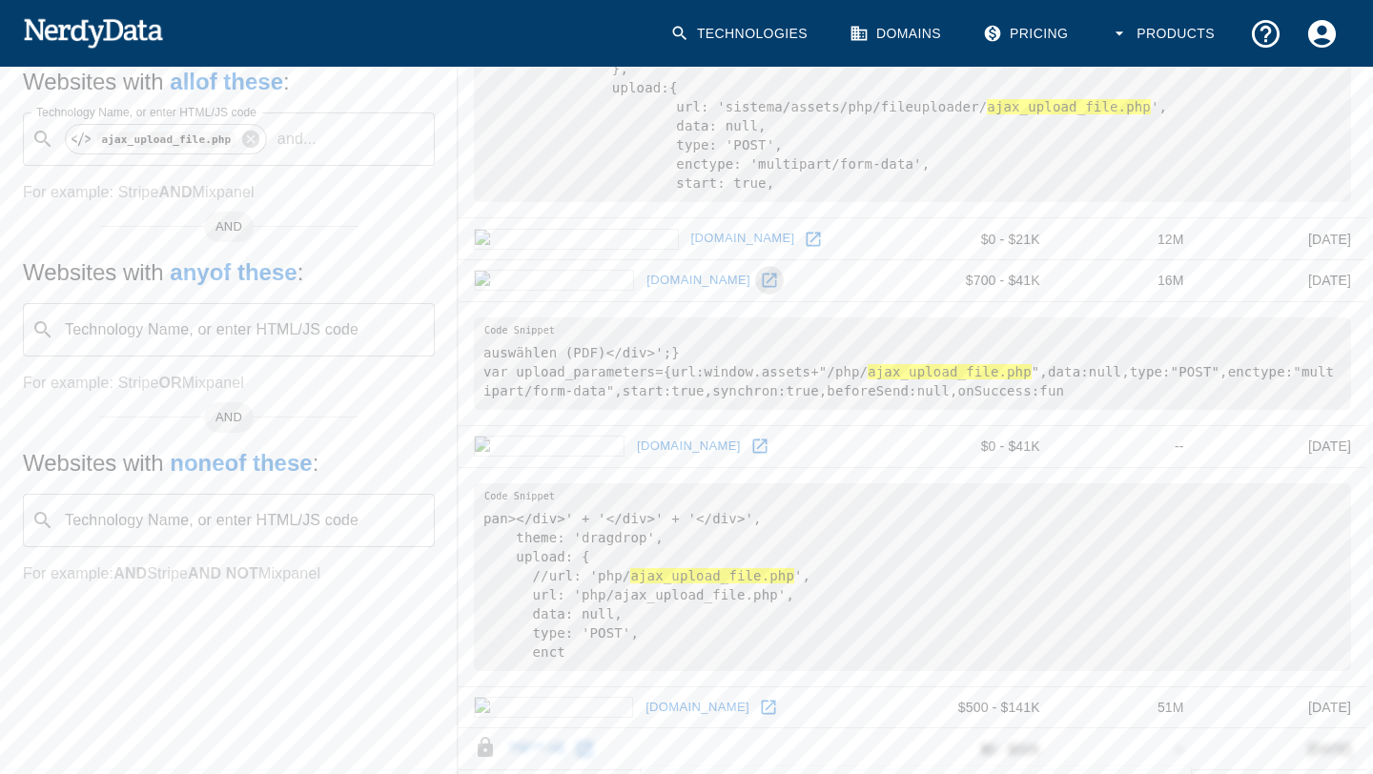
click at [760, 276] on icon at bounding box center [769, 280] width 19 height 19
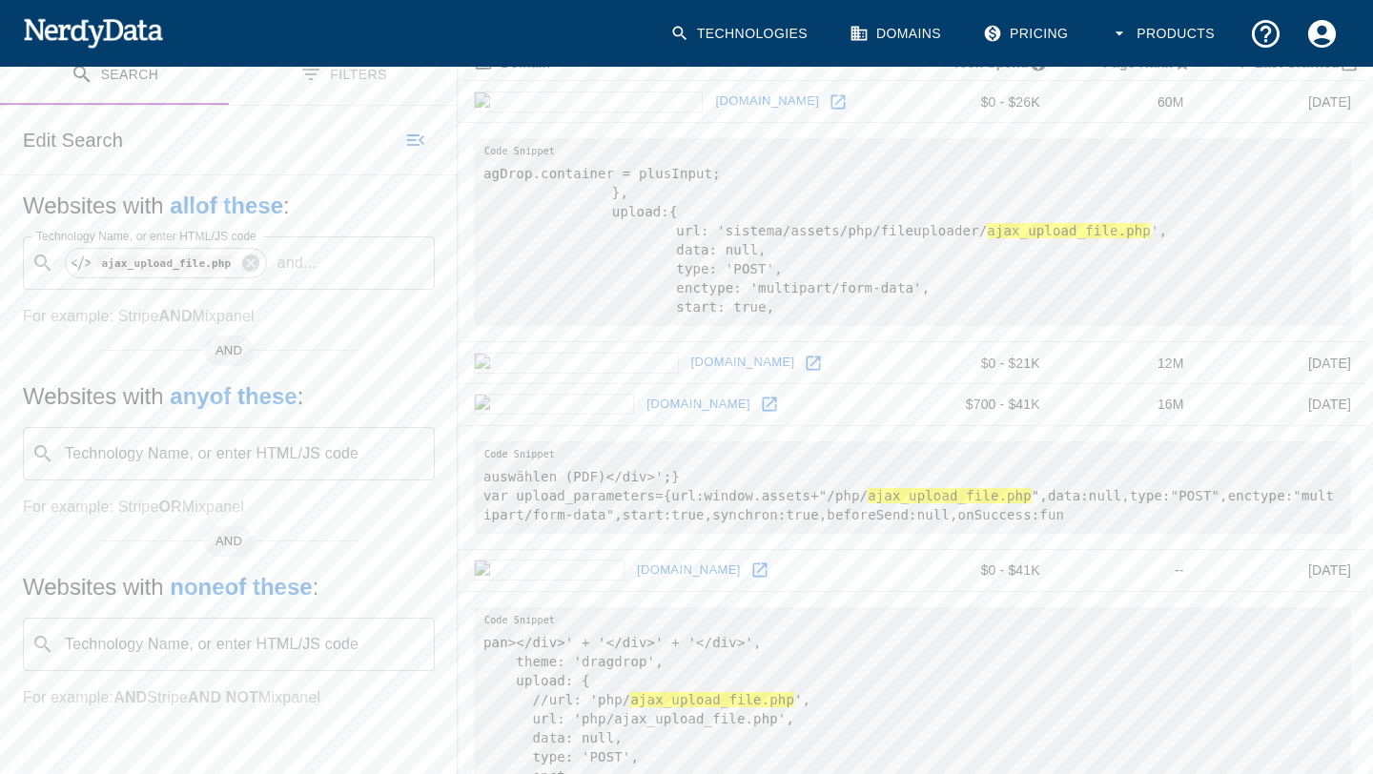
scroll to position [0, 0]
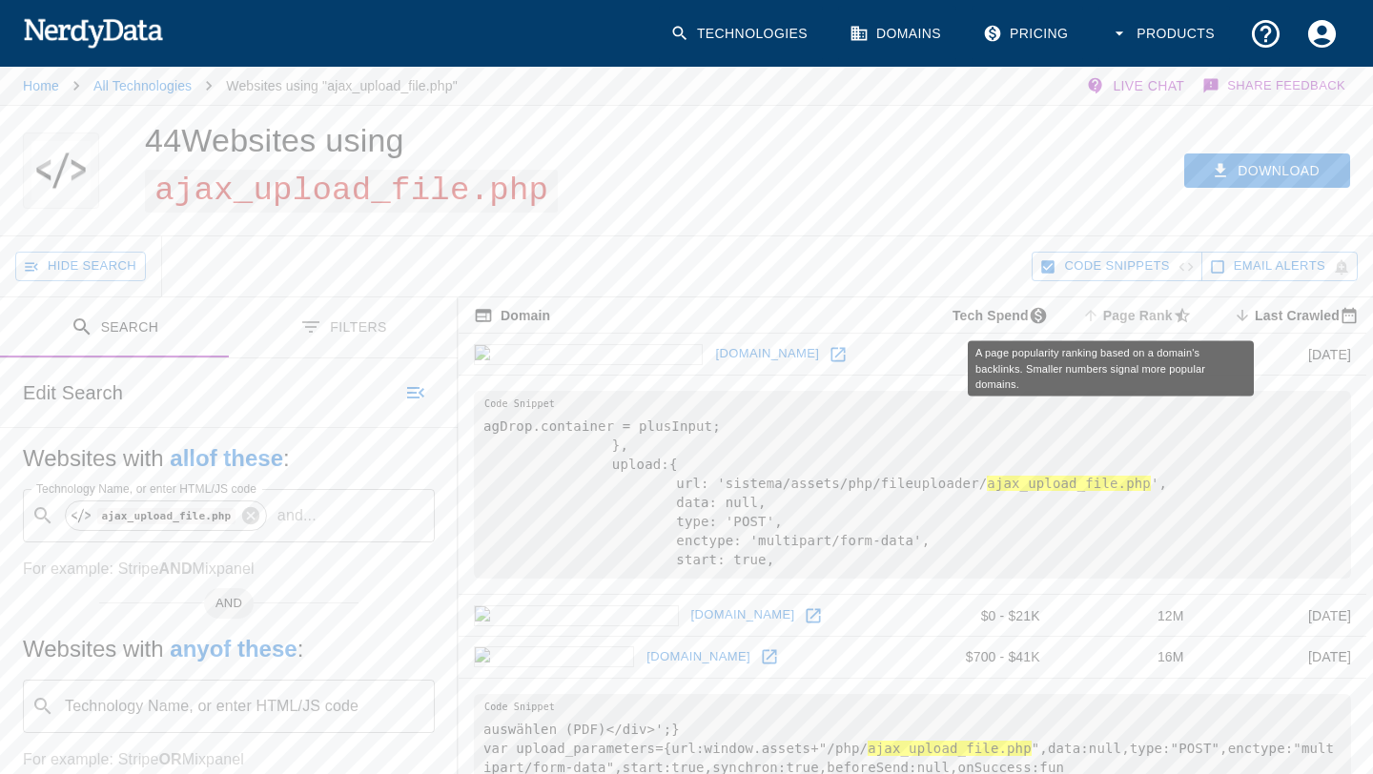
click at [1090, 318] on span "Page Rank" at bounding box center [1138, 315] width 121 height 23
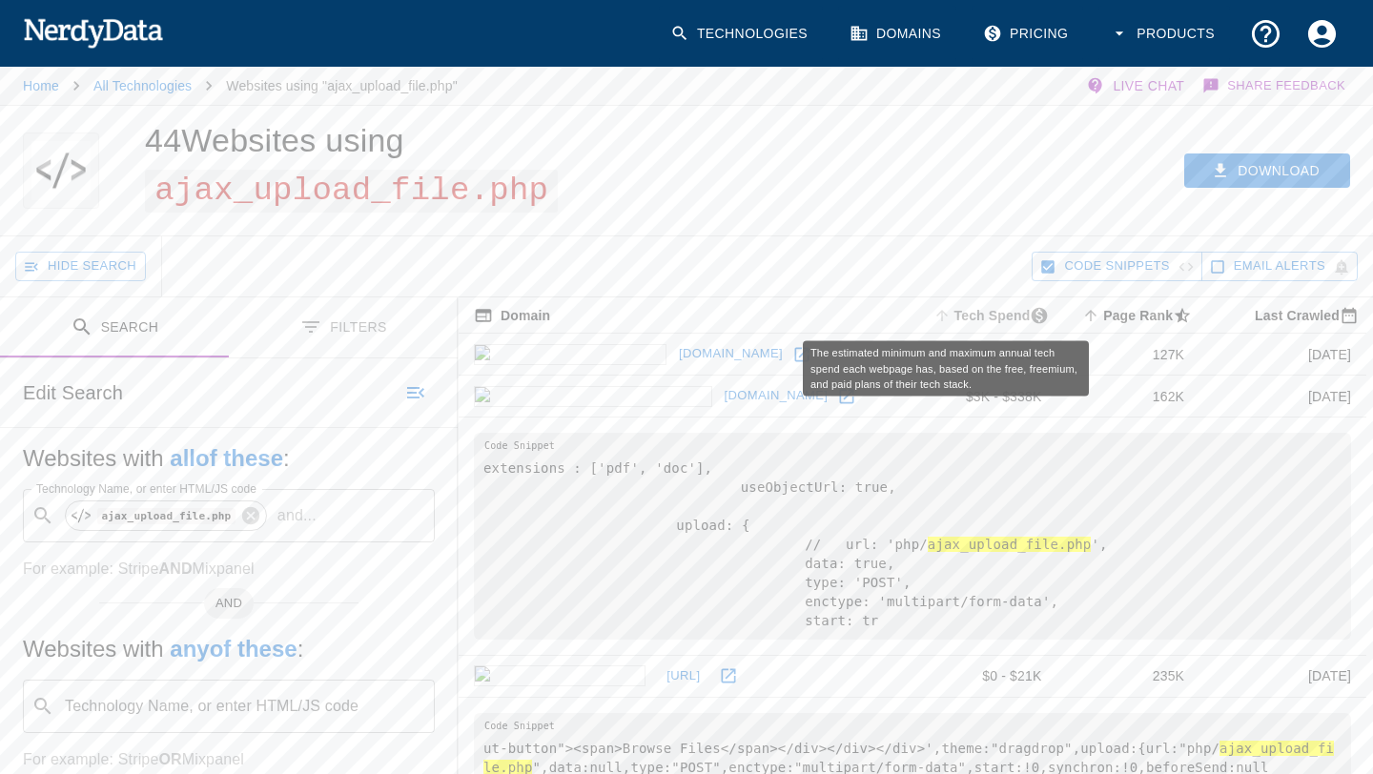
click at [947, 309] on span "Tech Spend" at bounding box center [994, 315] width 128 height 23
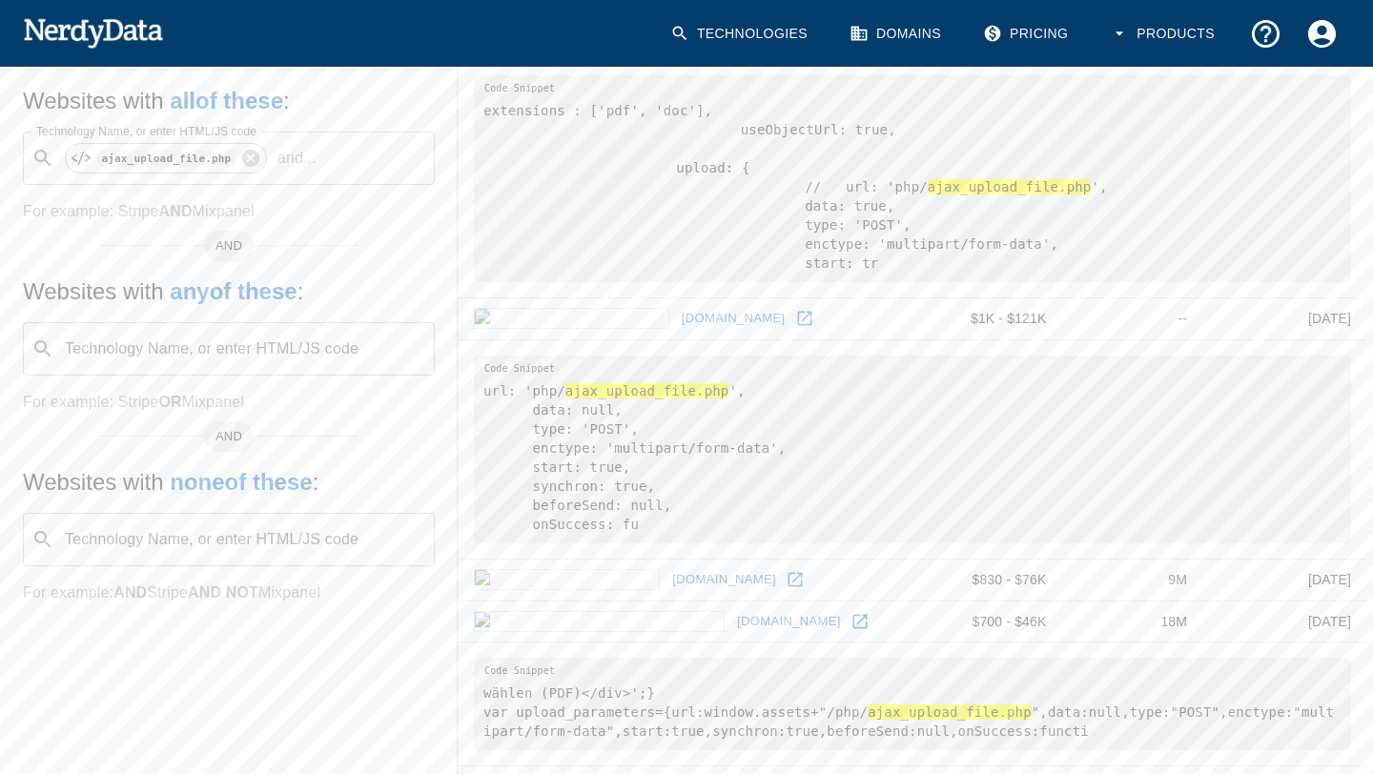
scroll to position [407, 0]
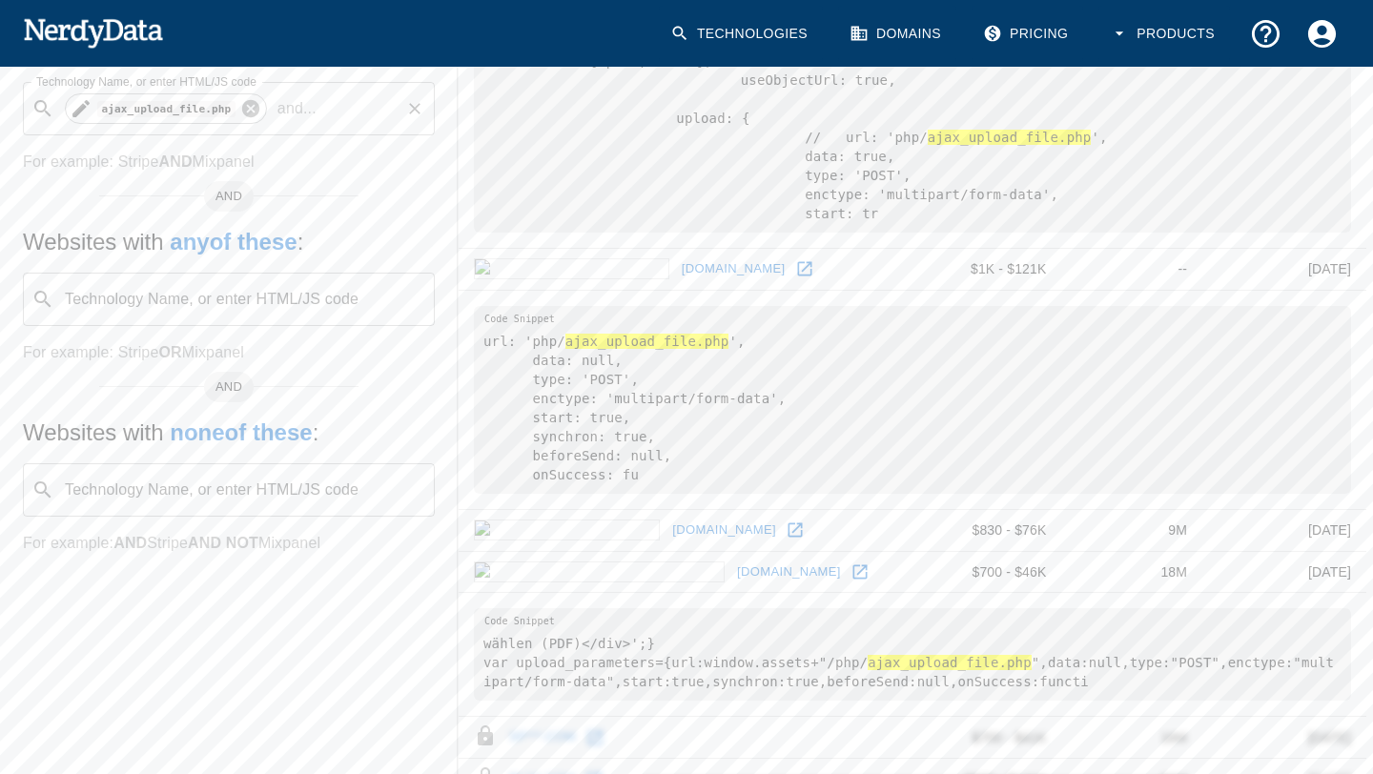
click at [252, 113] on icon at bounding box center [250, 108] width 17 height 17
click at [217, 118] on input "Technology Name, or enter HTML/JS code" at bounding box center [244, 109] width 364 height 36
click at [200, 156] on span "fileuploader" at bounding box center [256, 160] width 328 height 23
type input "fileuploader"
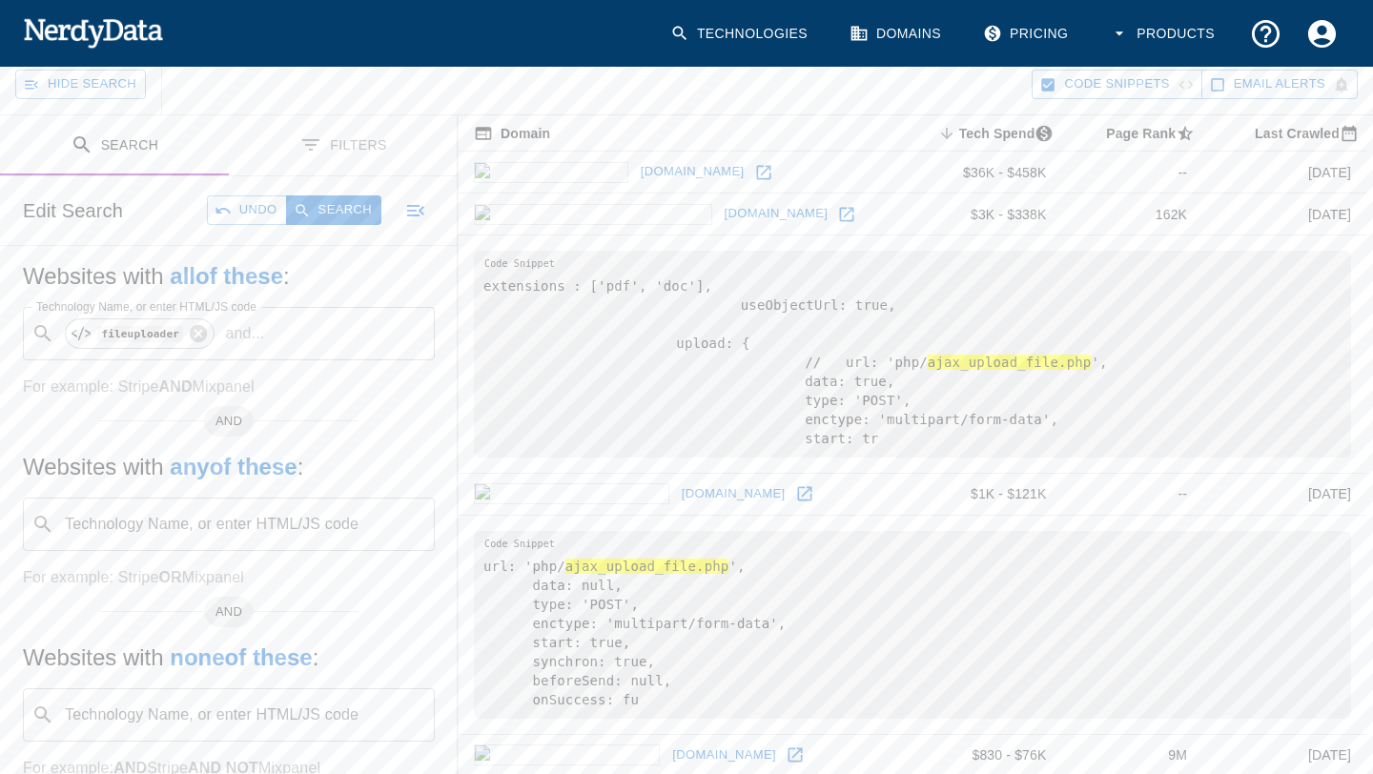
scroll to position [0, 0]
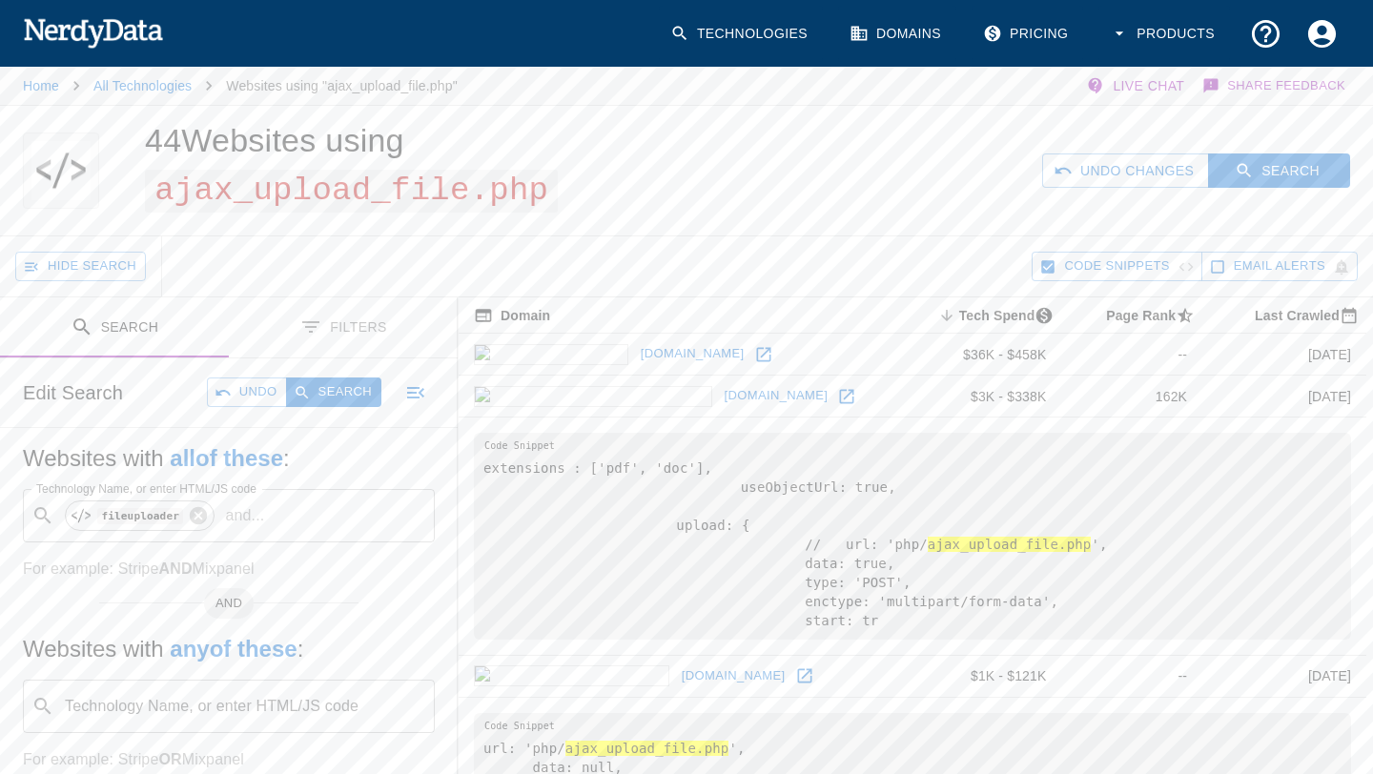
click at [324, 408] on div "Edit Search Undo Search" at bounding box center [229, 393] width 458 height 69
click at [322, 384] on button "Search" at bounding box center [333, 393] width 95 height 30
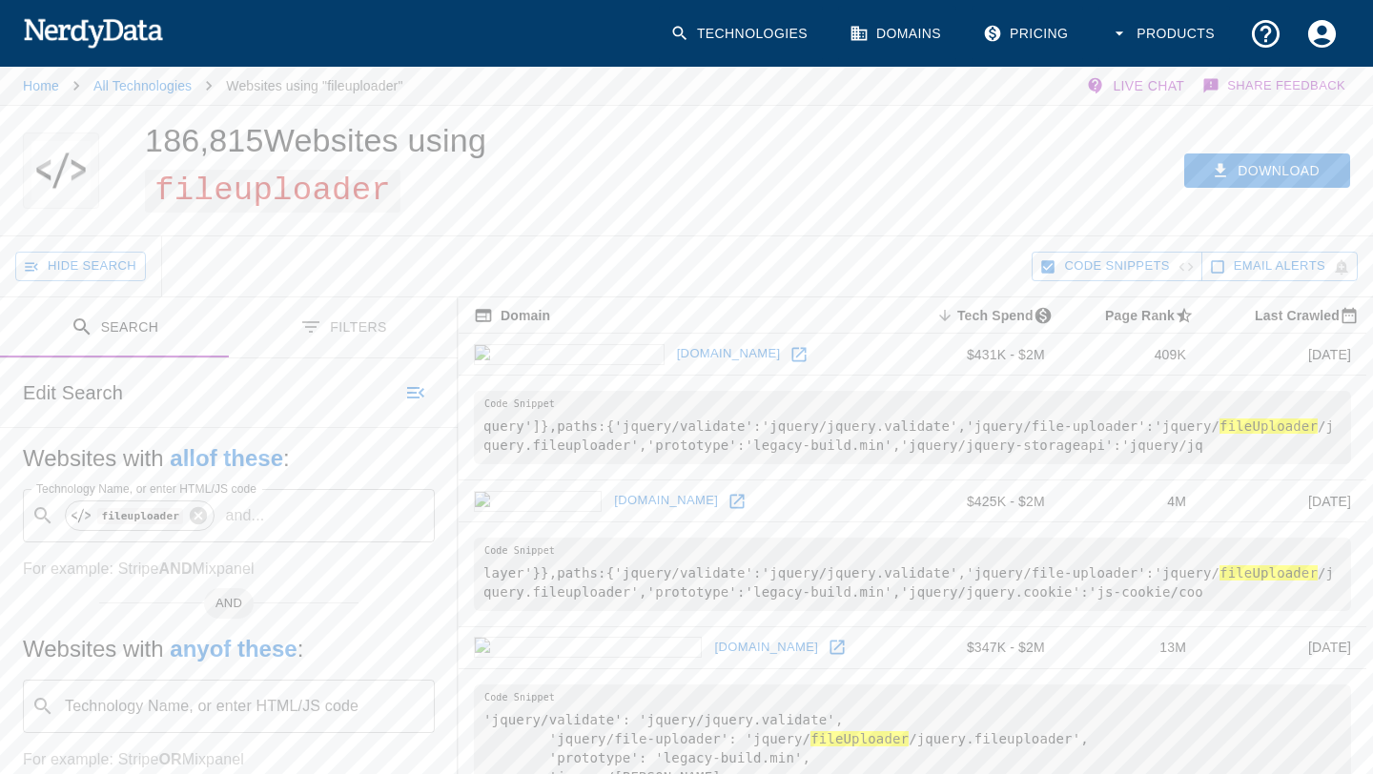
click at [100, 320] on button "Search" at bounding box center [114, 328] width 229 height 60
click at [140, 89] on link "All Technologies" at bounding box center [142, 85] width 98 height 15
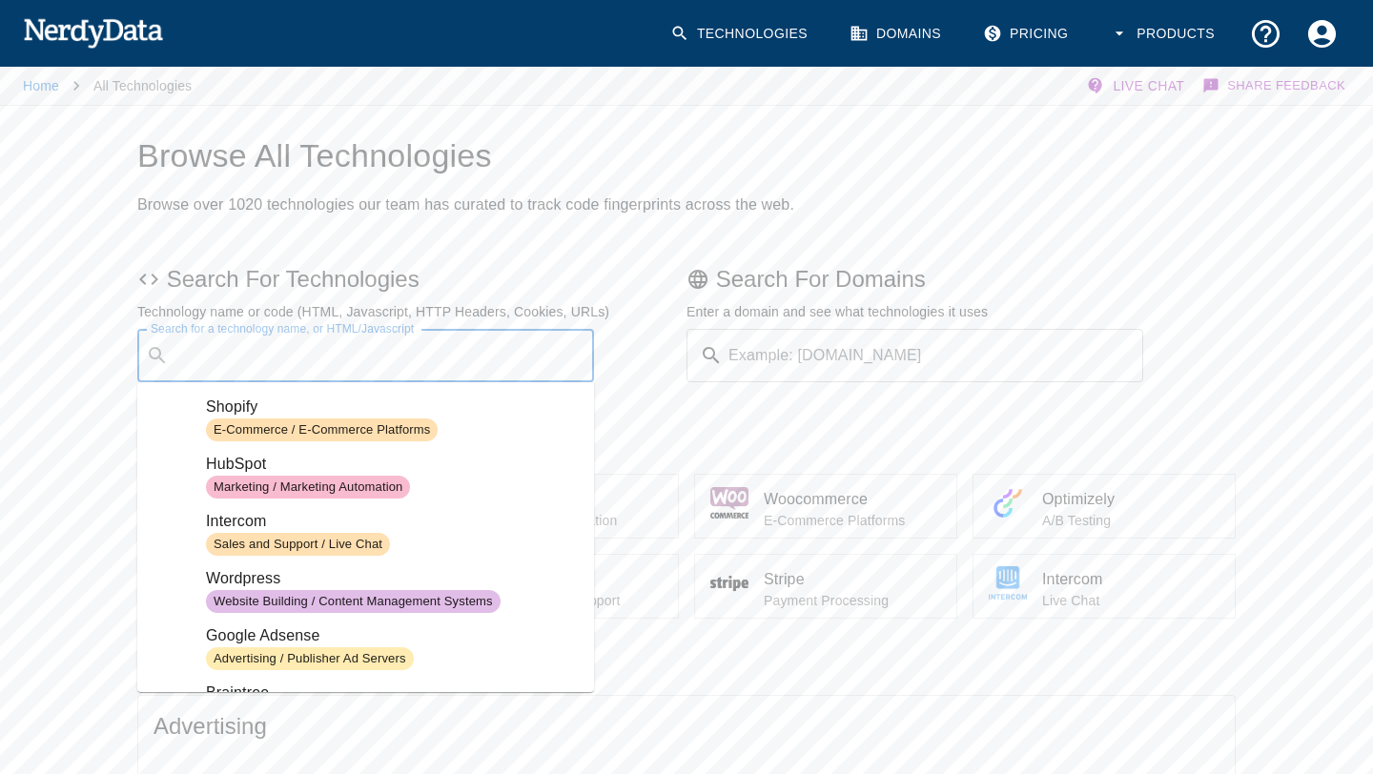
click at [339, 345] on div "Search for a technology name, or HTML/Javascript ​ Search for a technology name…" at bounding box center [365, 355] width 457 height 53
paste input "jquery.fileuploader.min.css"
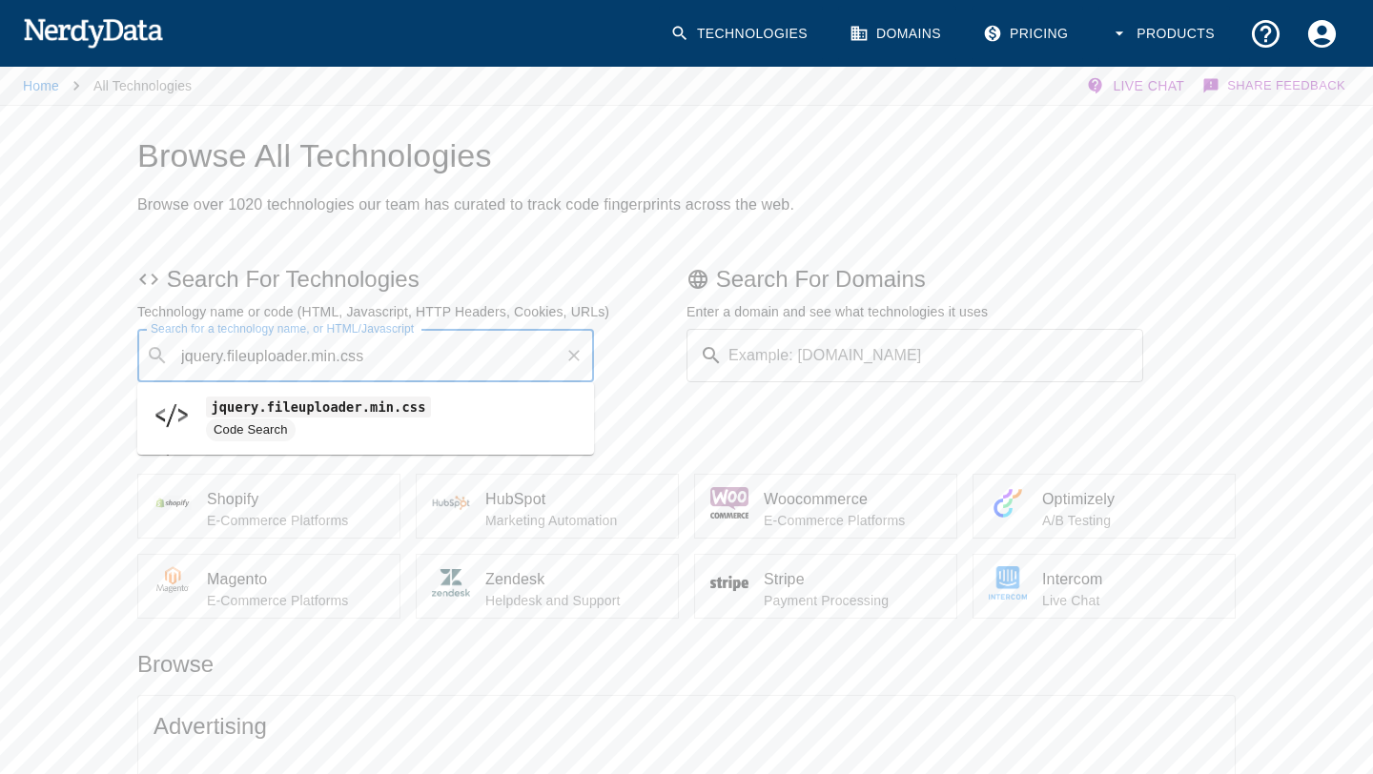
click at [353, 403] on code "jquery.fileuploader.min.css" at bounding box center [318, 407] width 225 height 20
type input "jquery.fileuploader.min.css"
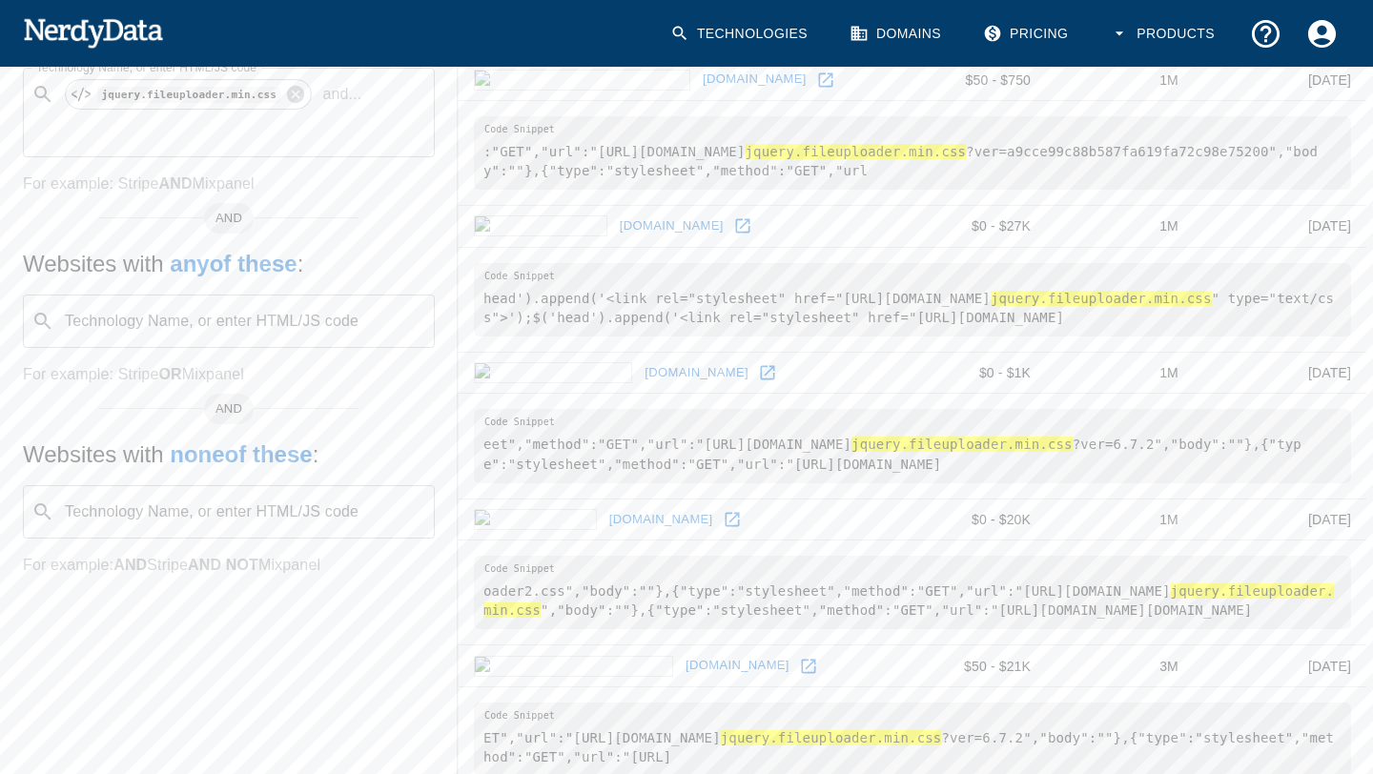
scroll to position [424, 0]
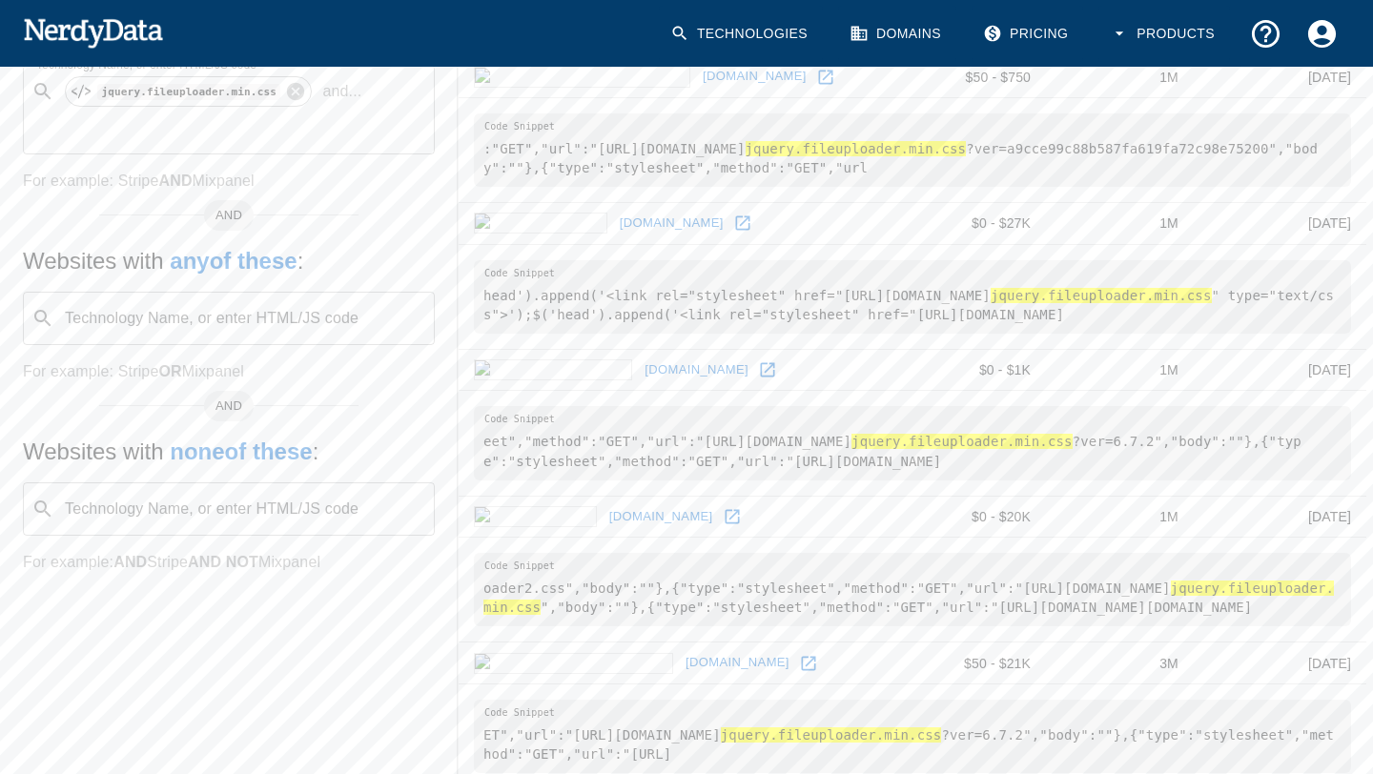
click at [725, 515] on icon at bounding box center [732, 516] width 14 height 14
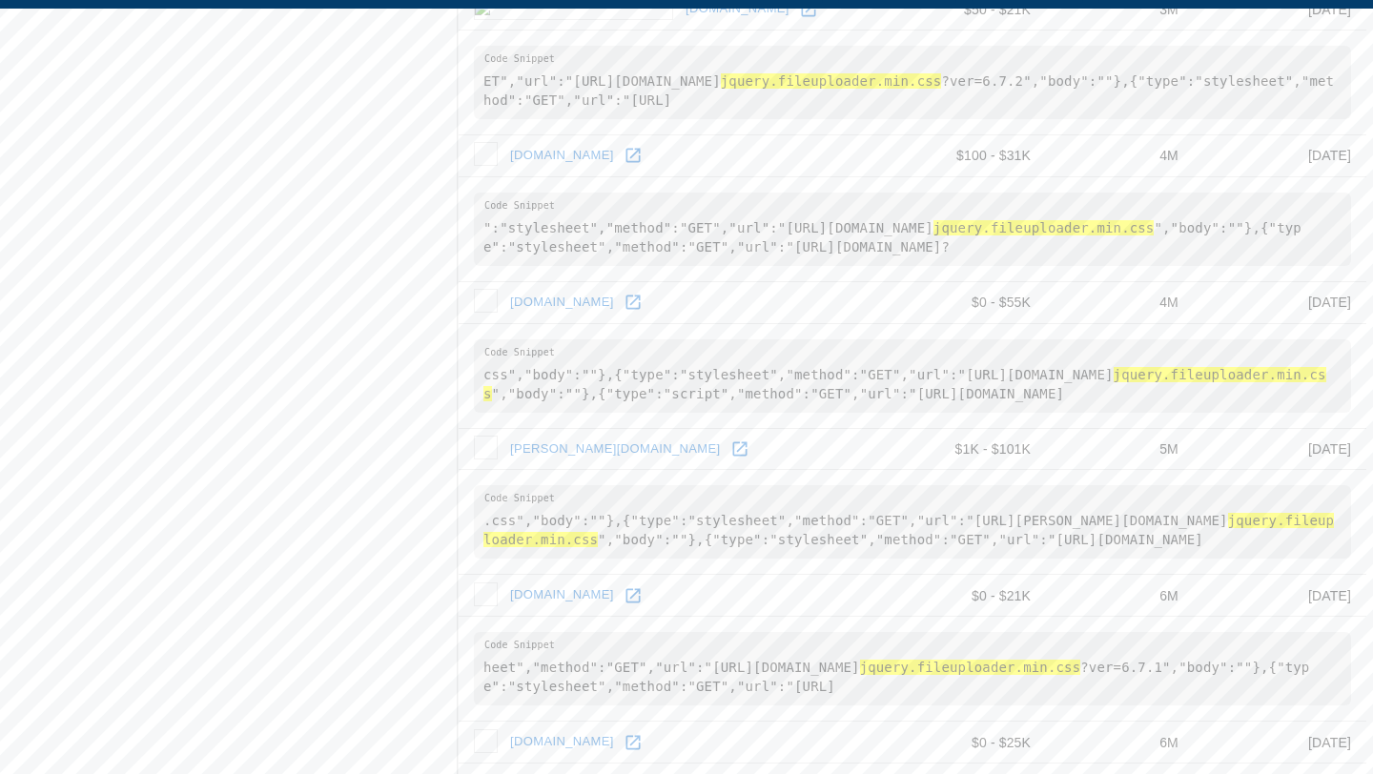
scroll to position [1071, 0]
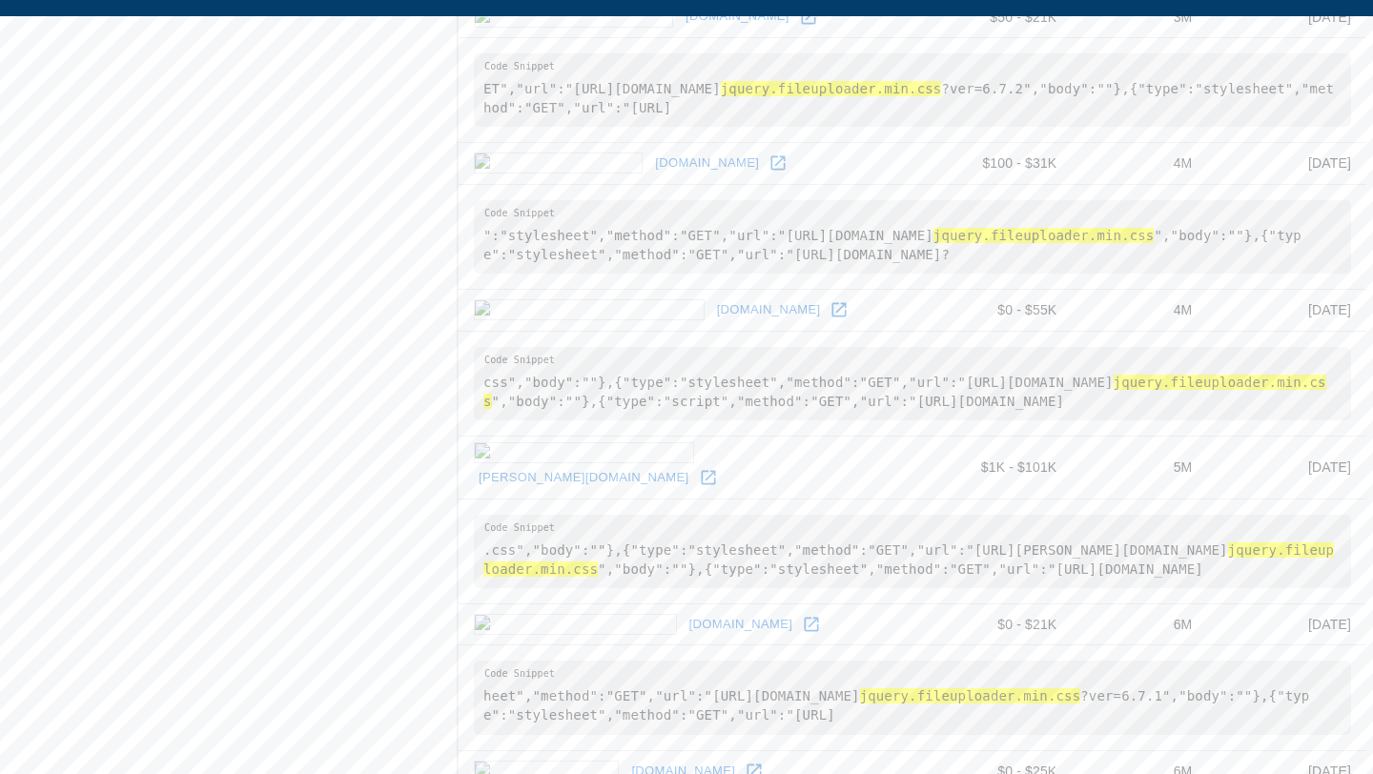
click at [771, 156] on icon at bounding box center [778, 163] width 14 height 14
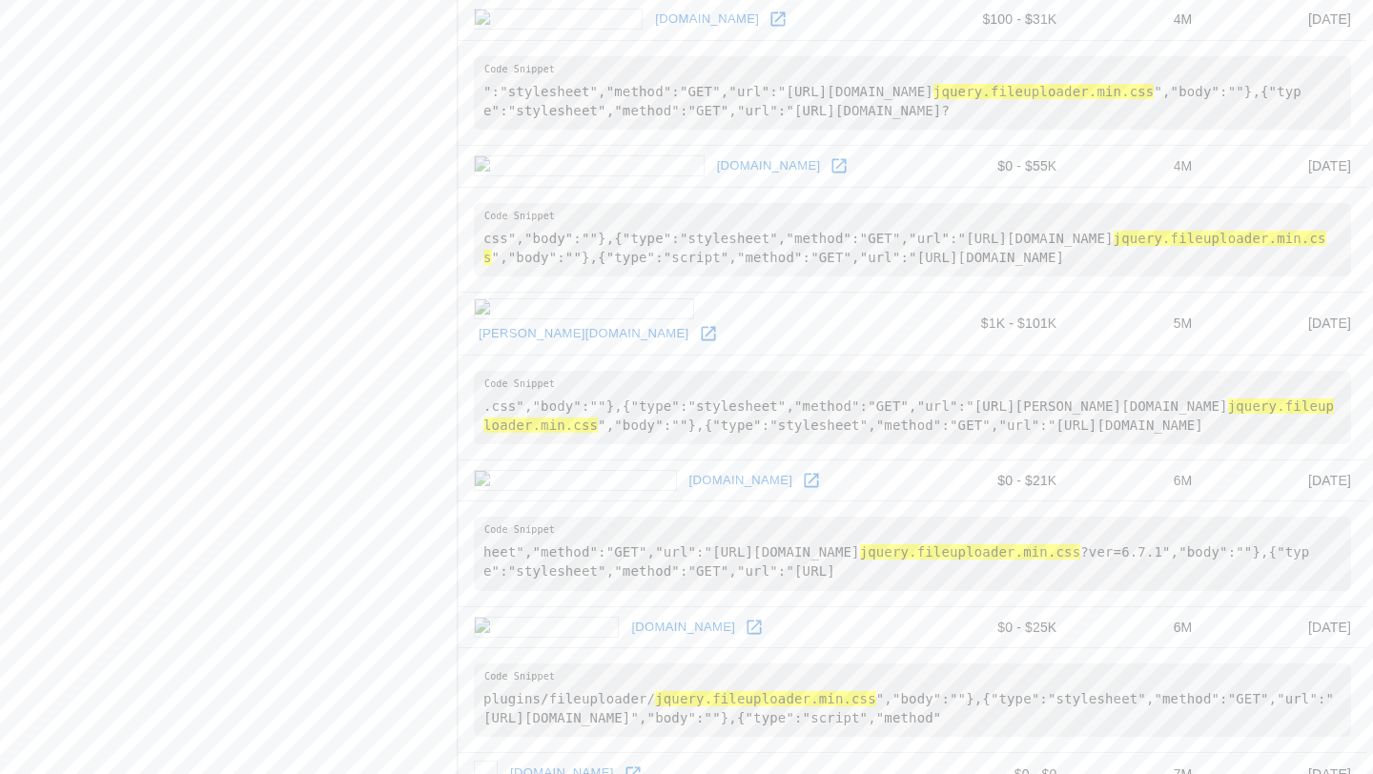
scroll to position [1217, 0]
drag, startPoint x: 1206, startPoint y: 525, endPoint x: 1040, endPoint y: 533, distance: 166.1
click at [1040, 533] on pre "heet","method":"GET","url":"[URL][DOMAIN_NAME] jquery.fileuploader.min.css ?ver…" at bounding box center [912, 551] width 877 height 73
drag, startPoint x: 958, startPoint y: 536, endPoint x: 1214, endPoint y: 524, distance: 255.9
click at [1214, 524] on pre "heet","method":"GET","url":"[URL][DOMAIN_NAME] jquery.fileuploader.min.css ?ver…" at bounding box center [912, 551] width 877 height 73
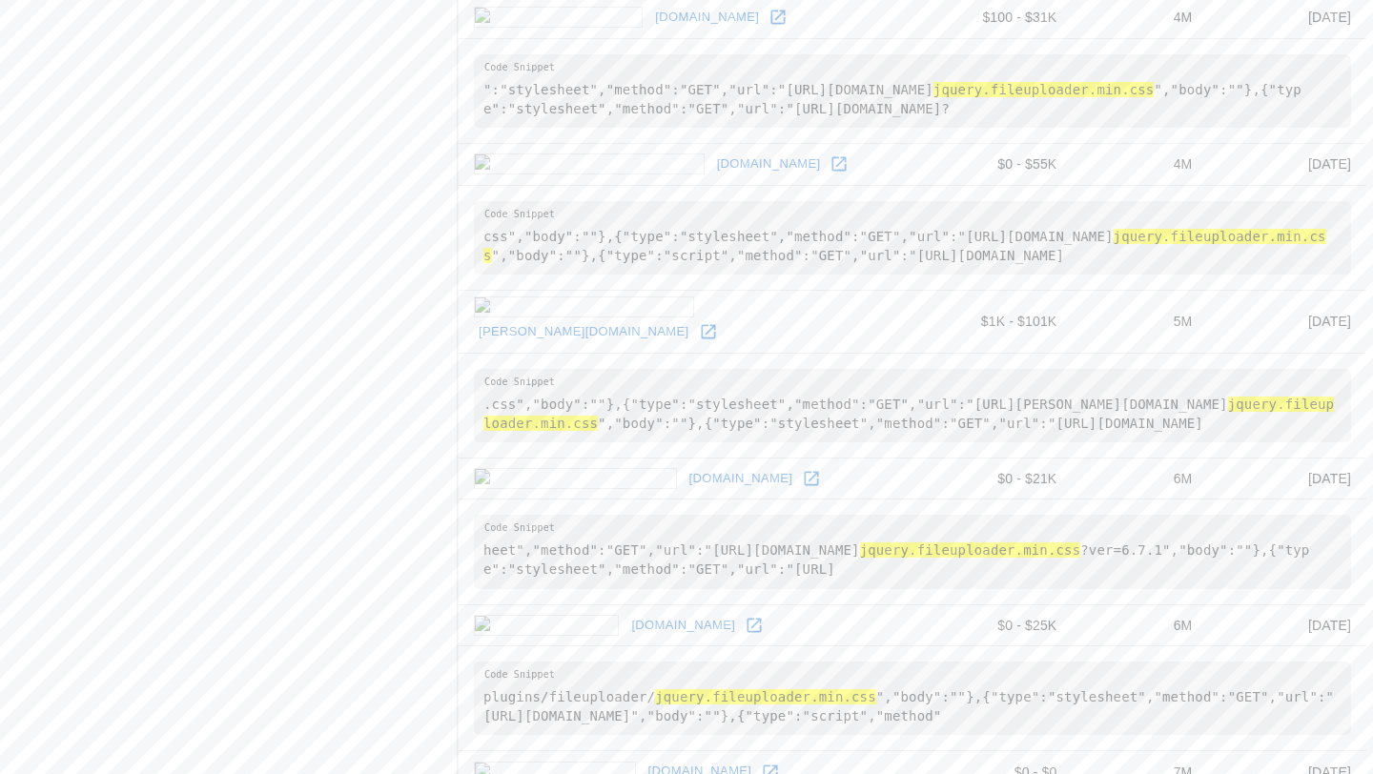
copy pre "wp-content/plugins/image-upload"
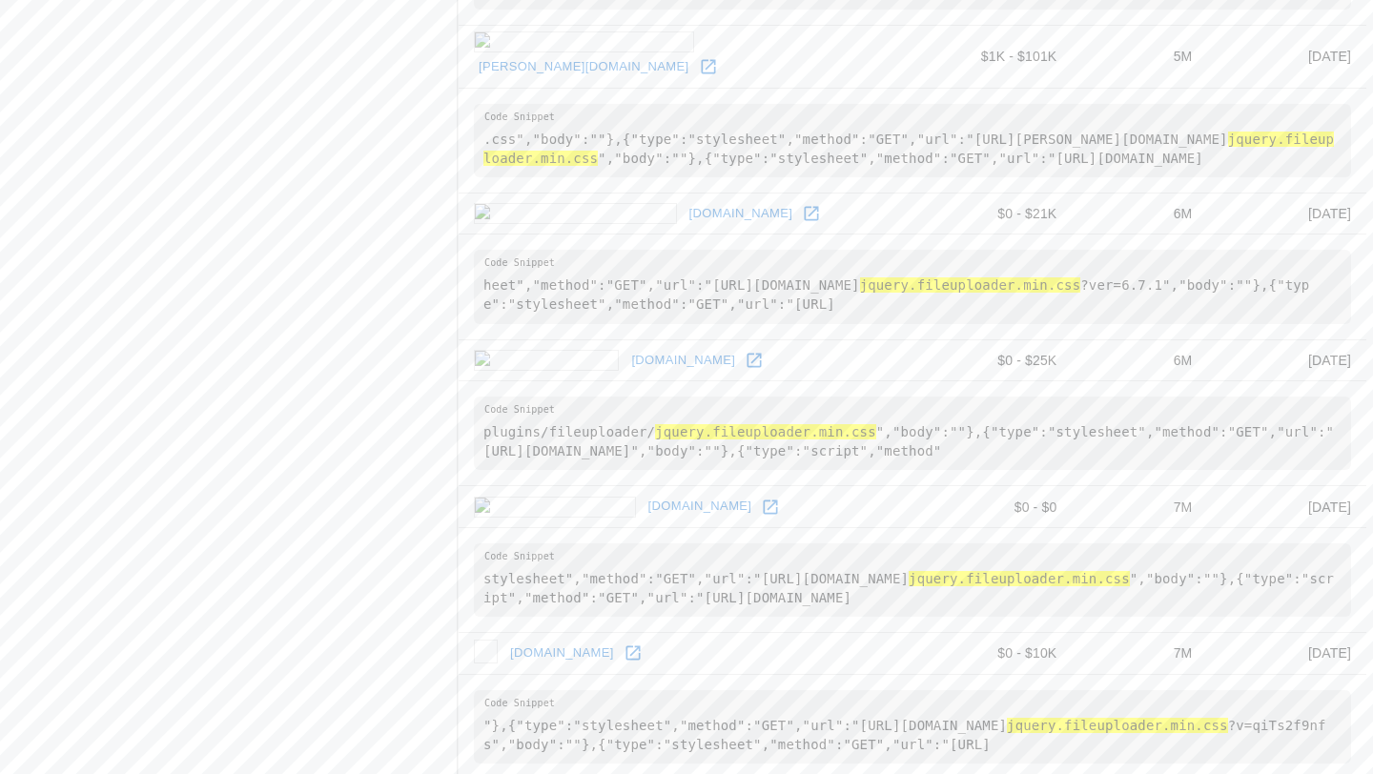
scroll to position [1483, 0]
click at [761, 507] on icon at bounding box center [770, 506] width 19 height 19
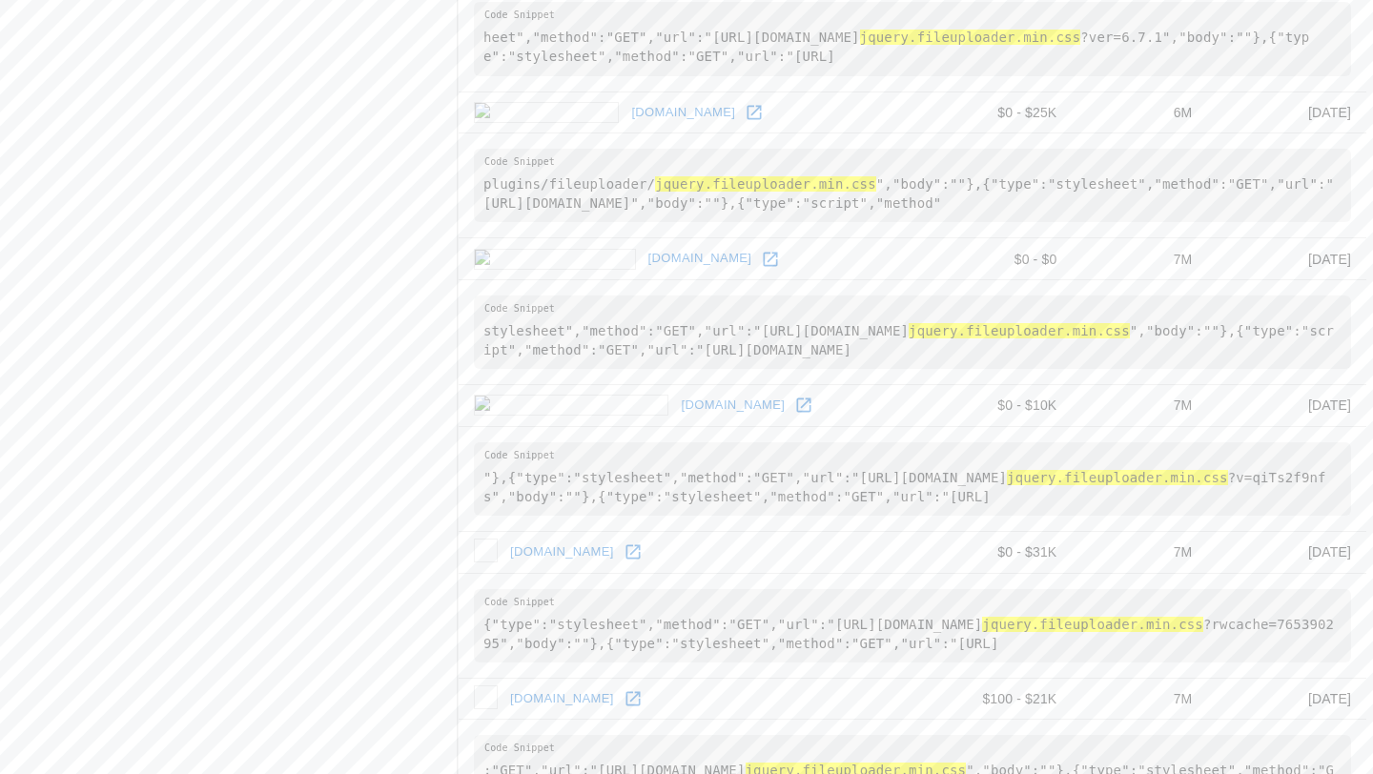
scroll to position [1732, 0]
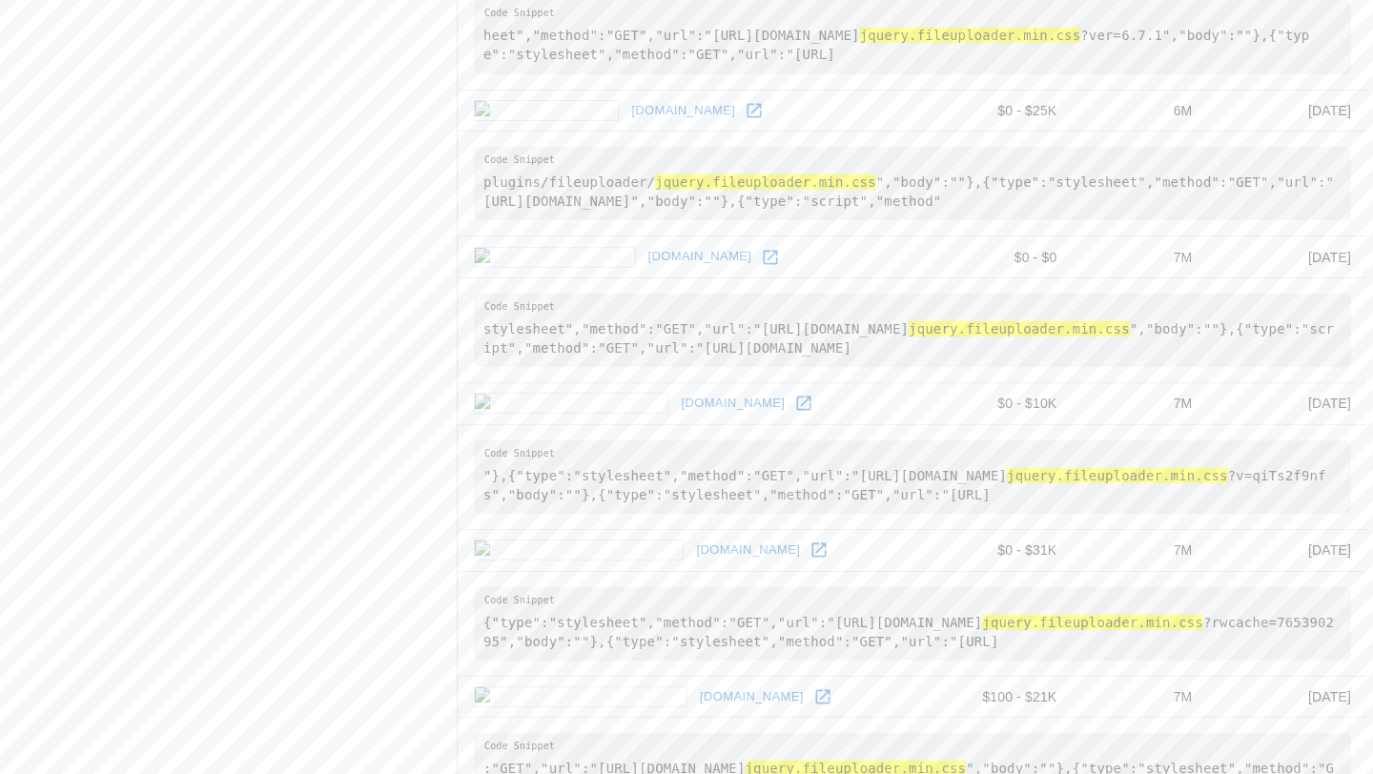
click at [812, 544] on icon at bounding box center [819, 551] width 14 height 14
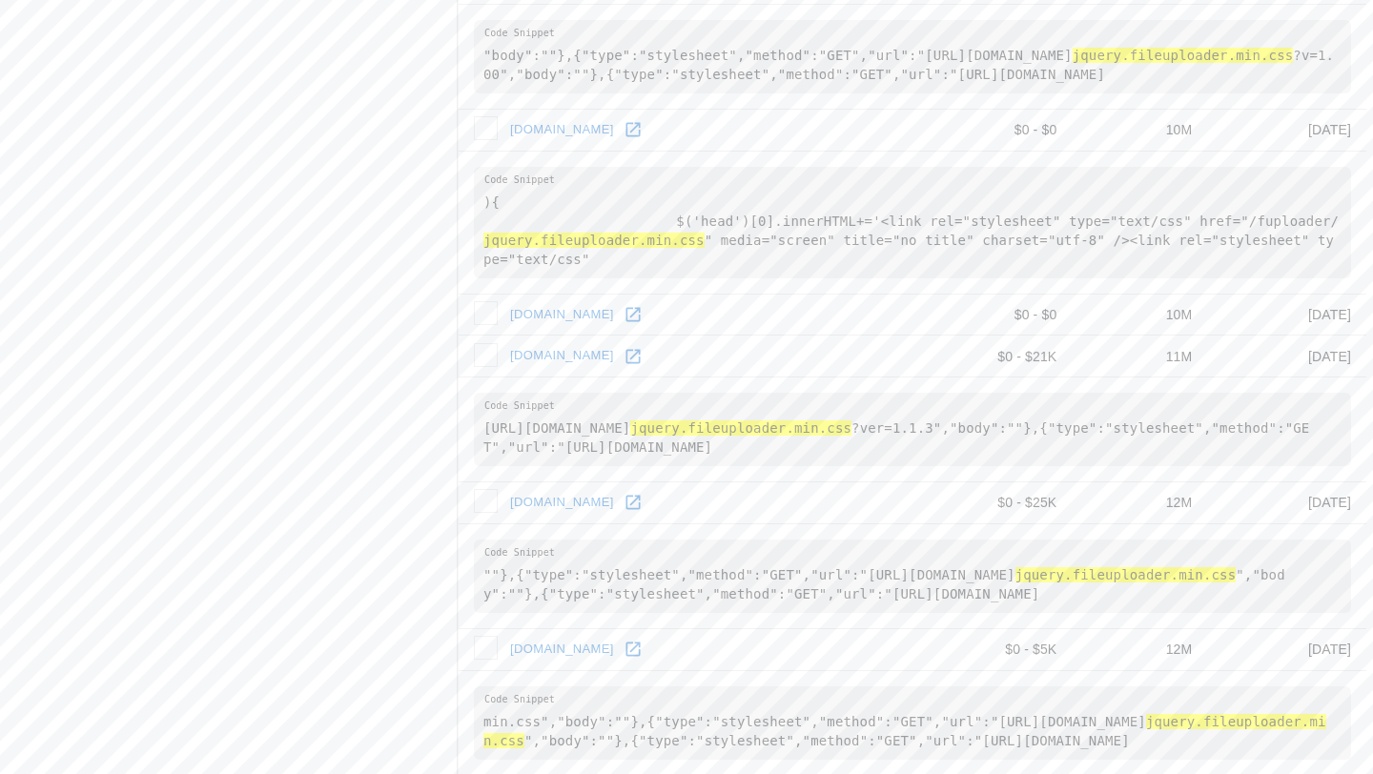
scroll to position [2898, 0]
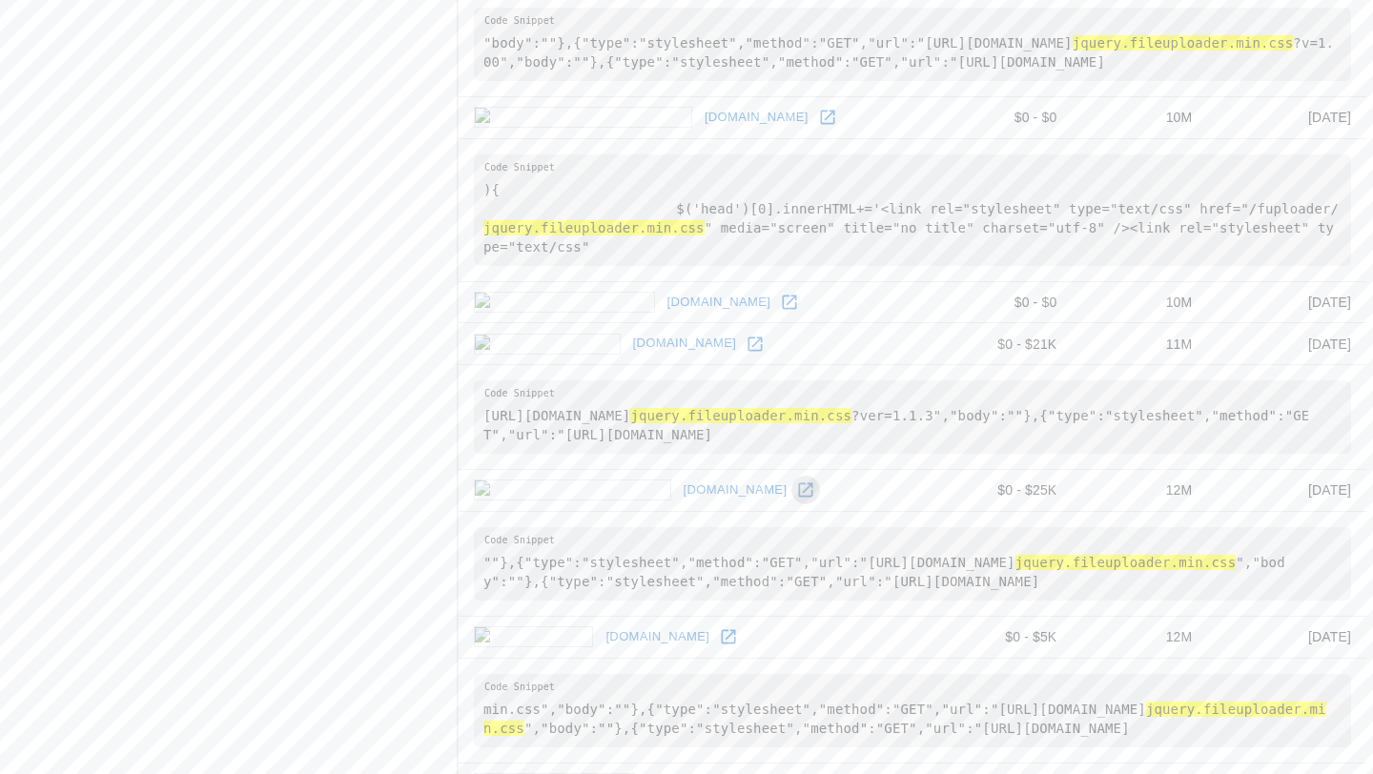
click at [799, 483] on icon at bounding box center [806, 490] width 14 height 14
